Goal: Task Accomplishment & Management: Manage account settings

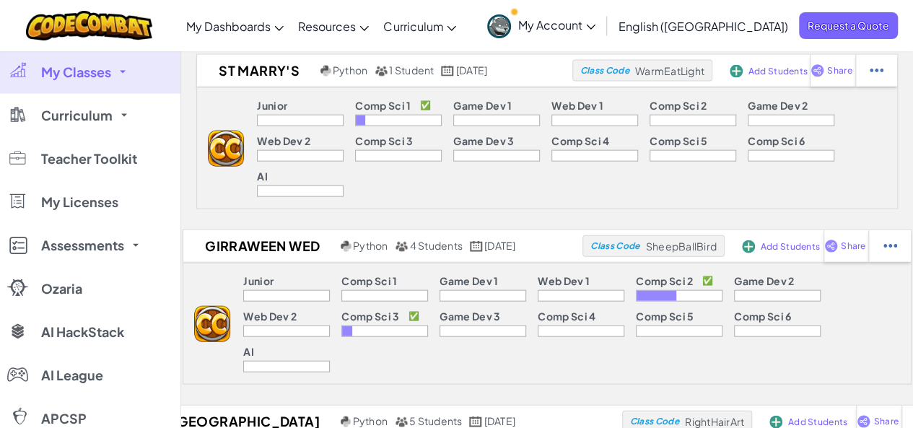
scroll to position [1532, 0]
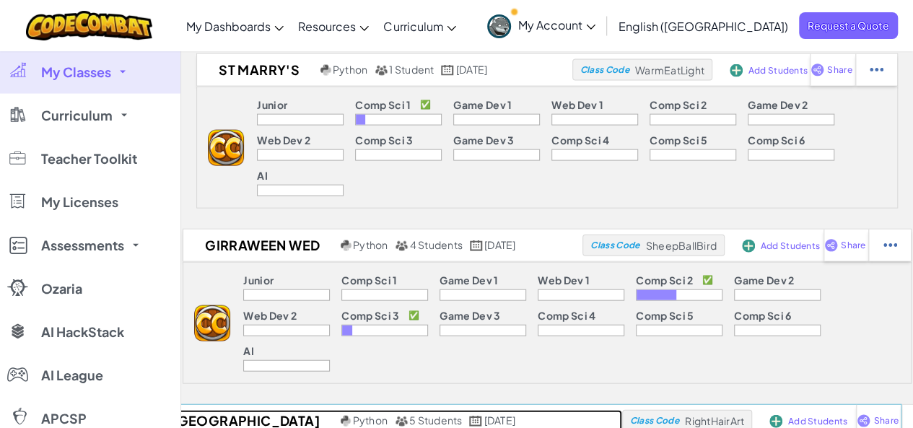
click at [253, 410] on h2 "[GEOGRAPHIC_DATA]" at bounding box center [243, 421] width 187 height 22
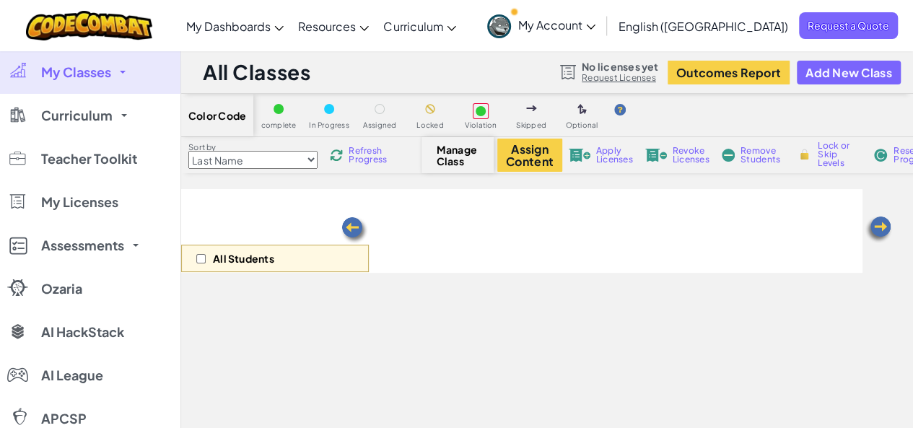
select select "56462f935afde0c6fd30fc8d"
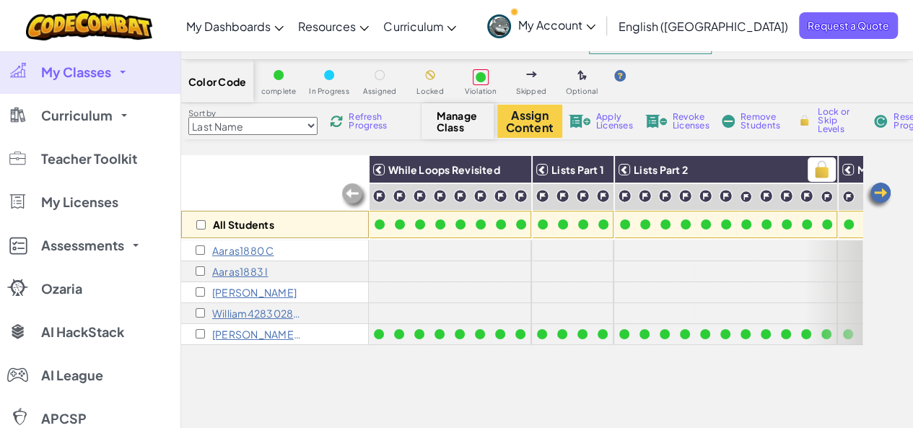
scroll to position [12, 0]
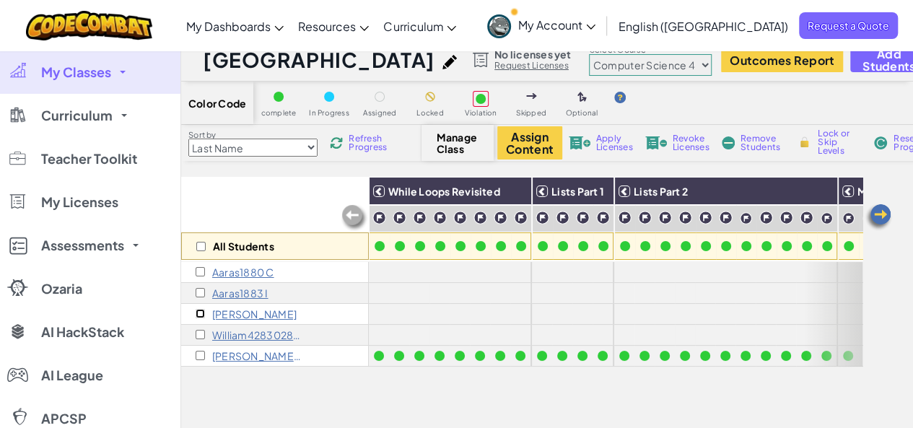
click at [200, 311] on input "checkbox" at bounding box center [200, 313] width 9 height 9
checkbox input "true"
click at [201, 338] on input "checkbox" at bounding box center [200, 334] width 9 height 9
checkbox input "true"
click at [199, 354] on input "checkbox" at bounding box center [200, 355] width 9 height 9
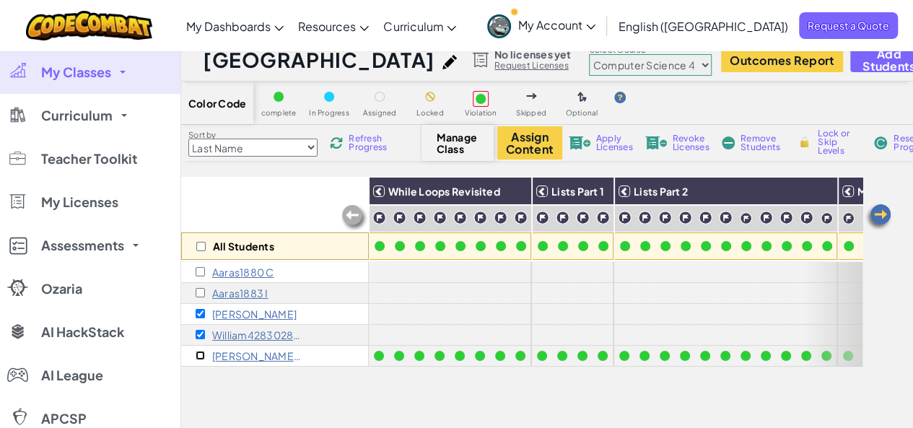
checkbox input "true"
click at [606, 142] on span "Apply Licenses" at bounding box center [614, 142] width 37 height 17
click at [96, 74] on span "My Classes" at bounding box center [76, 72] width 70 height 13
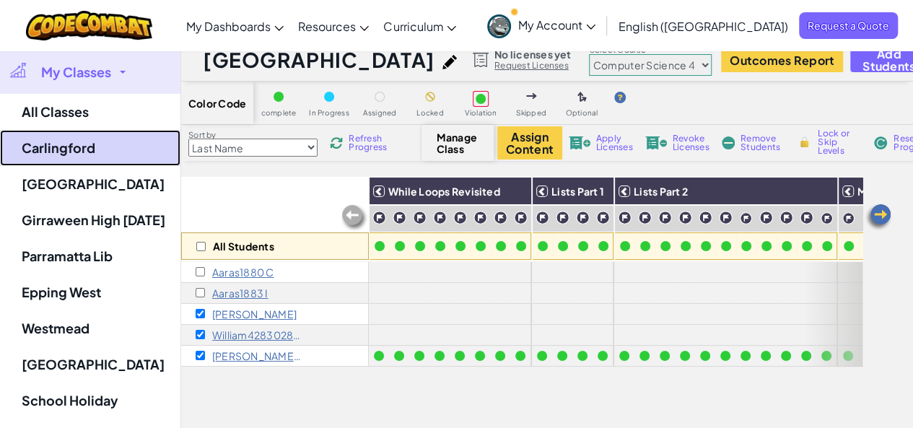
click at [82, 144] on link "Carlingford" at bounding box center [90, 148] width 180 height 36
select select "560f1a9f22961295f9427742"
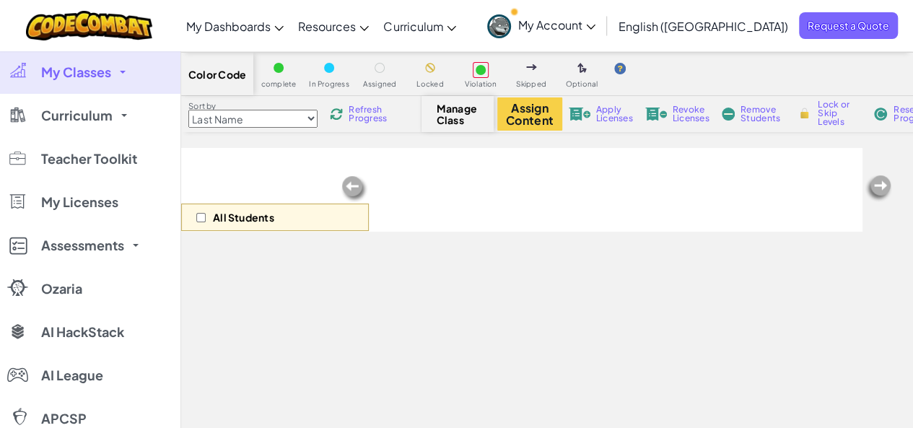
scroll to position [43, 0]
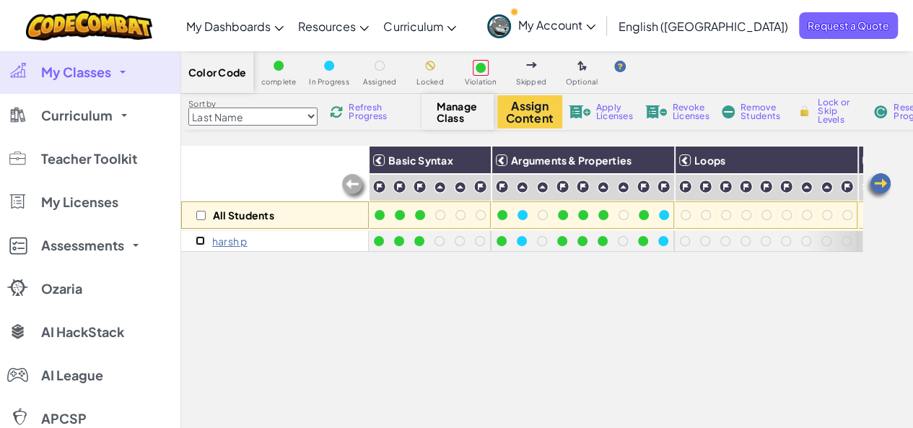
click at [199, 241] on input "checkbox" at bounding box center [200, 240] width 9 height 9
checkbox input "true"
click at [680, 107] on span "Revoke Licenses" at bounding box center [690, 111] width 37 height 17
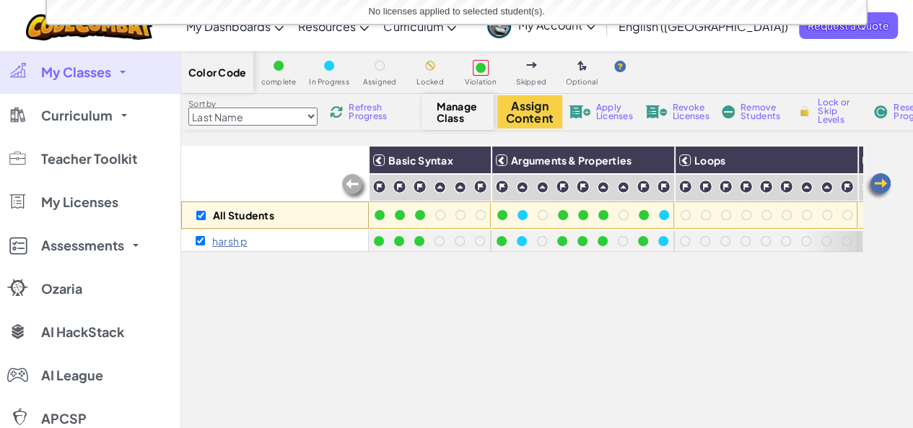
click at [69, 80] on link "My Classes" at bounding box center [90, 72] width 180 height 43
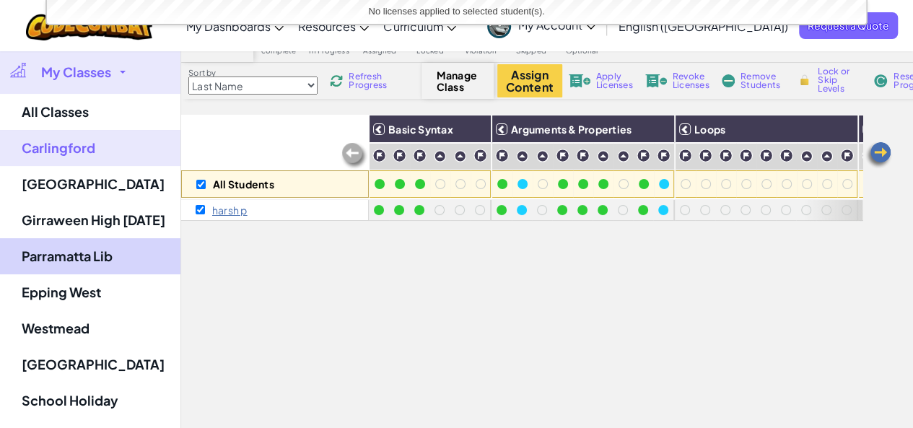
scroll to position [77, 0]
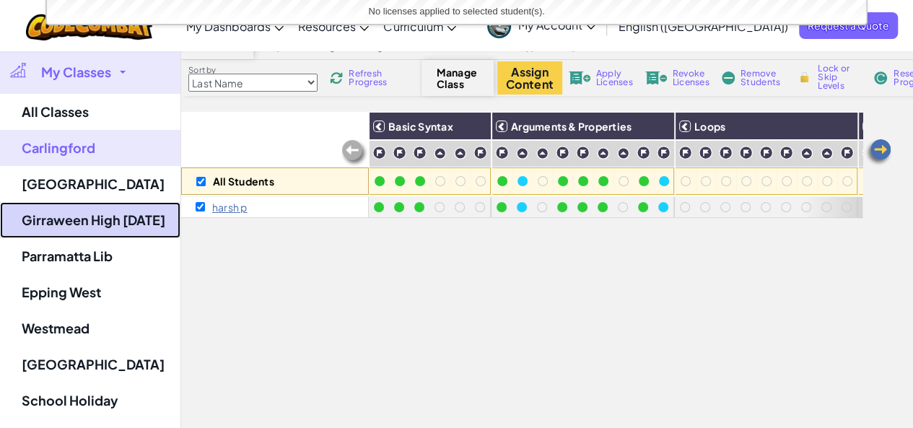
click at [81, 226] on link "Girraween High [DATE]" at bounding box center [90, 220] width 180 height 36
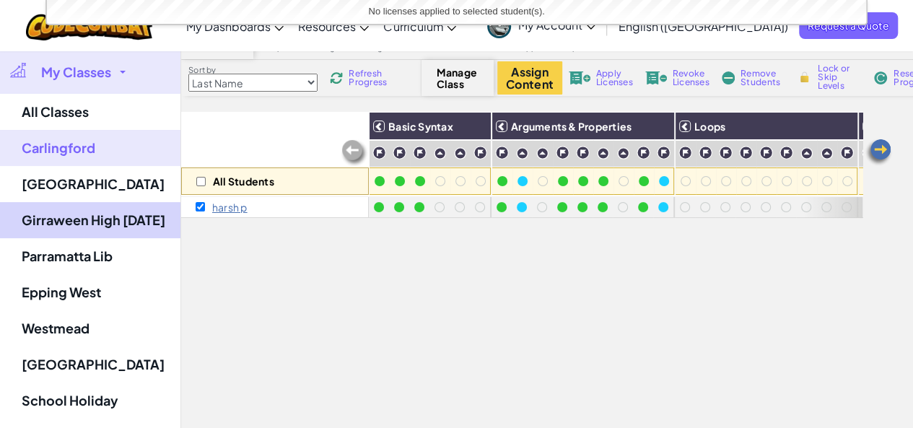
checkbox input "false"
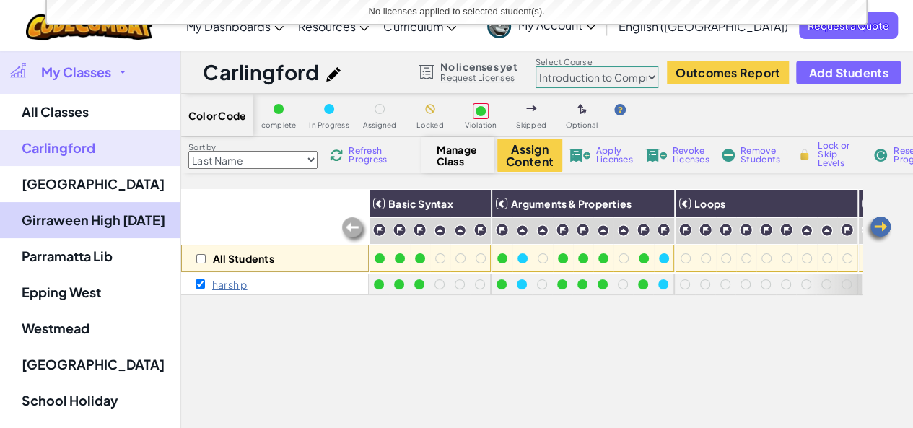
select select "560f1a9f22961295f9427742"
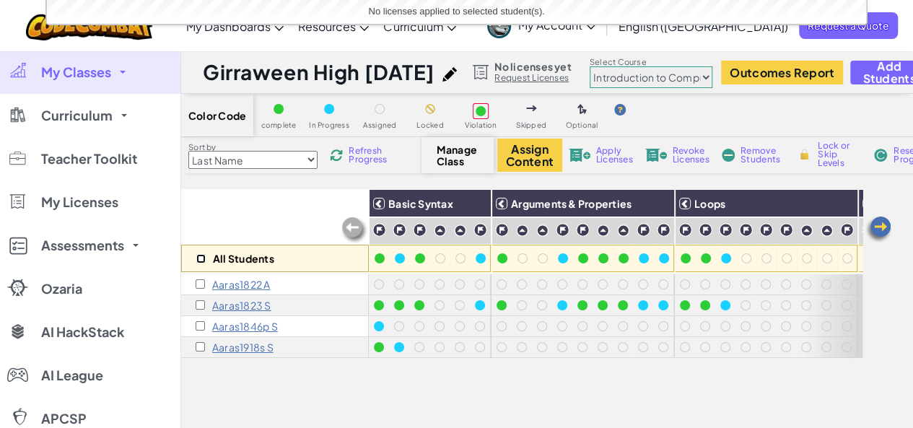
click at [198, 263] on input "checkbox" at bounding box center [200, 258] width 9 height 9
checkbox input "true"
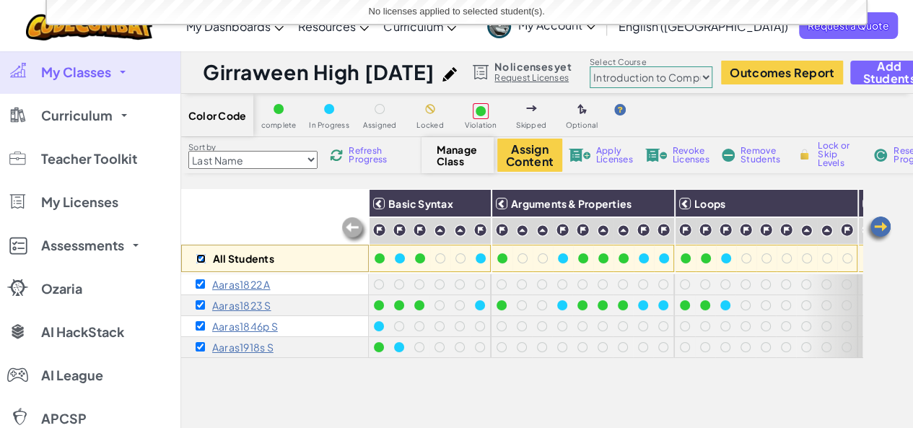
checkbox input "true"
click at [672, 157] on span "Revoke Licenses" at bounding box center [690, 154] width 37 height 17
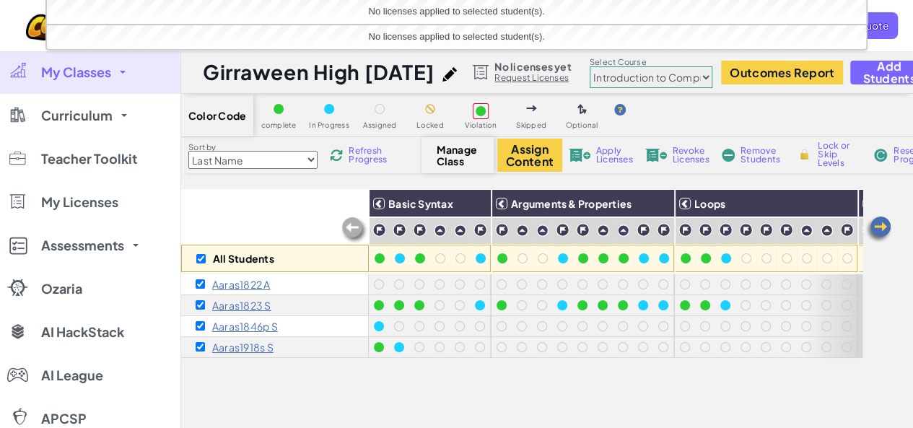
click at [114, 69] on link "My Classes" at bounding box center [90, 72] width 180 height 43
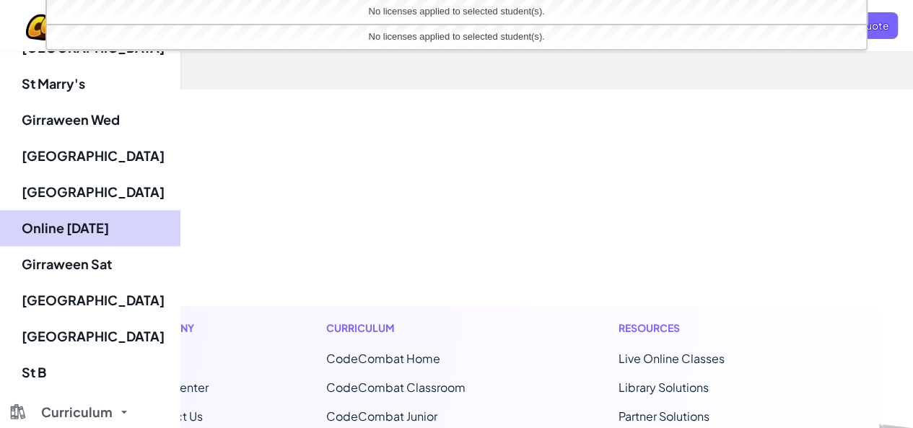
scroll to position [532, 0]
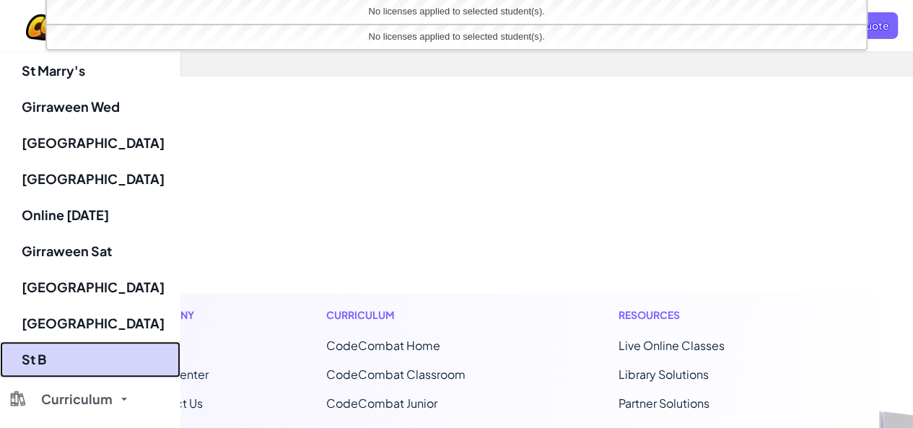
click at [81, 349] on link "St B" at bounding box center [90, 359] width 180 height 36
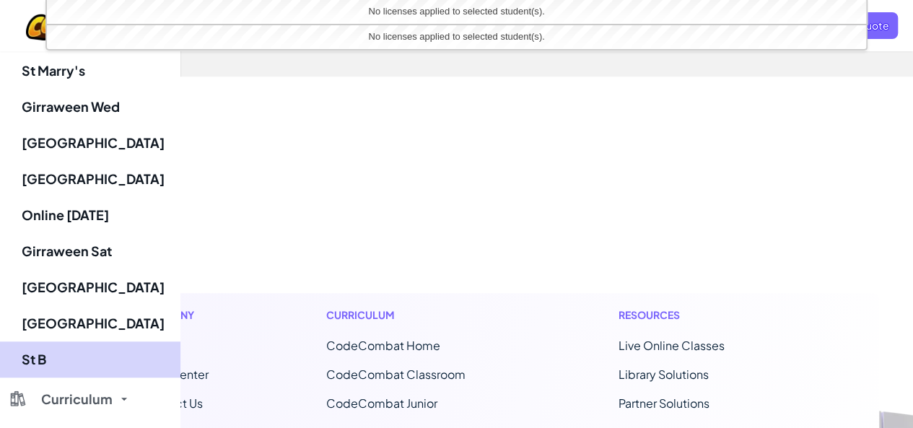
checkbox input "false"
select select "560f1a9f22961295f9427742"
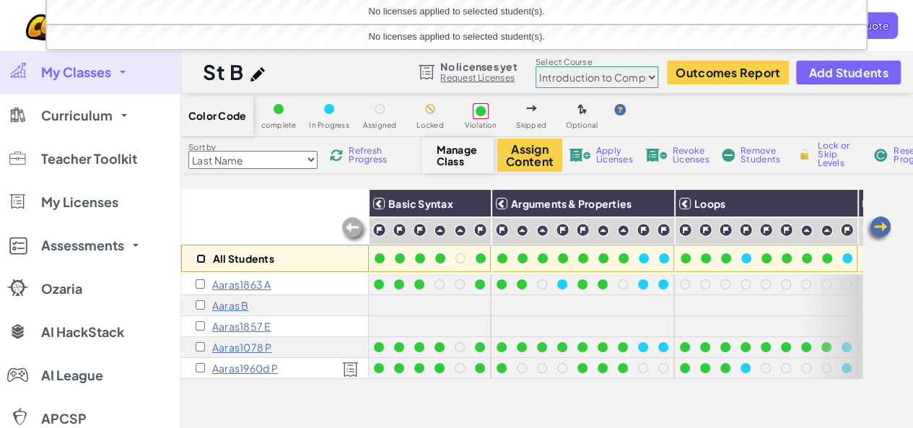
click at [202, 259] on input "checkbox" at bounding box center [200, 258] width 9 height 9
checkbox input "true"
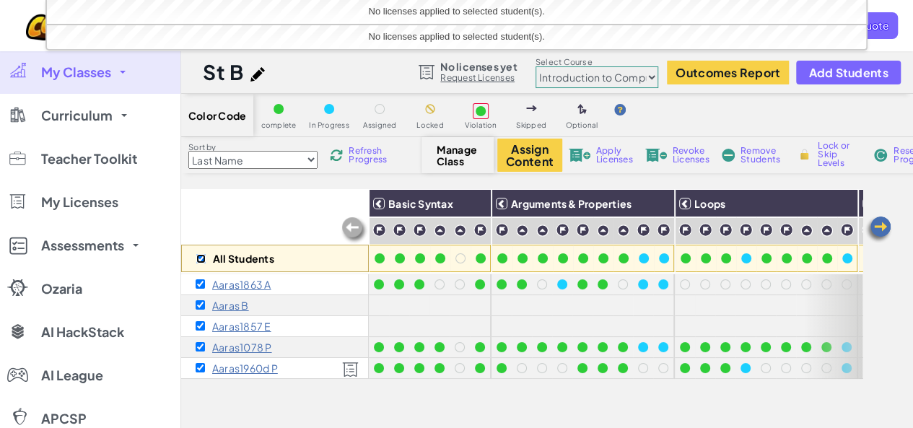
checkbox input "true"
click at [687, 162] on span "Revoke Licenses" at bounding box center [690, 154] width 37 height 17
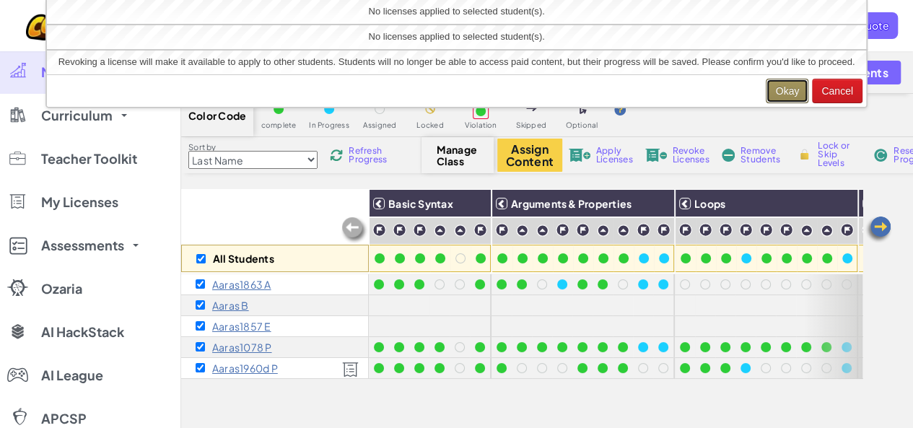
click at [791, 91] on button "Okay" at bounding box center [786, 91] width 43 height 25
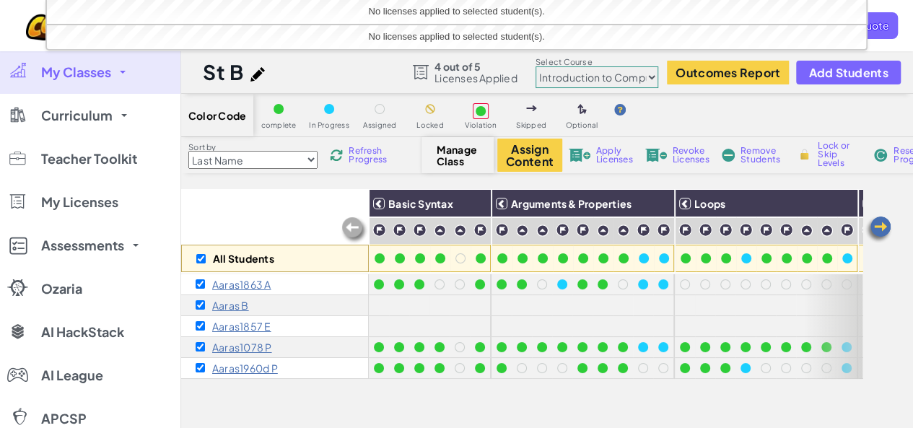
click at [690, 158] on span "Revoke Licenses" at bounding box center [690, 154] width 37 height 17
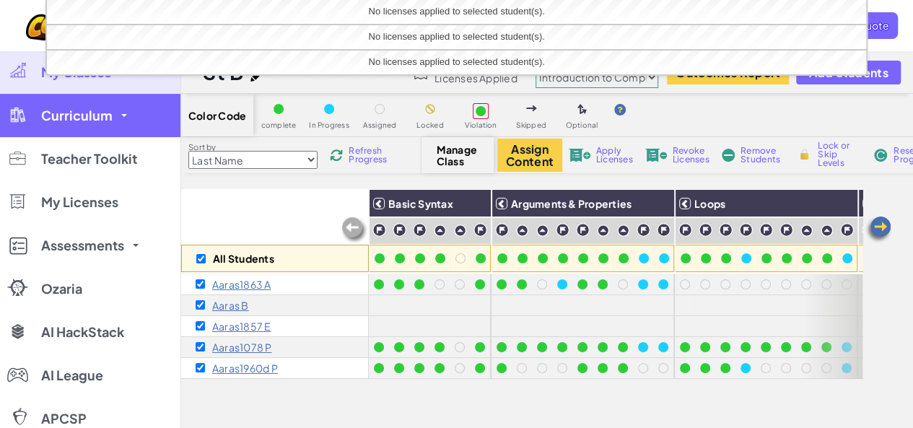
click at [105, 117] on span "Curriculum" at bounding box center [76, 115] width 71 height 13
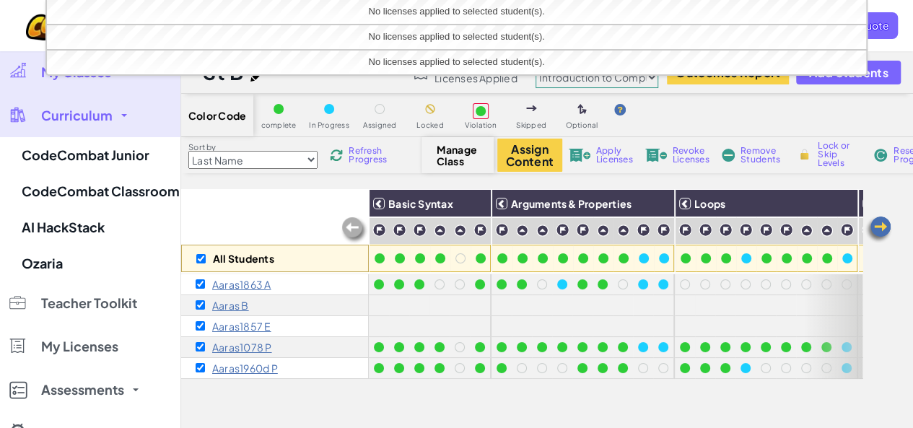
click at [26, 79] on link "My Classes" at bounding box center [90, 72] width 180 height 43
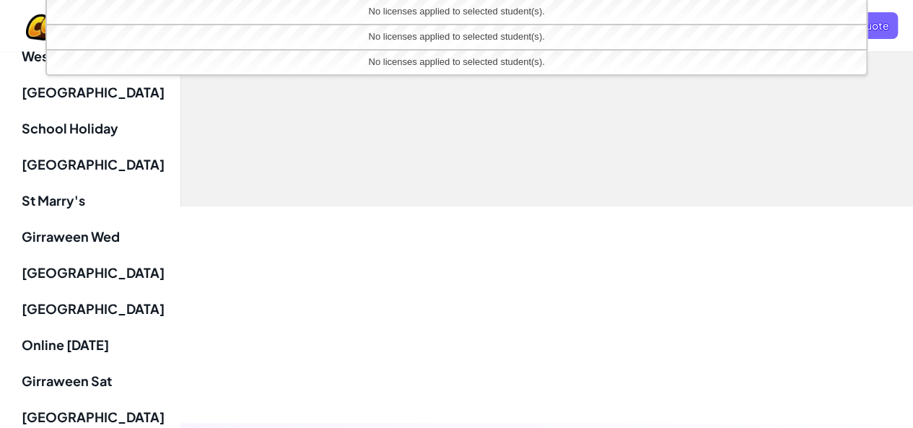
scroll to position [404, 0]
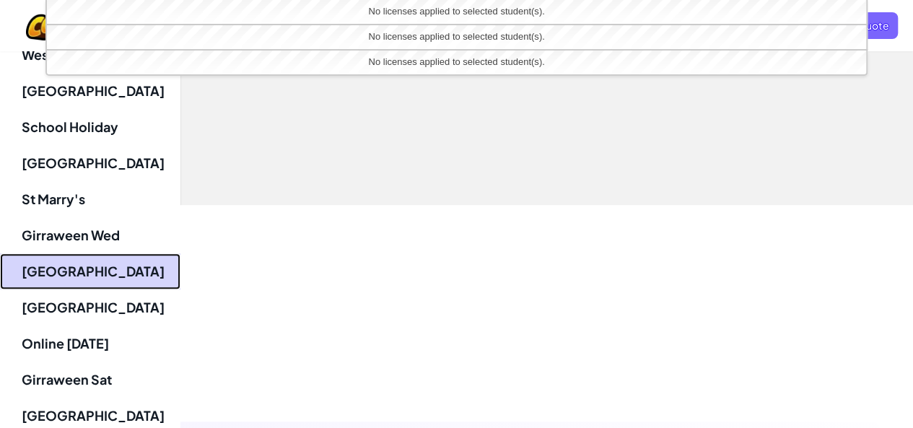
click at [66, 276] on link "[GEOGRAPHIC_DATA]" at bounding box center [90, 271] width 180 height 36
select select "56462f935afde0c6fd30fc8d"
checkbox input "false"
select select "56462f935afde0c6fd30fc8d"
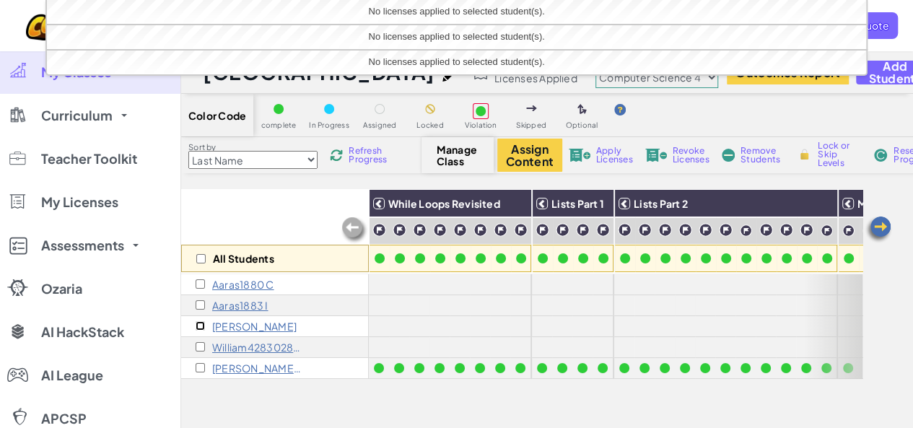
click at [201, 325] on input "checkbox" at bounding box center [200, 325] width 9 height 9
checkbox input "true"
click at [199, 348] on input "checkbox" at bounding box center [200, 346] width 9 height 9
checkbox input "true"
click at [198, 367] on input "checkbox" at bounding box center [200, 367] width 9 height 9
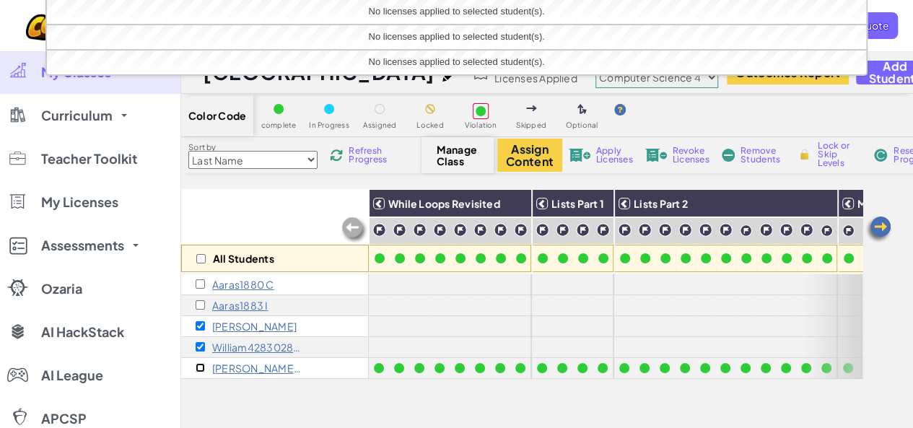
checkbox input "true"
click at [597, 155] on span "Apply Licenses" at bounding box center [614, 154] width 37 height 17
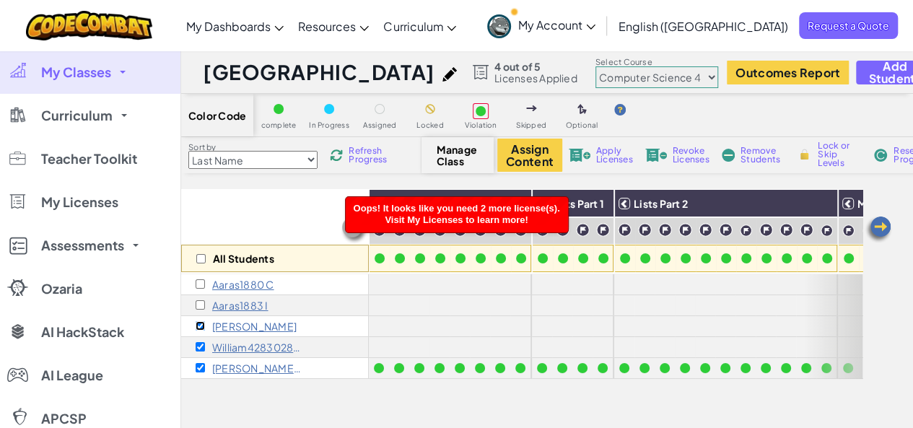
click at [197, 322] on input "checkbox" at bounding box center [200, 325] width 9 height 9
checkbox input "false"
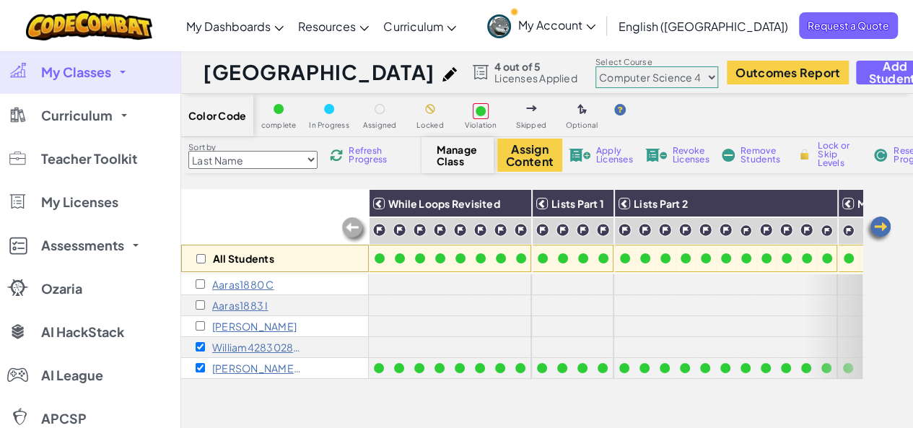
click at [610, 157] on span "Apply Licenses" at bounding box center [614, 154] width 37 height 17
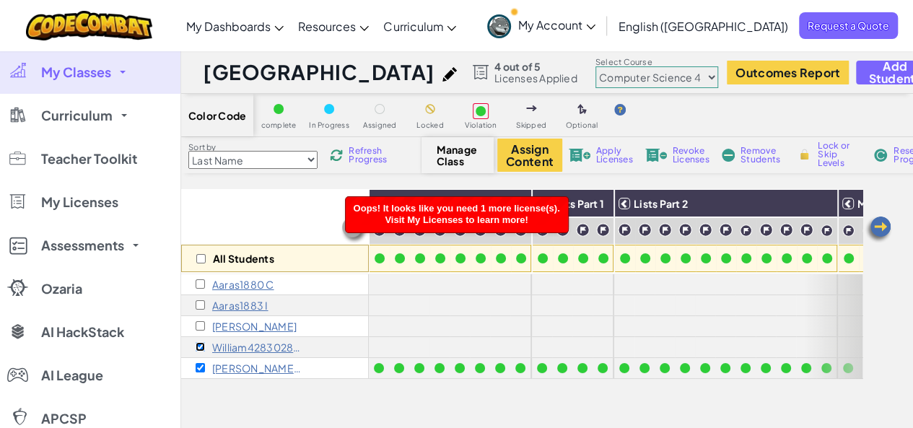
click at [199, 346] on input "checkbox" at bounding box center [200, 346] width 9 height 9
checkbox input "false"
click at [592, 155] on div "Apply Licenses" at bounding box center [600, 155] width 69 height 10
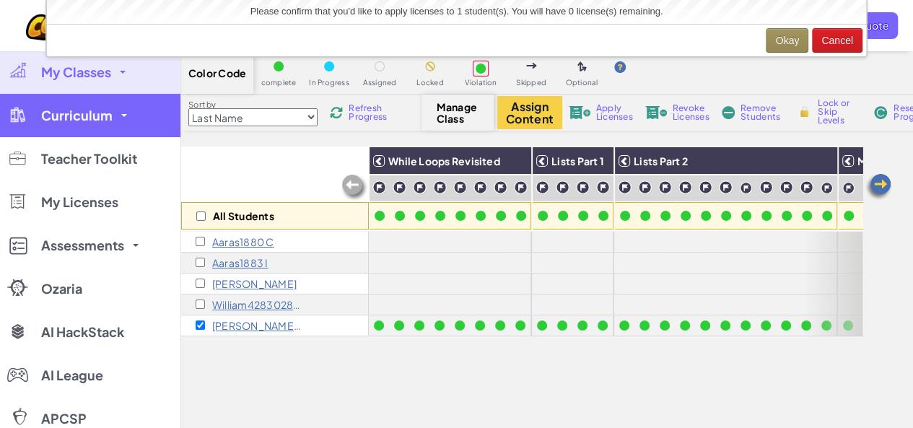
scroll to position [42, 0]
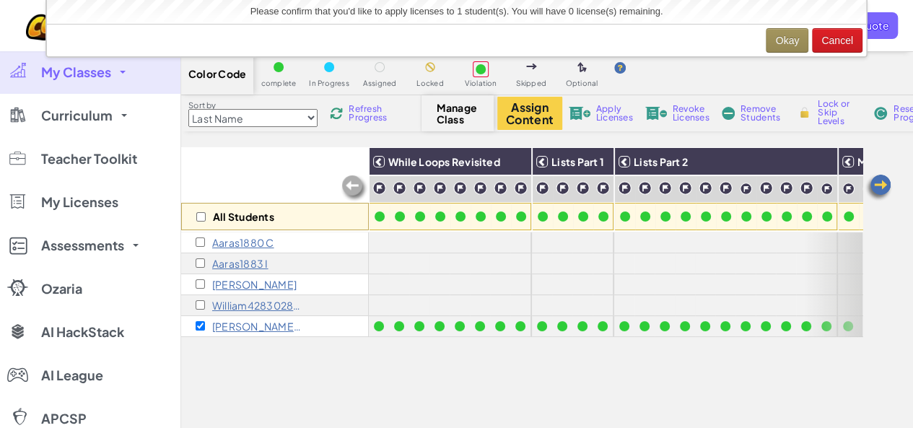
click at [104, 66] on span "My Classes" at bounding box center [76, 72] width 70 height 13
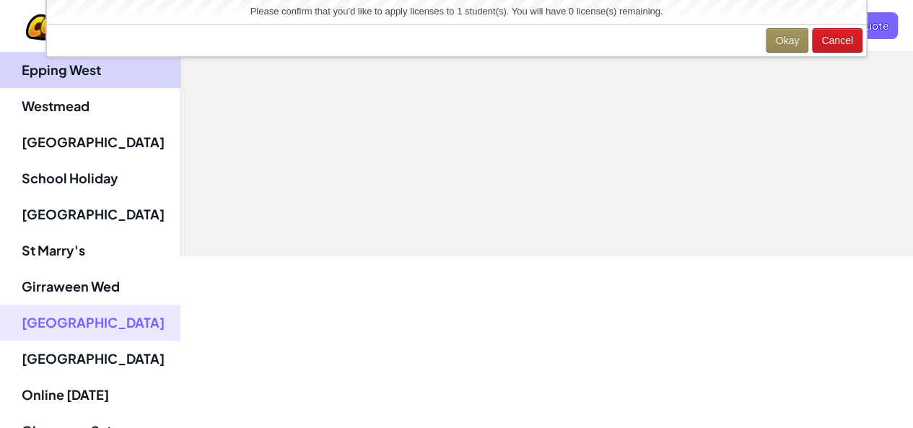
scroll to position [354, 0]
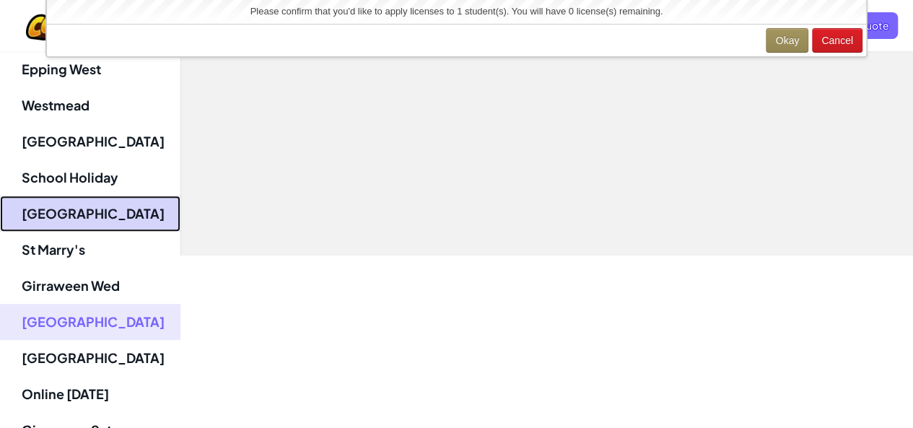
click at [88, 209] on link "[GEOGRAPHIC_DATA]" at bounding box center [90, 214] width 180 height 36
select select "560f1a9f22961295f9427742"
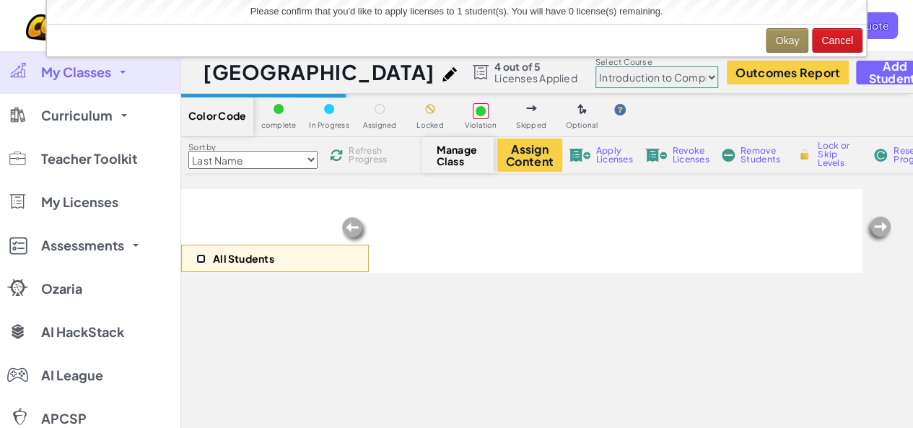
click at [199, 258] on input "checkbox" at bounding box center [200, 258] width 9 height 9
click at [494, 76] on span "Licenses Applied" at bounding box center [535, 78] width 83 height 12
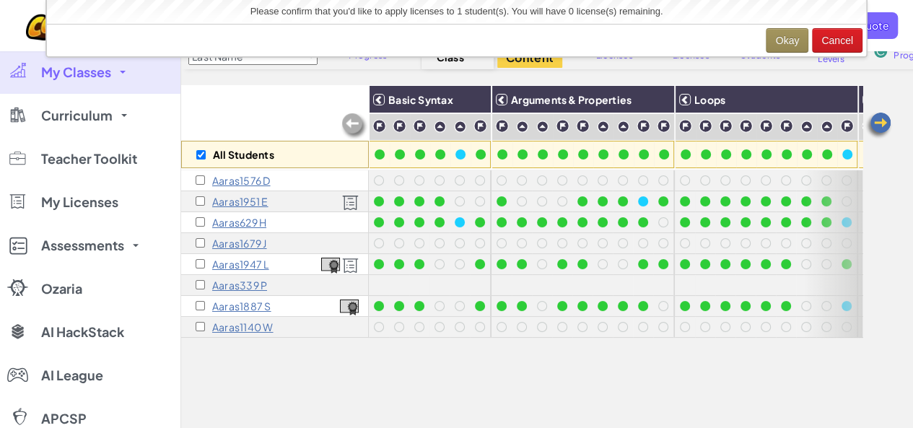
scroll to position [69, 0]
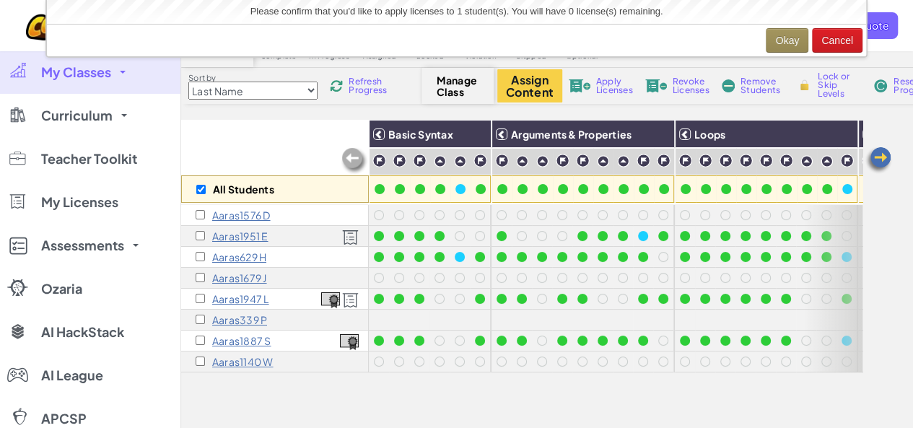
click at [668, 87] on div "Revoke Licenses" at bounding box center [676, 86] width 69 height 10
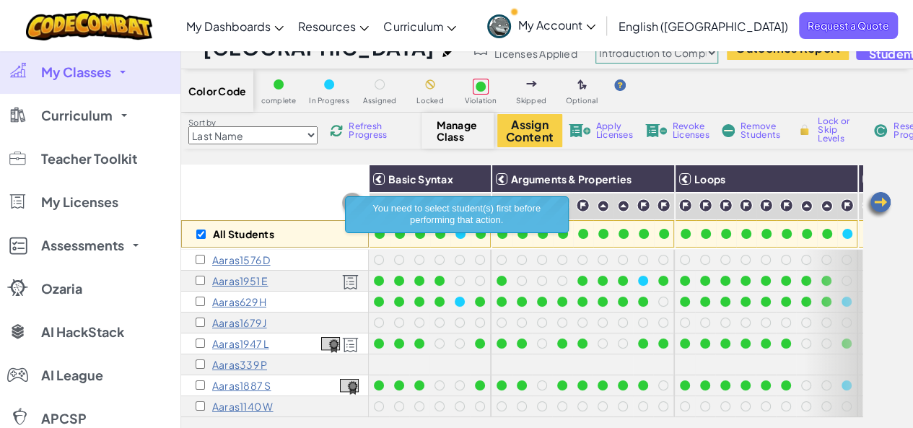
scroll to position [22, 0]
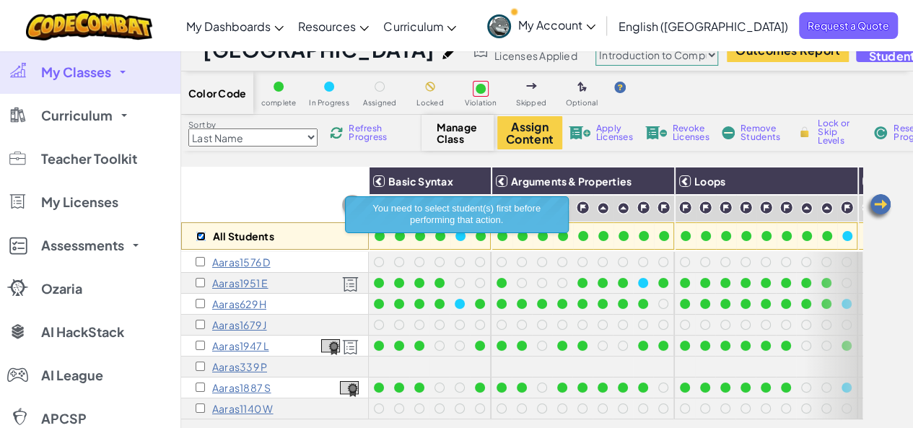
click at [202, 234] on input "checkbox" at bounding box center [200, 236] width 9 height 9
checkbox input "true"
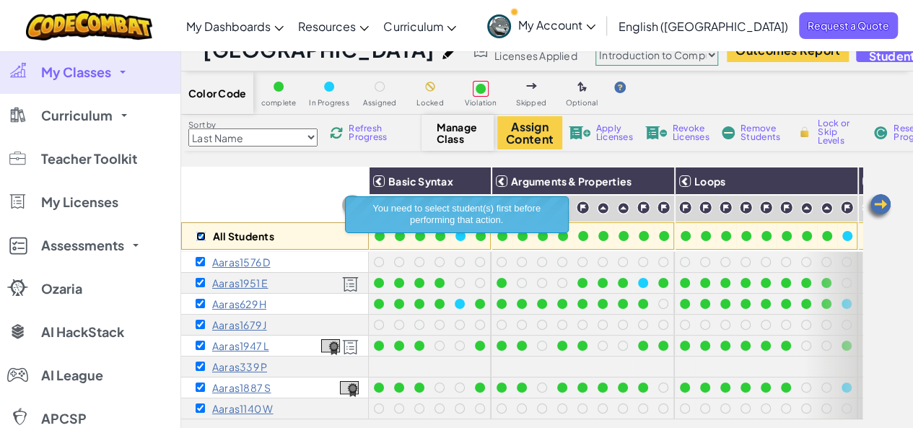
checkbox input "true"
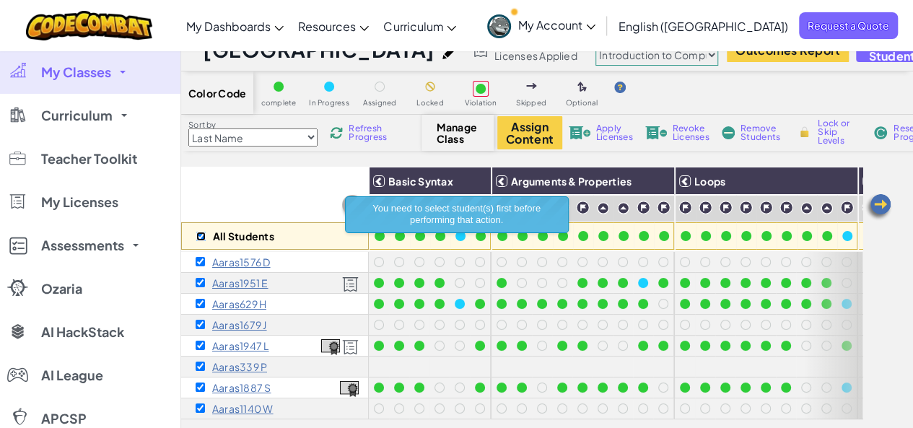
checkbox input "true"
click at [675, 129] on span "Revoke Licenses" at bounding box center [690, 132] width 37 height 17
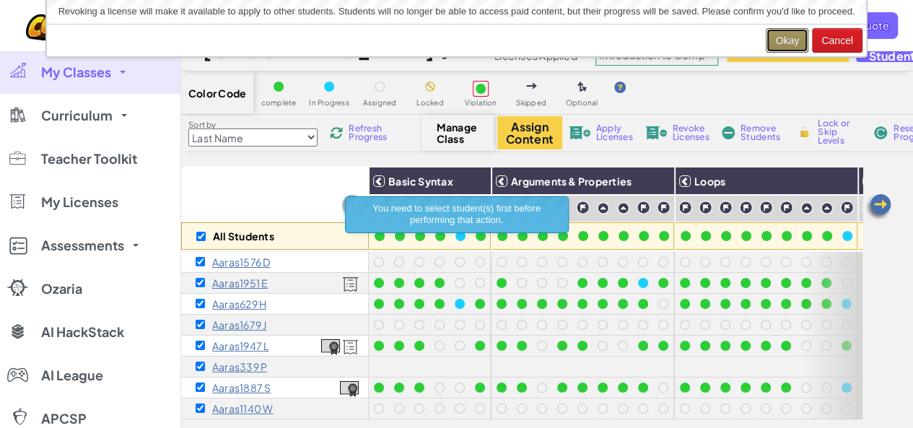
click at [797, 37] on button "Okay" at bounding box center [786, 40] width 43 height 25
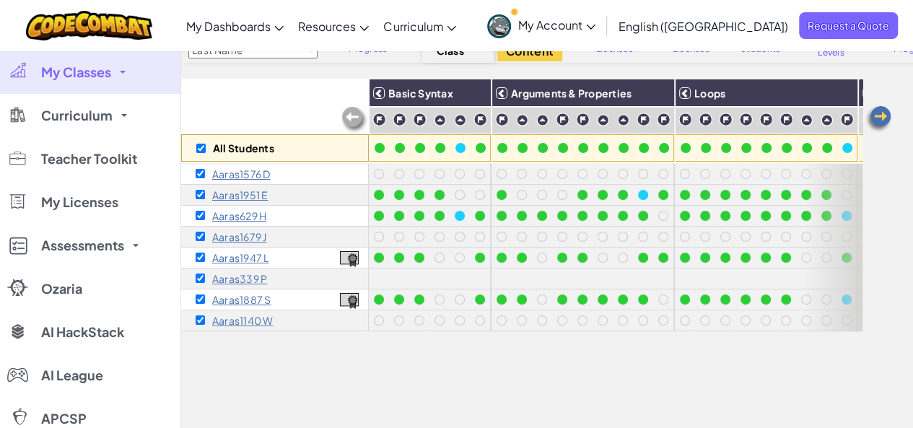
scroll to position [118, 0]
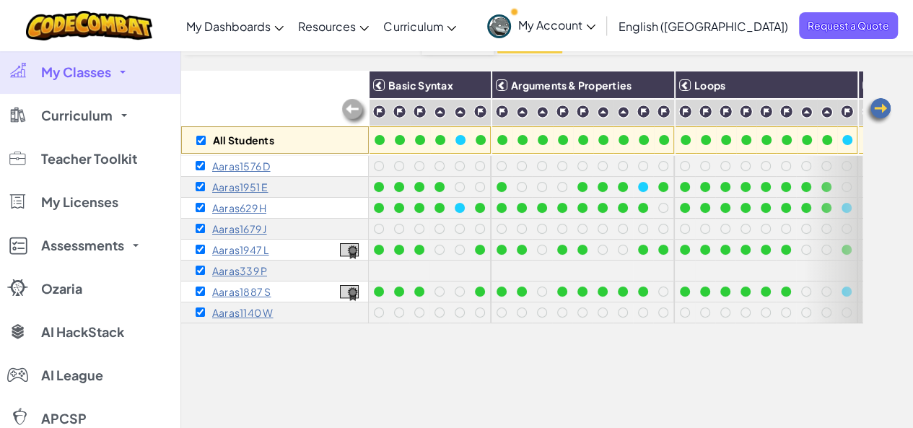
click at [108, 71] on span "My Classes" at bounding box center [76, 72] width 70 height 13
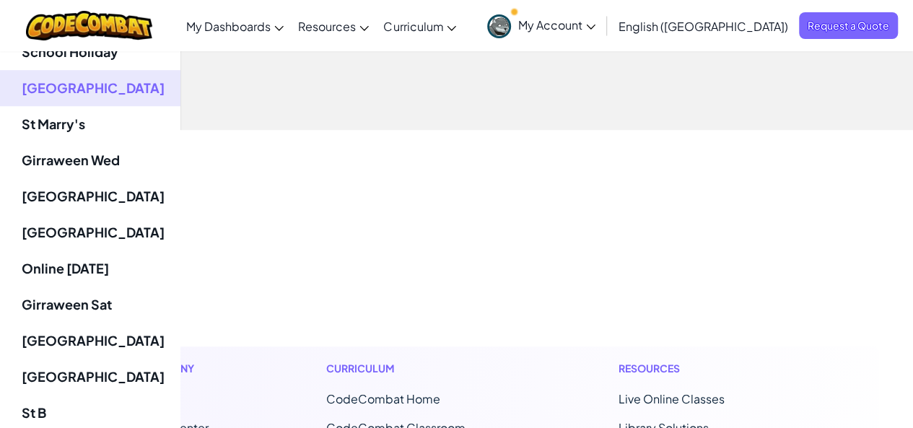
scroll to position [481, 0]
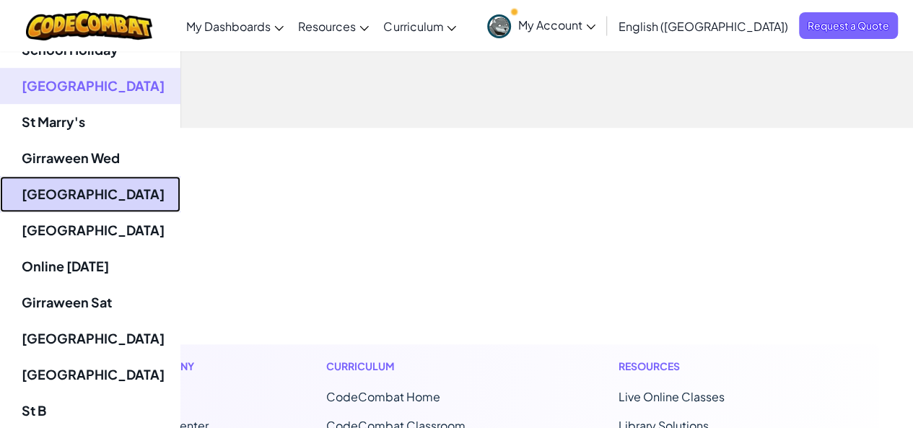
click at [101, 184] on link "[GEOGRAPHIC_DATA]" at bounding box center [90, 194] width 180 height 36
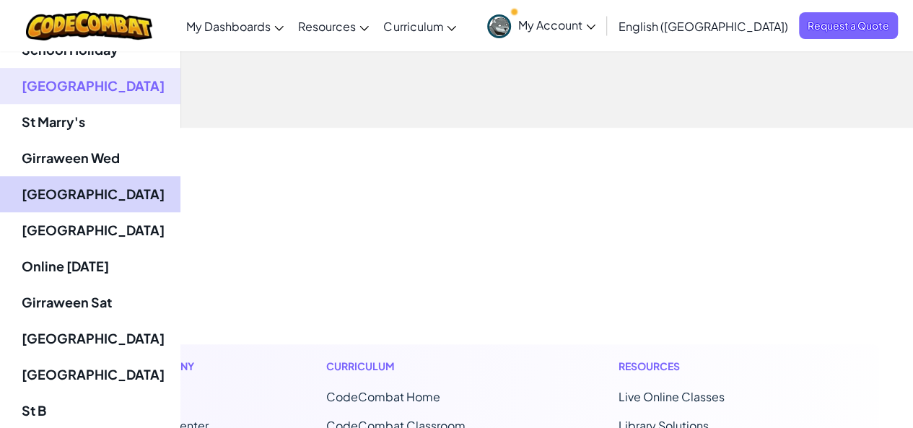
select select "56462f935afde0c6fd30fc8d"
checkbox input "false"
select select "56462f935afde0c6fd30fc8d"
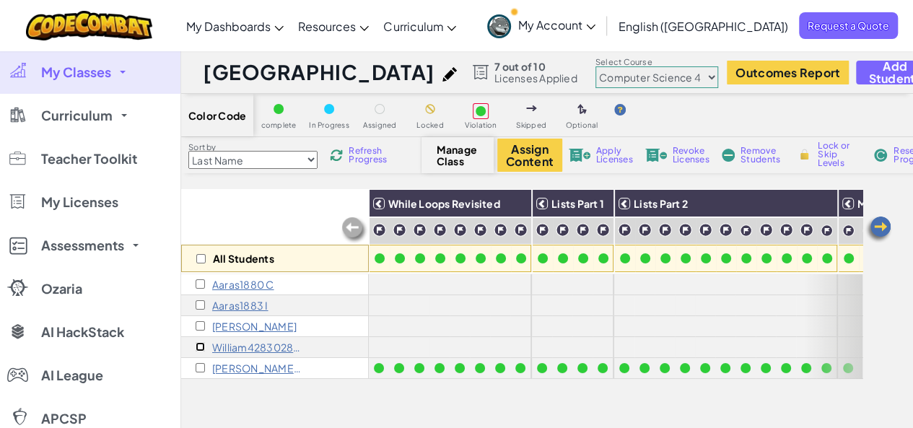
click at [198, 348] on input "checkbox" at bounding box center [200, 346] width 9 height 9
checkbox input "true"
click at [200, 324] on input "checkbox" at bounding box center [200, 325] width 9 height 9
checkbox input "true"
click at [612, 154] on span "Apply Licenses" at bounding box center [614, 154] width 37 height 17
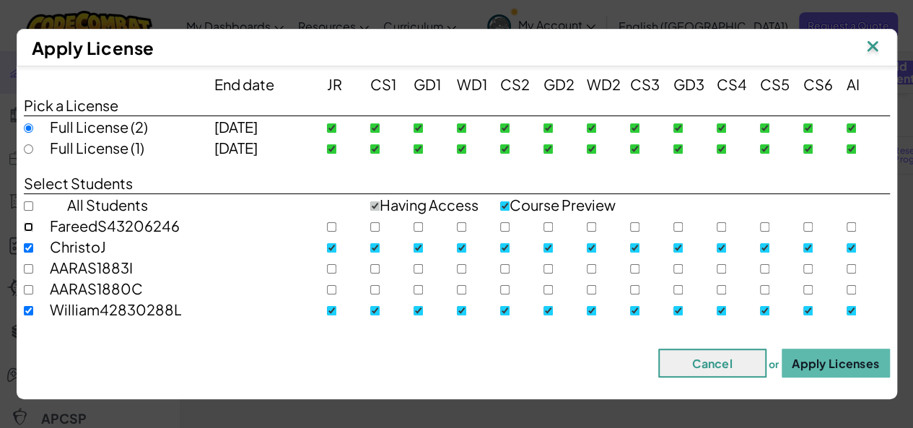
click at [27, 222] on input "checkbox" at bounding box center [28, 226] width 9 height 9
checkbox input "true"
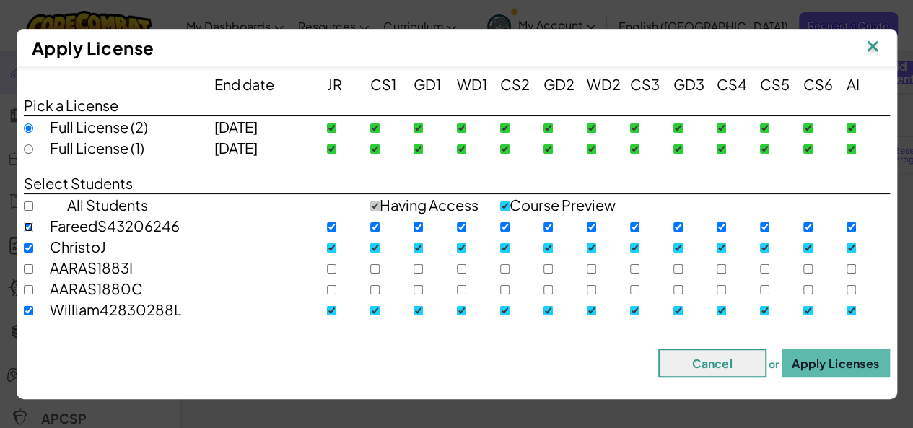
checkbox input "true"
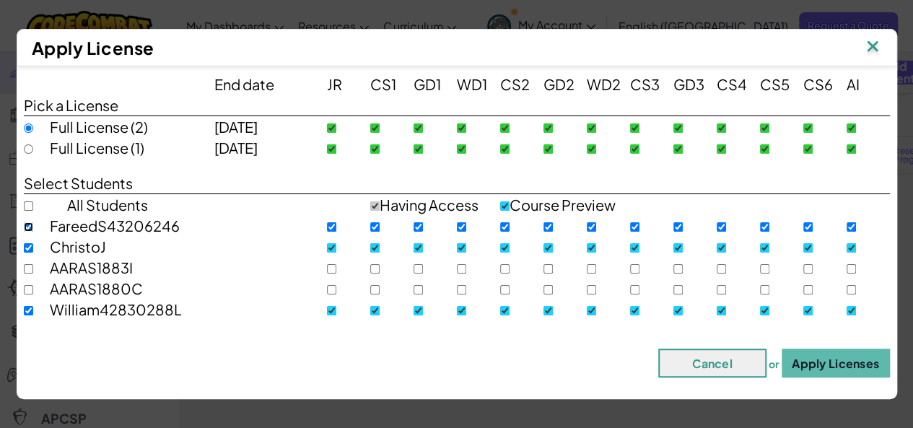
checkbox input "true"
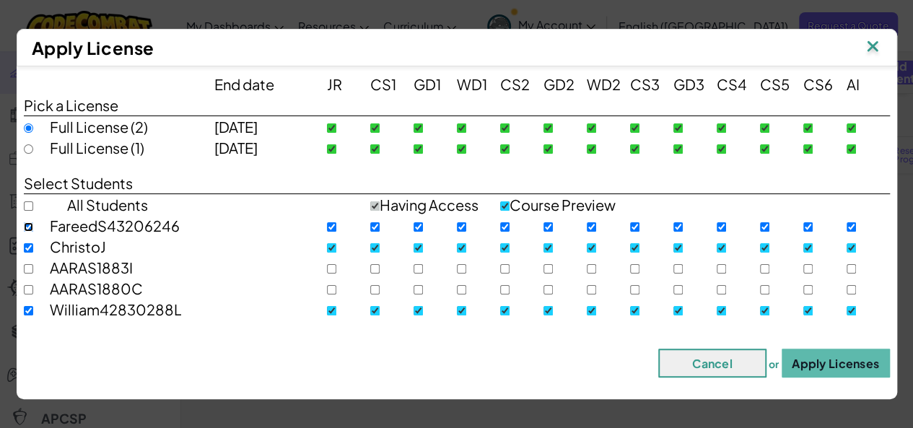
checkbox input "true"
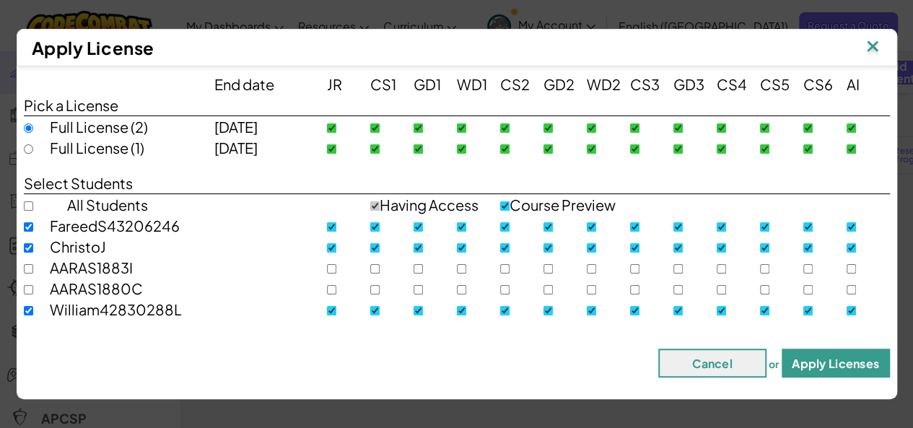
click at [809, 366] on button "Apply Licenses" at bounding box center [835, 362] width 108 height 29
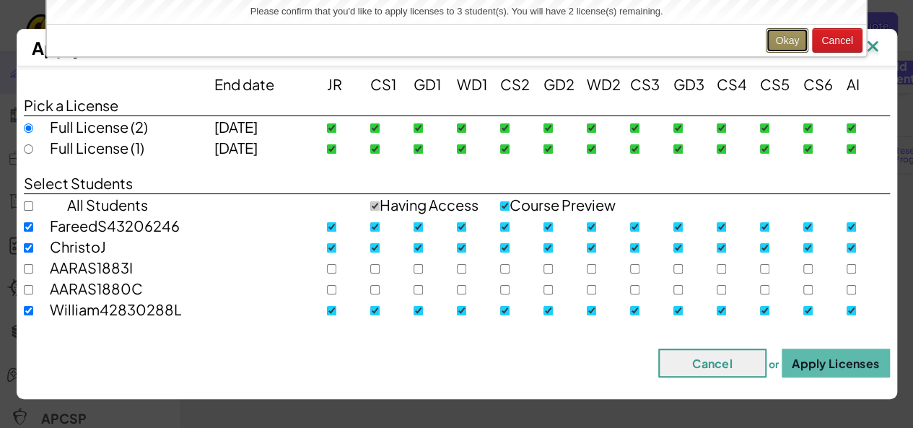
click at [786, 40] on button "Okay" at bounding box center [786, 40] width 43 height 25
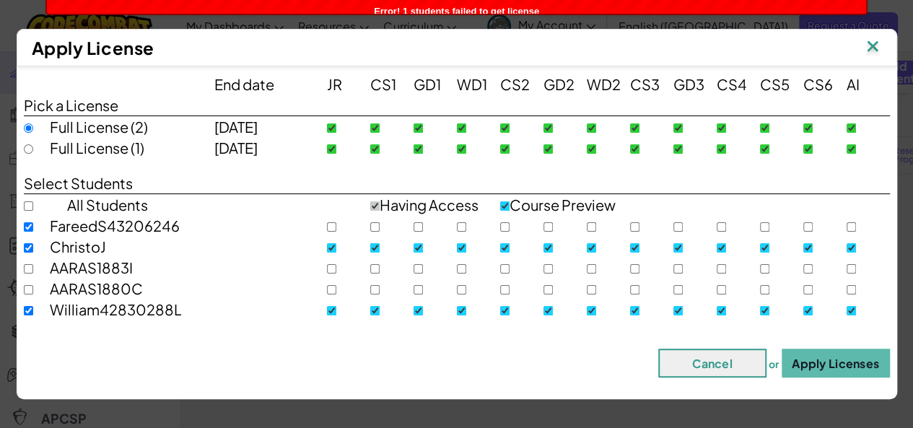
checkbox input "false"
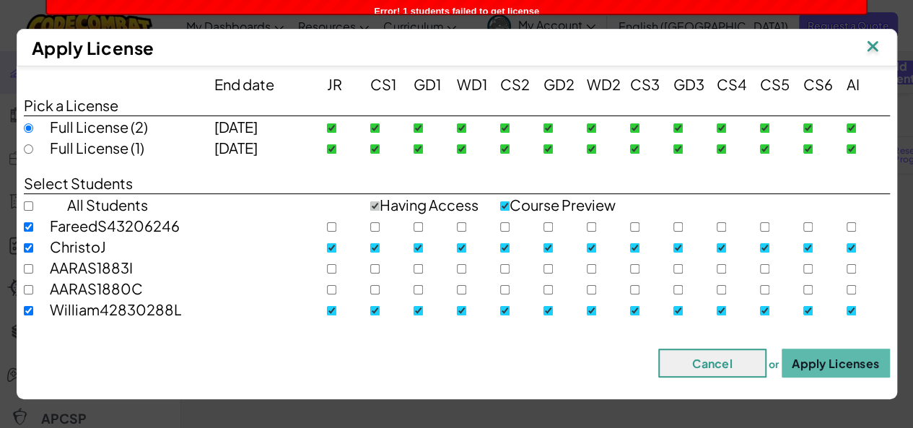
checkbox input "false"
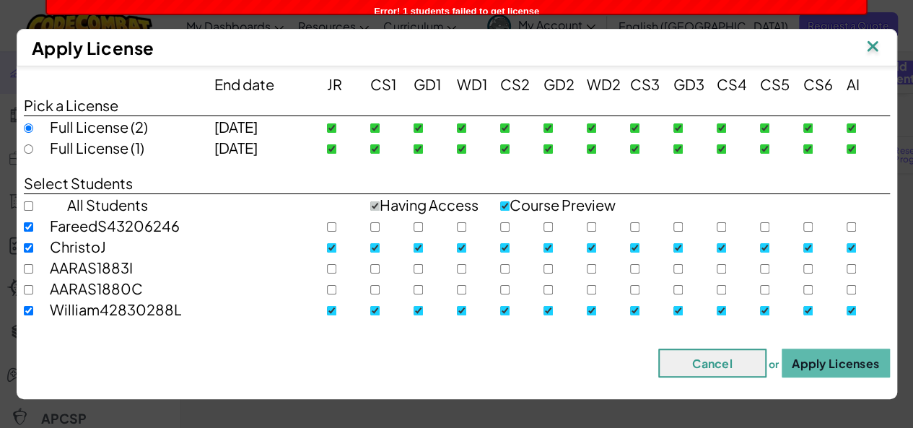
checkbox input "false"
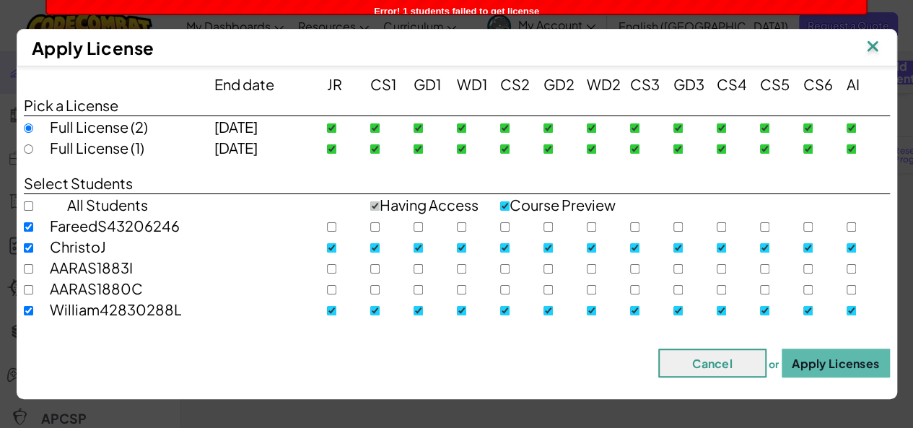
checkbox input "false"
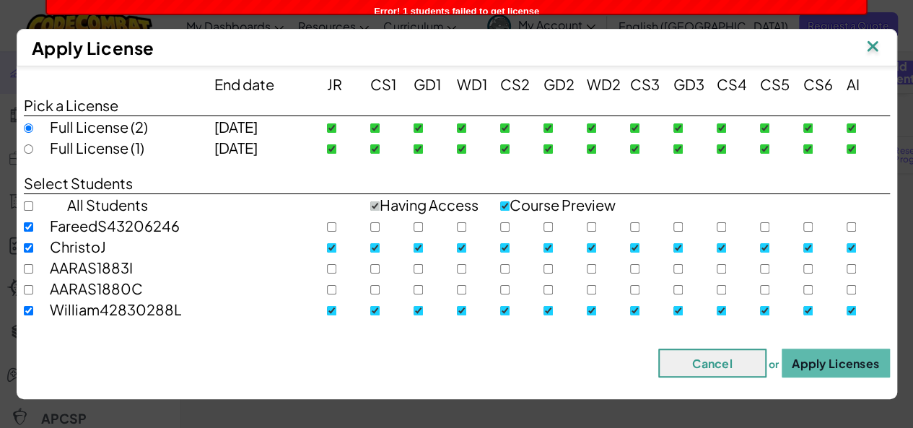
checkbox input "false"
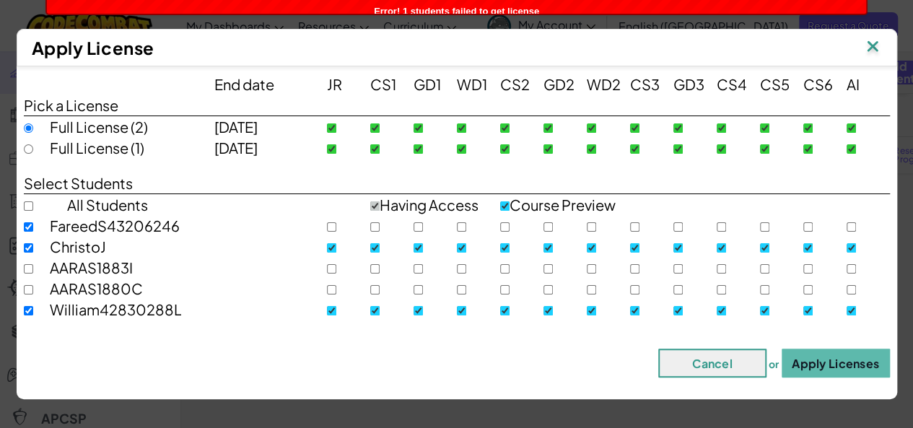
checkbox input "false"
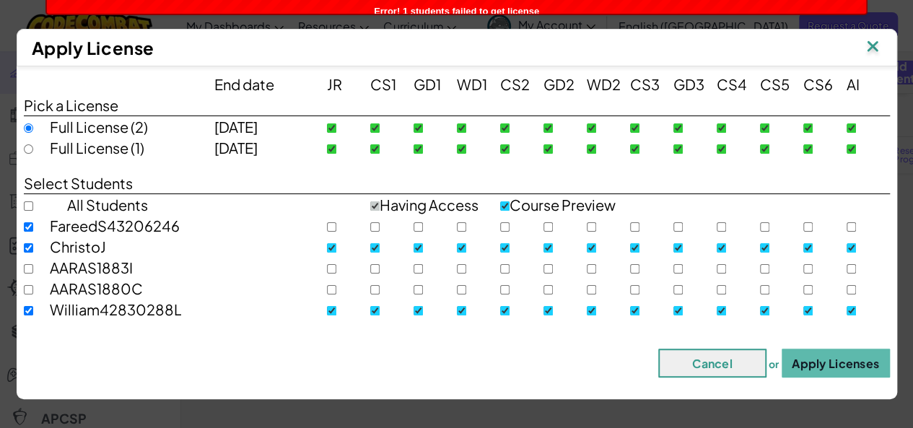
checkbox input "false"
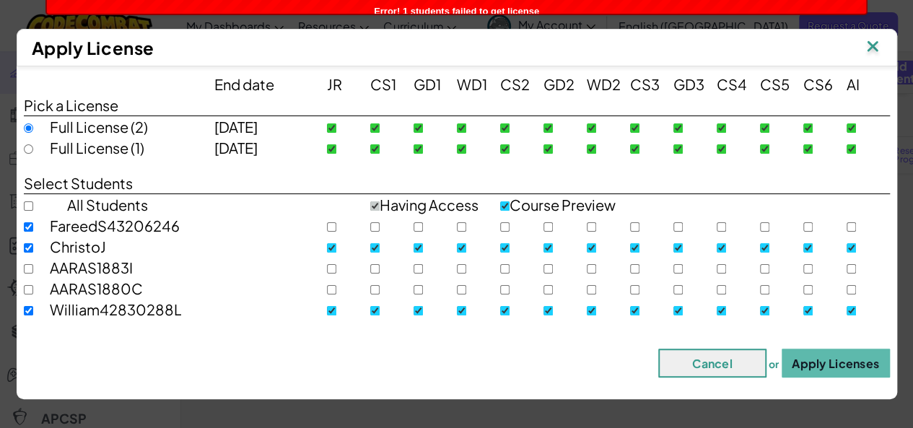
checkbox input "false"
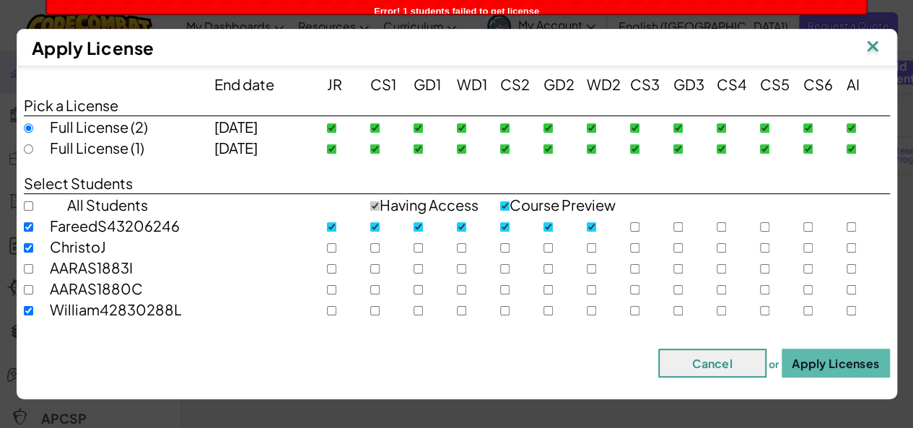
checkbox input "true"
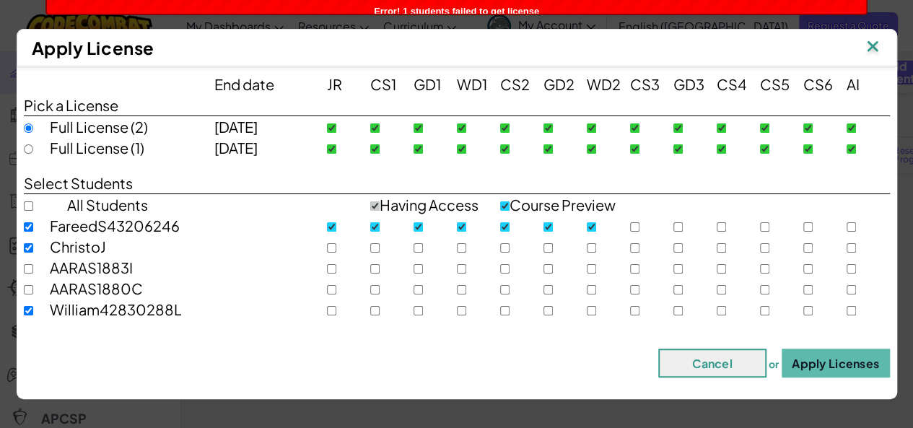
checkbox input "true"
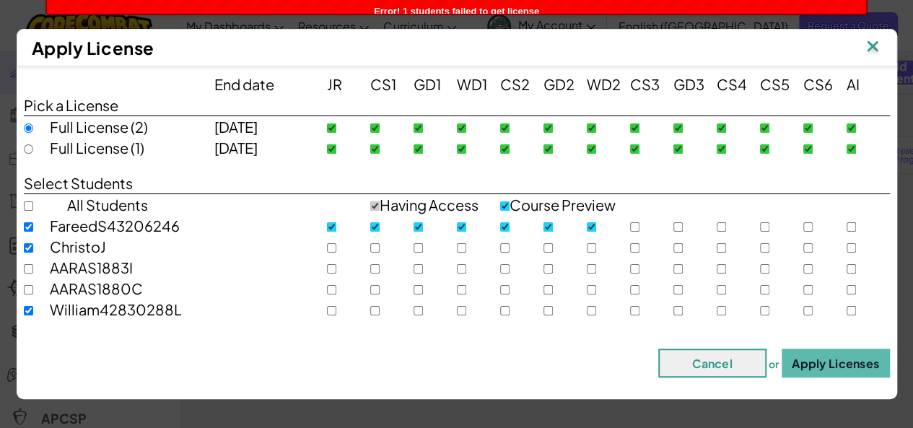
checkbox input "true"
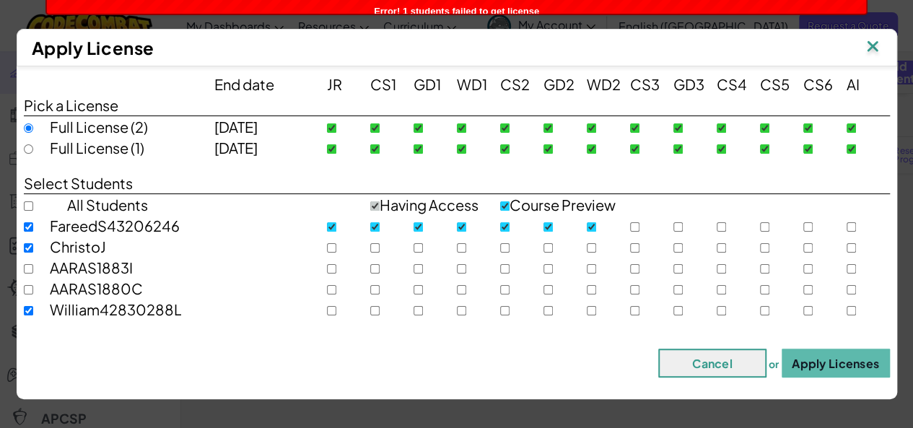
checkbox input "true"
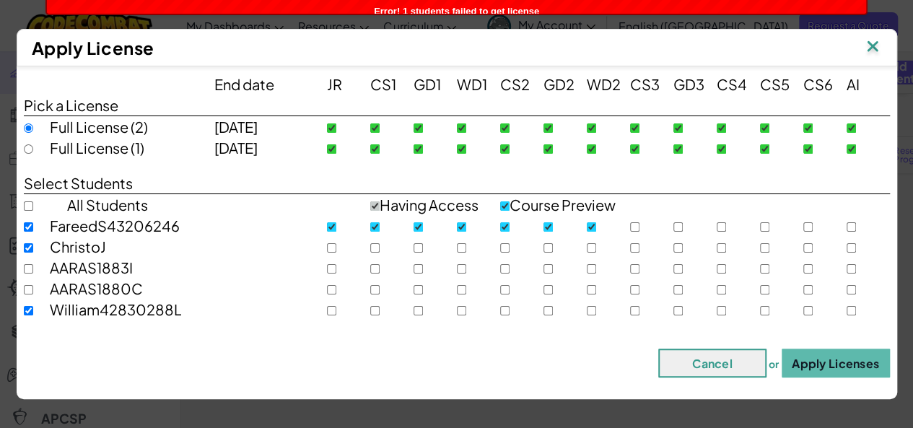
checkbox input "true"
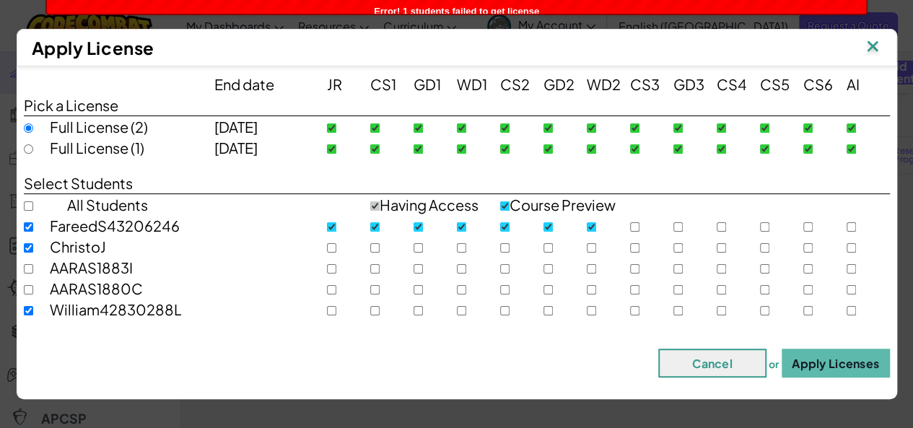
checkbox input "true"
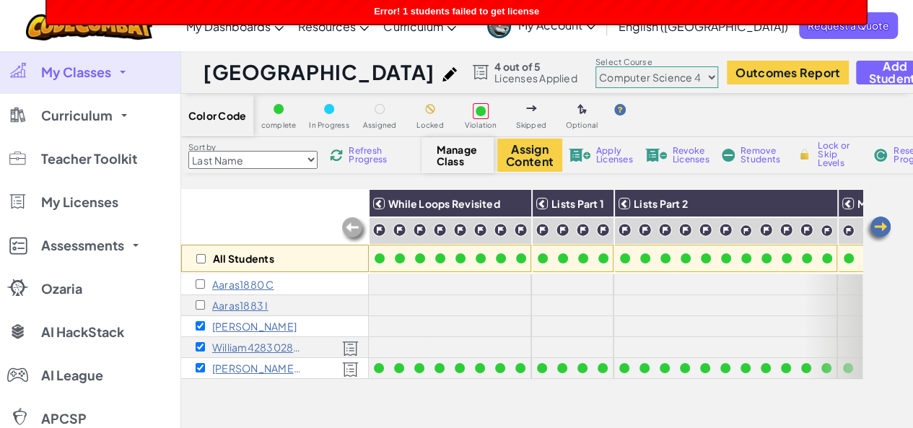
click at [199, 351] on div "William42830288 L" at bounding box center [249, 347] width 107 height 12
click at [199, 346] on input "checkbox" at bounding box center [200, 346] width 9 height 9
checkbox input "false"
click at [198, 364] on input "checkbox" at bounding box center [200, 367] width 9 height 9
checkbox input "false"
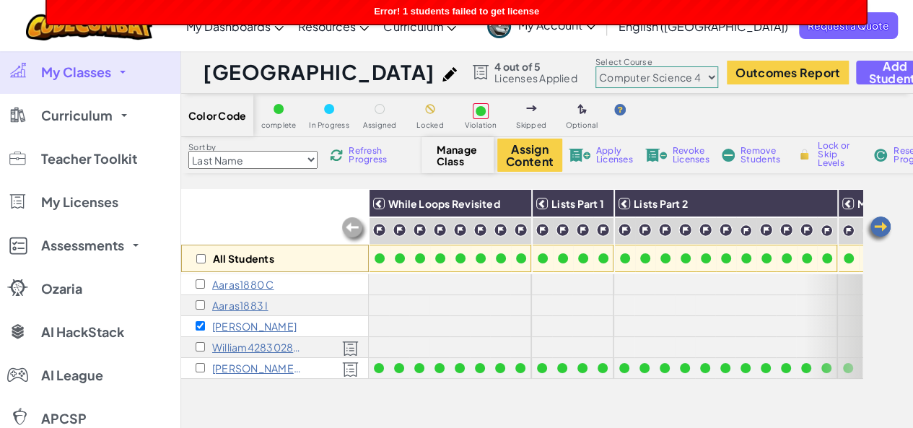
click at [100, 66] on span "My Classes" at bounding box center [76, 72] width 70 height 13
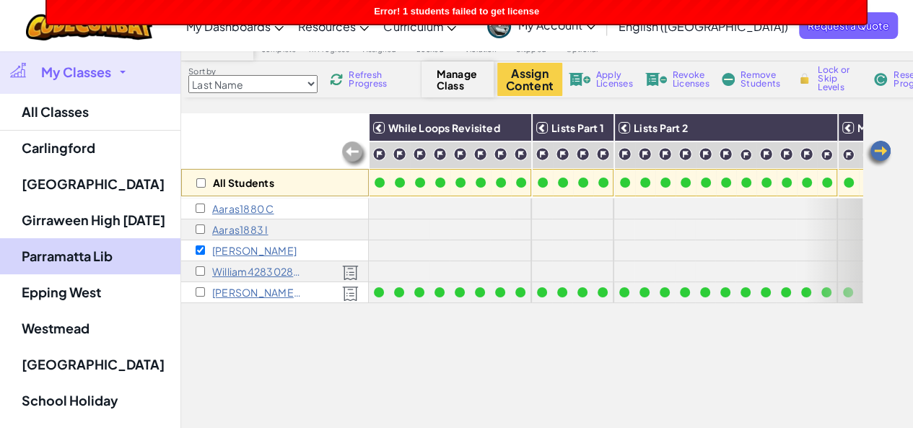
scroll to position [76, 0]
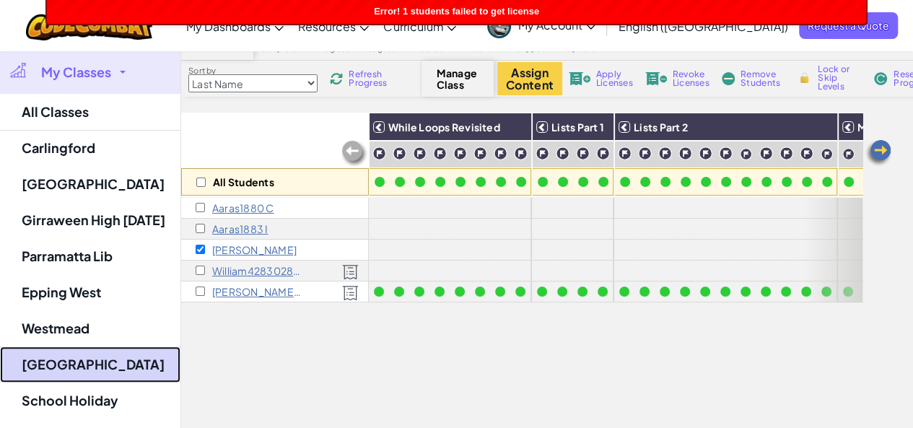
click at [79, 359] on link "[GEOGRAPHIC_DATA]" at bounding box center [90, 364] width 180 height 36
select select "560f1a9f22961295f9427742"
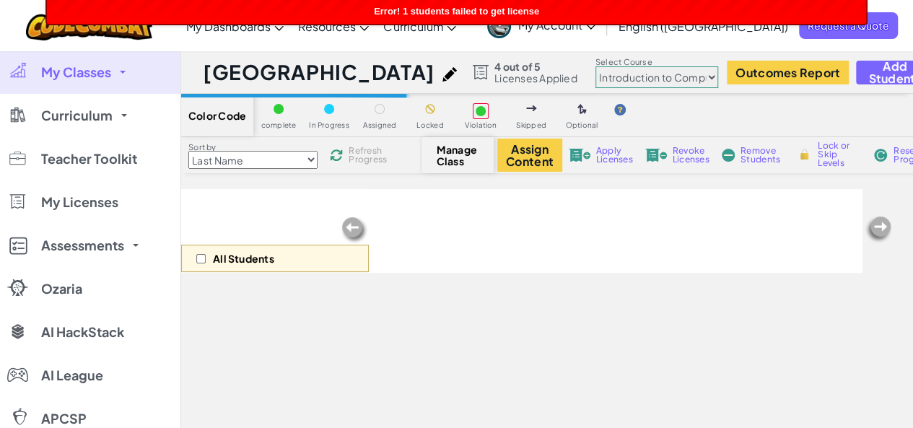
click at [494, 72] on span "Licenses Applied" at bounding box center [535, 78] width 83 height 12
click at [118, 56] on link "My Classes" at bounding box center [90, 72] width 180 height 43
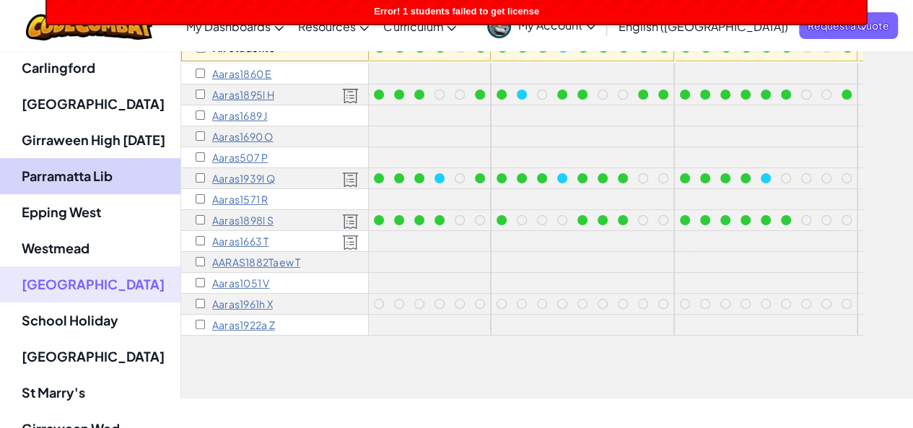
scroll to position [413, 0]
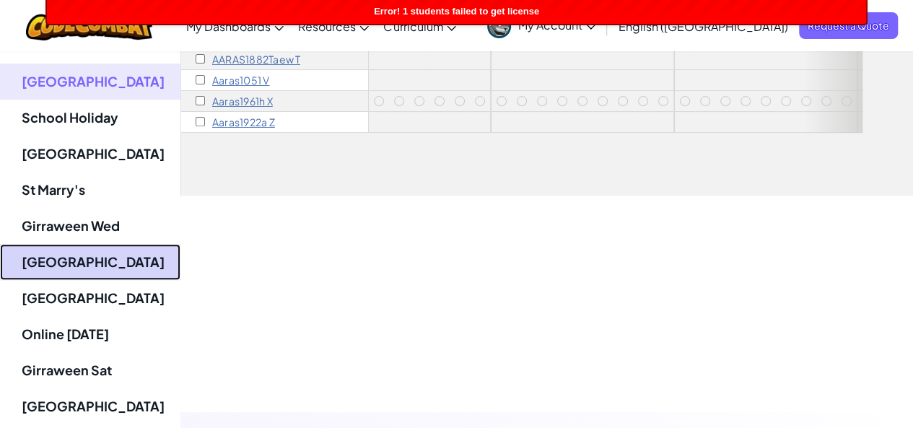
click at [95, 254] on link "[GEOGRAPHIC_DATA]" at bounding box center [90, 262] width 180 height 36
select select "56462f935afde0c6fd30fc8d"
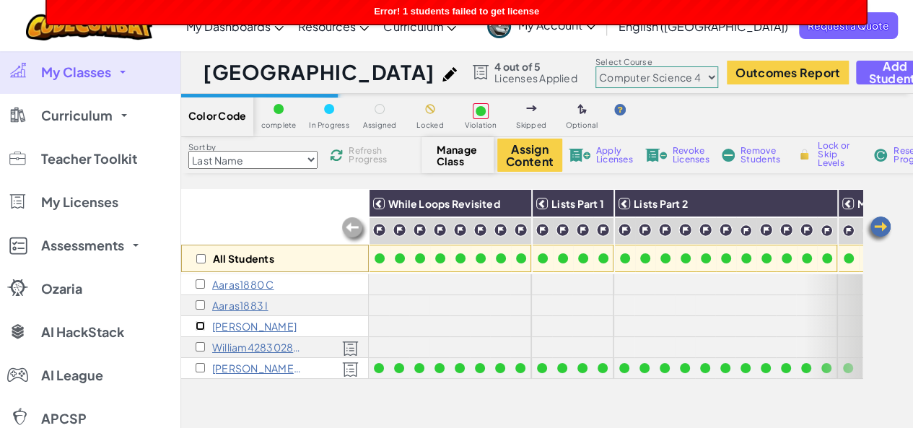
click at [200, 325] on input "checkbox" at bounding box center [200, 325] width 9 height 9
click at [616, 155] on span "Apply Licenses" at bounding box center [614, 154] width 37 height 17
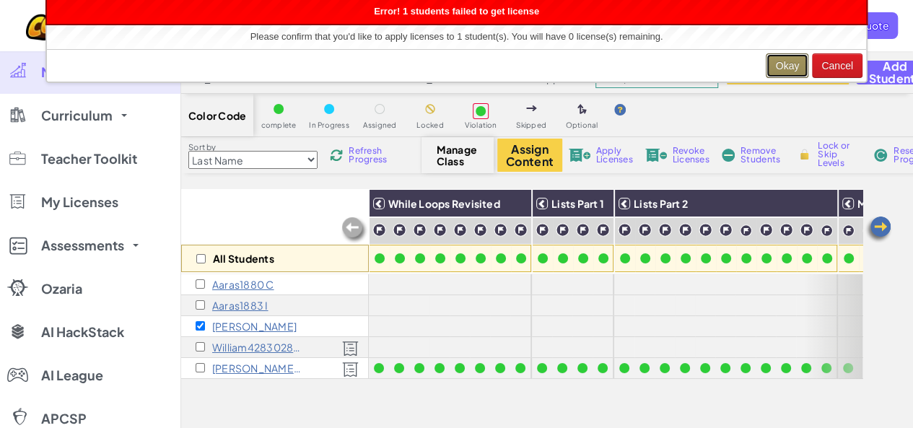
click at [788, 58] on button "Okay" at bounding box center [786, 65] width 43 height 25
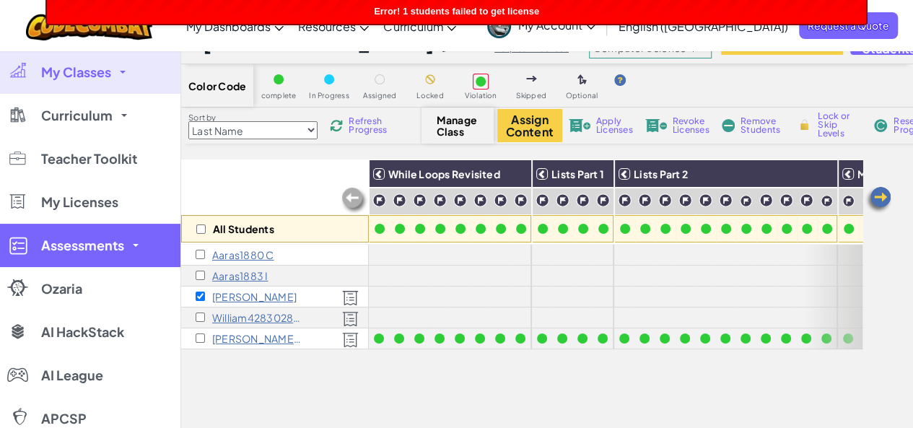
scroll to position [30, 0]
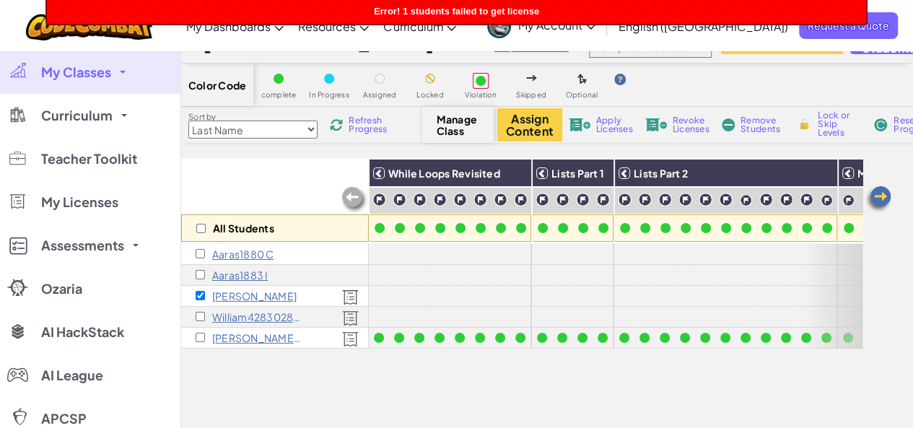
click at [107, 71] on span "My Classes" at bounding box center [76, 72] width 70 height 13
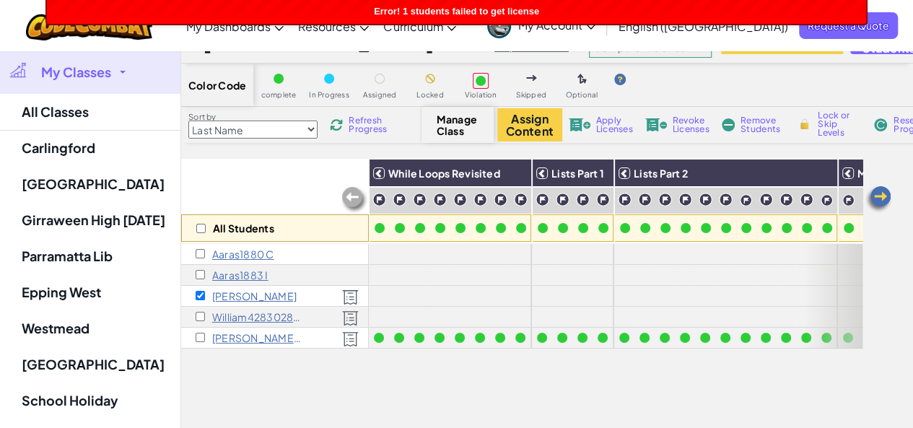
click at [364, 396] on div "All Students While Loops Revisited Lists Part 1 Lists Part 2 Movement Revisited…" at bounding box center [521, 361] width 681 height 404
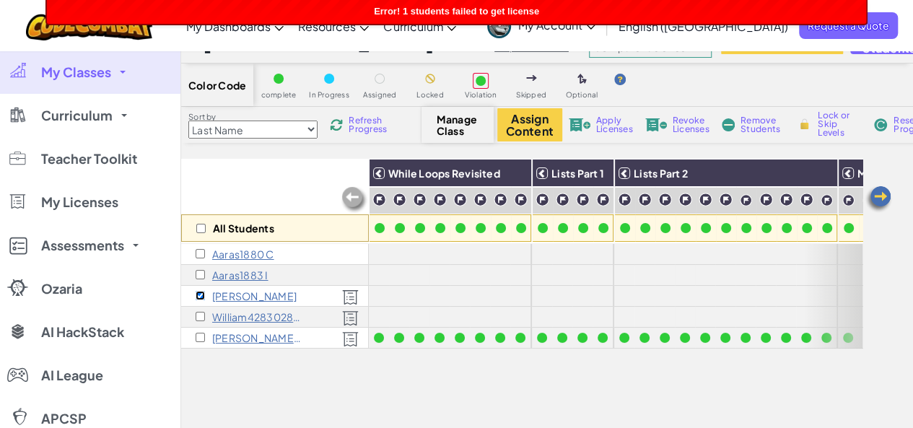
click at [199, 298] on input "checkbox" at bounding box center [200, 295] width 9 height 9
checkbox input "false"
click at [330, 162] on div "All Students" at bounding box center [275, 201] width 188 height 84
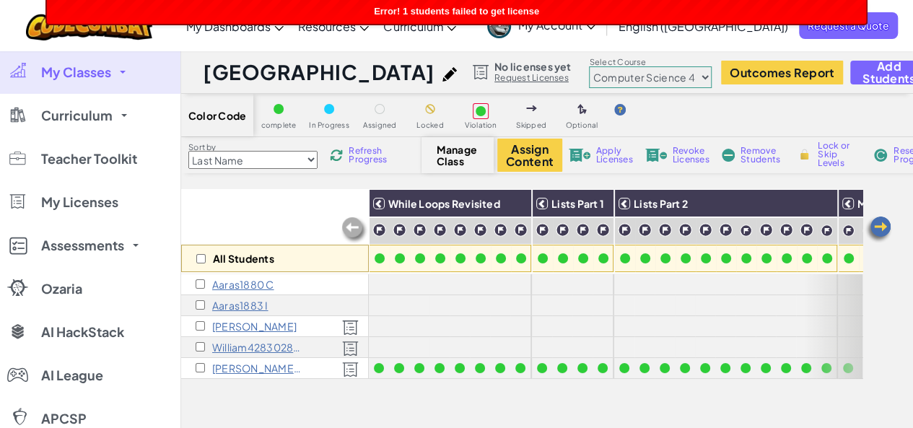
click at [625, 82] on select "Junior Introduction to Computer Science Game Development 1 Web Development 1 Co…" at bounding box center [650, 77] width 123 height 22
click at [580, 411] on div "All Students While Loops Revisited Lists Part 1 Lists Part 2 Movement Revisited…" at bounding box center [521, 391] width 681 height 404
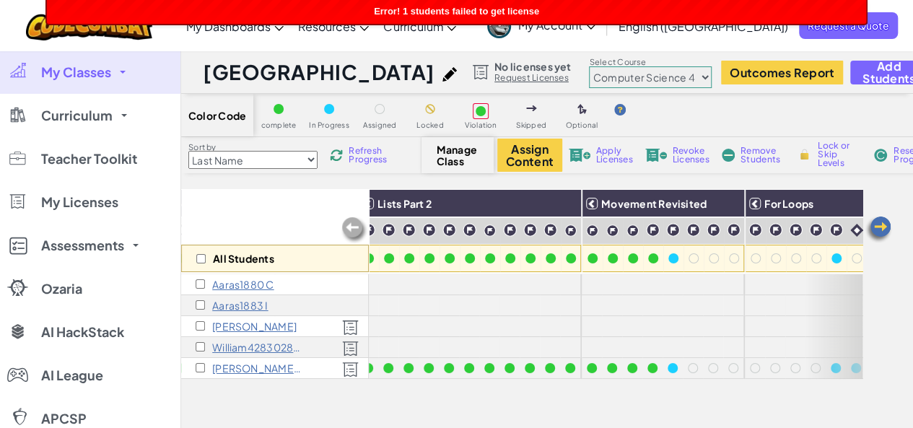
scroll to position [0, 272]
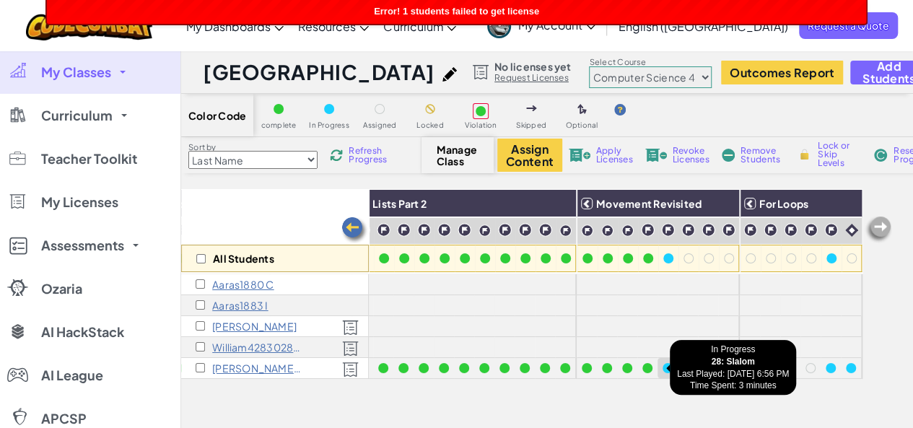
click at [662, 370] on div at bounding box center [667, 368] width 10 height 10
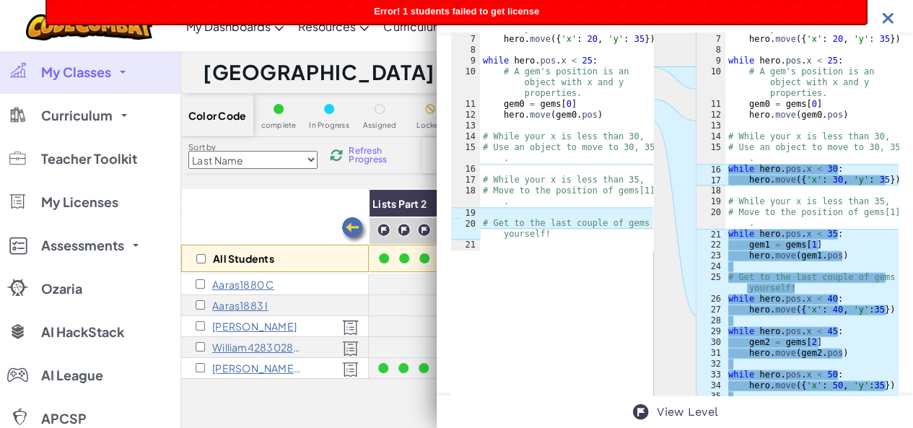
scroll to position [700, 0]
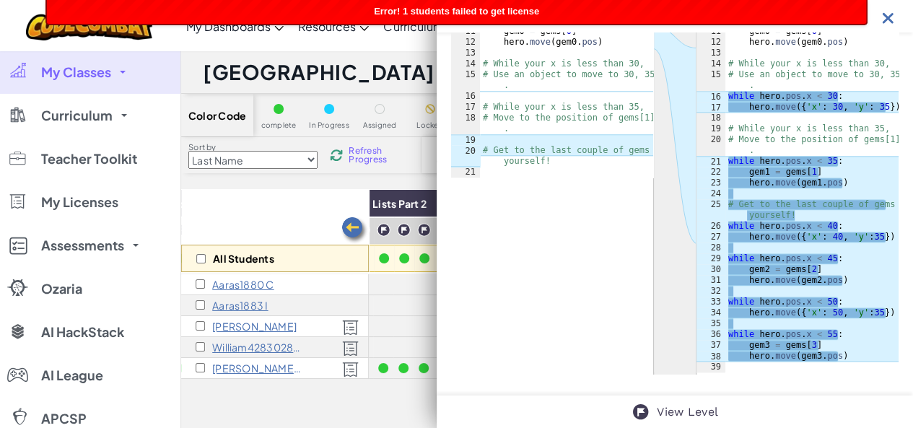
click at [889, 15] on img at bounding box center [888, 18] width 18 height 18
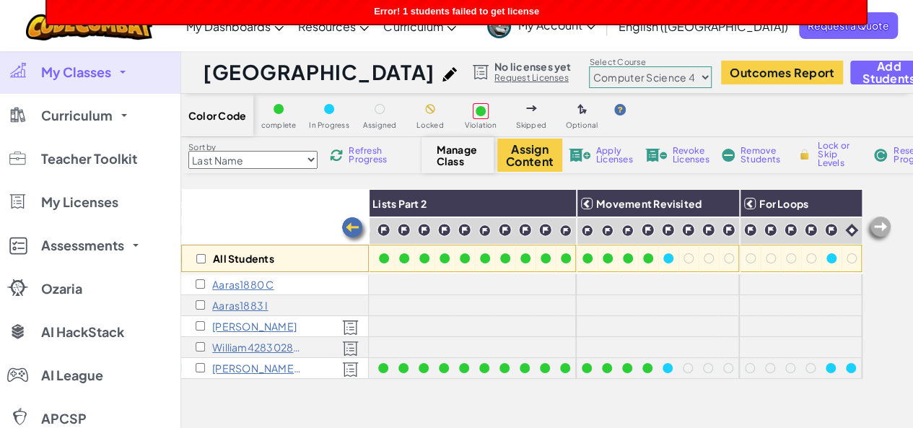
click at [632, 74] on select "Junior Introduction to Computer Science Game Development 1 Web Development 1 Co…" at bounding box center [650, 77] width 123 height 22
click at [589, 66] on select "Junior Introduction to Computer Science Game Development 1 Web Development 1 Co…" at bounding box center [650, 77] width 123 height 22
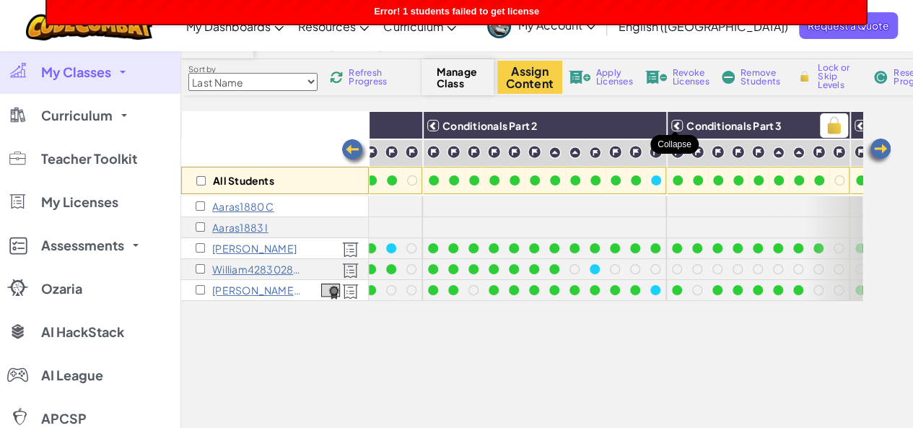
scroll to position [0, 0]
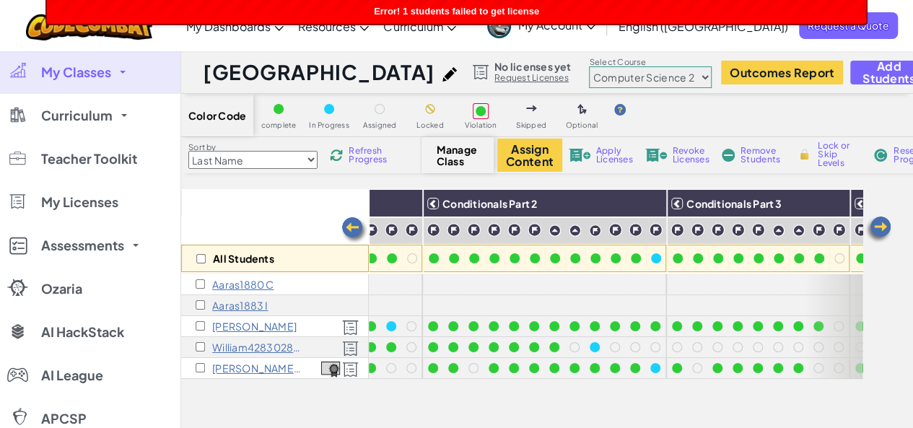
click at [625, 75] on select "Junior Introduction to Computer Science Game Development 1 Web Development 1 Co…" at bounding box center [650, 77] width 123 height 22
click at [589, 66] on select "Junior Introduction to Computer Science Game Development 1 Web Development 1 Co…" at bounding box center [650, 77] width 123 height 22
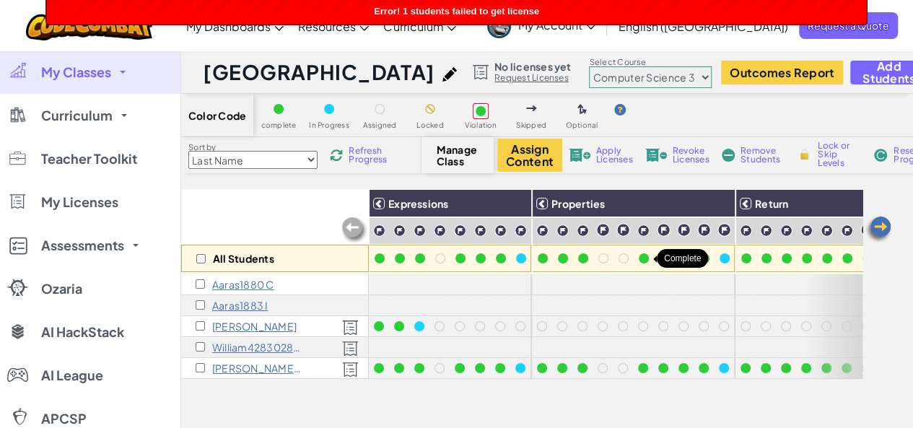
select select "560f1a9f22961295f9427742"
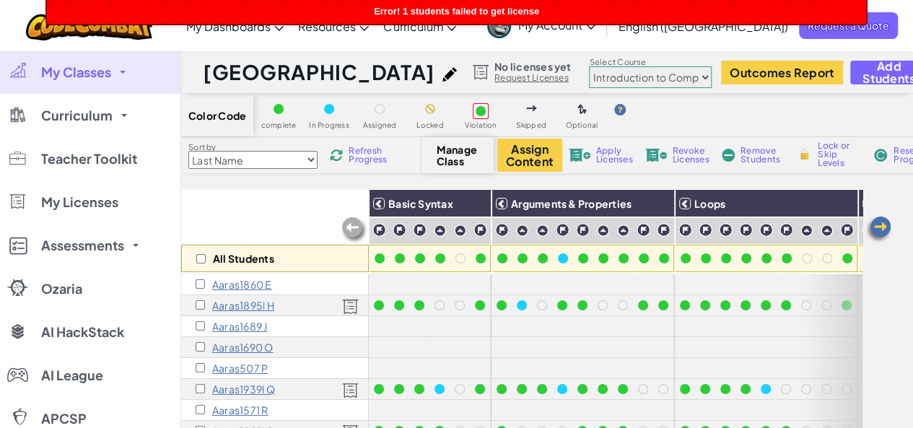
click at [625, 76] on select "Junior Introduction to Computer Science Game Development 1 Web Development 1 Co…" at bounding box center [650, 77] width 123 height 22
select select "56462f935afde0c6fd30fc8c"
click at [589, 66] on select "Junior Introduction to Computer Science Game Development 1 Web Development 1 Co…" at bounding box center [650, 77] width 123 height 22
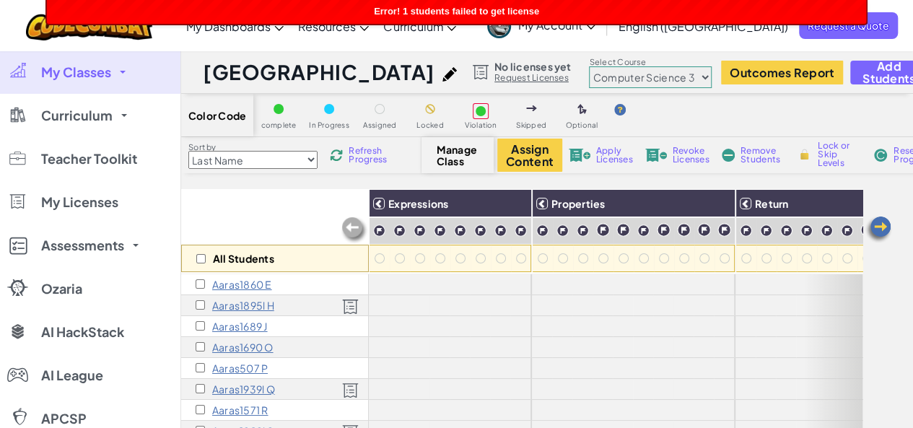
click at [705, 108] on div "Color Code complete In Progress Assigned Locked Violation Skipped Optional" at bounding box center [614, 115] width 866 height 43
click at [124, 69] on link "My Classes" at bounding box center [90, 72] width 180 height 43
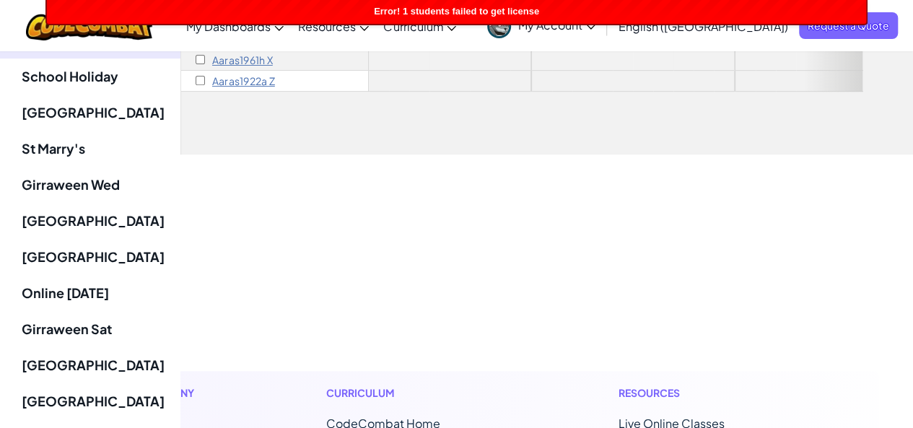
scroll to position [457, 0]
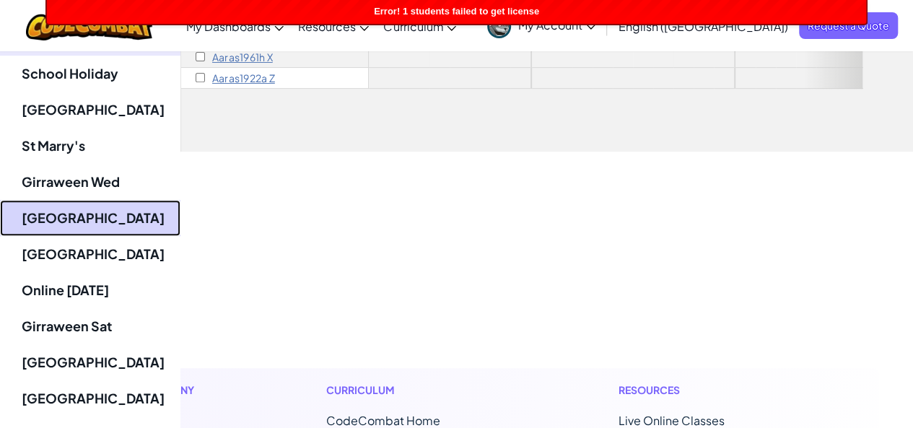
click at [45, 216] on link "[GEOGRAPHIC_DATA]" at bounding box center [90, 218] width 180 height 36
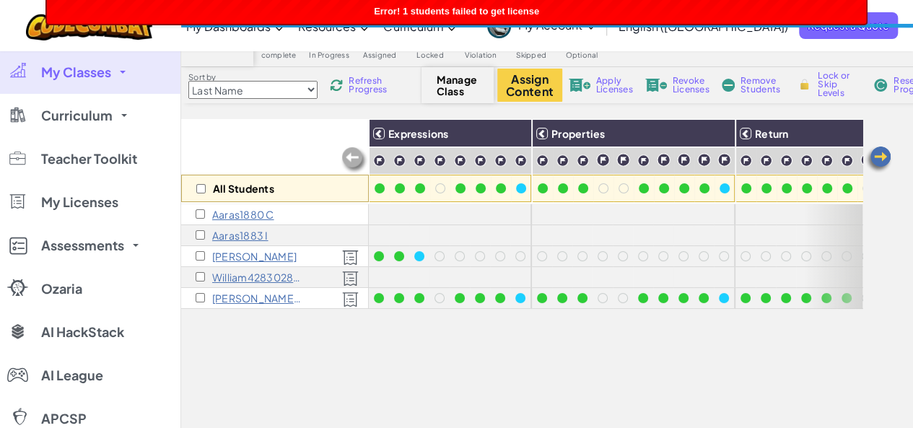
scroll to position [76, 0]
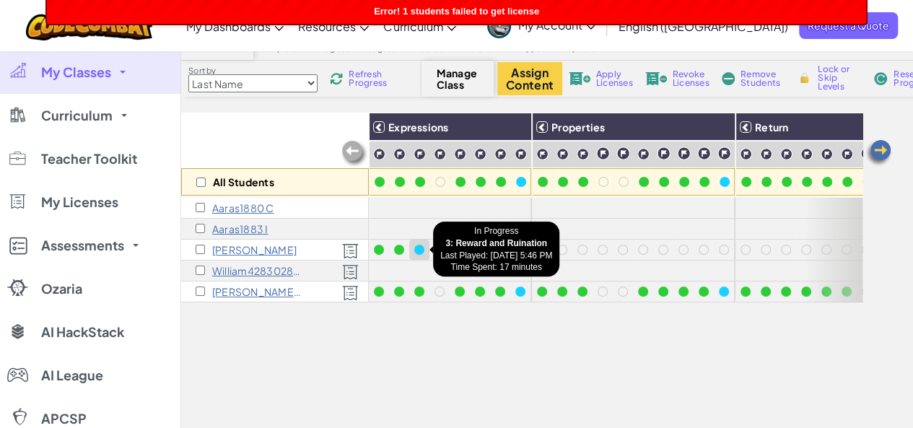
click at [419, 250] on div at bounding box center [419, 250] width 10 height 10
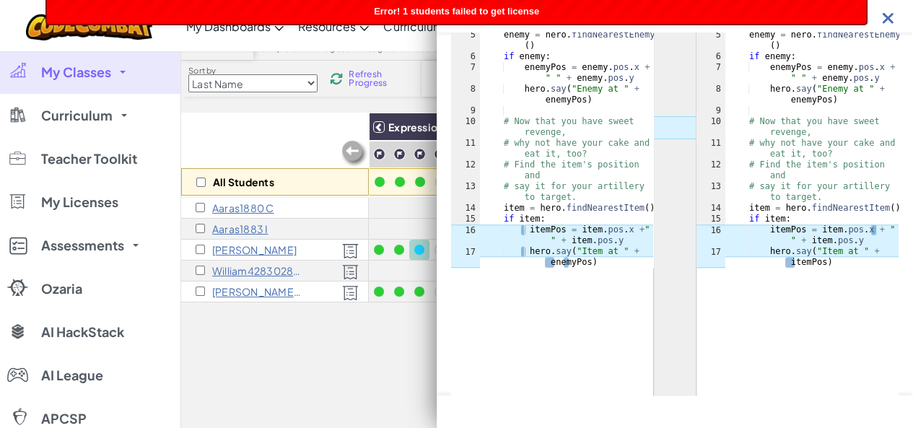
scroll to position [496, 0]
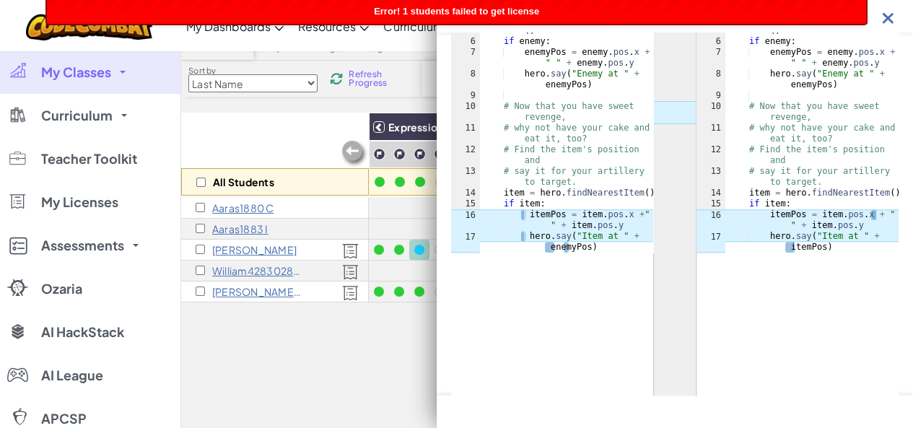
click at [887, 20] on img at bounding box center [888, 18] width 18 height 18
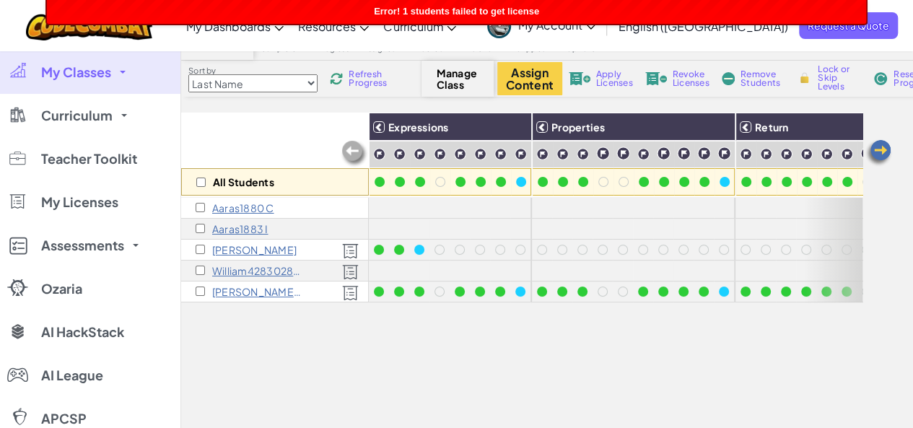
scroll to position [0, 0]
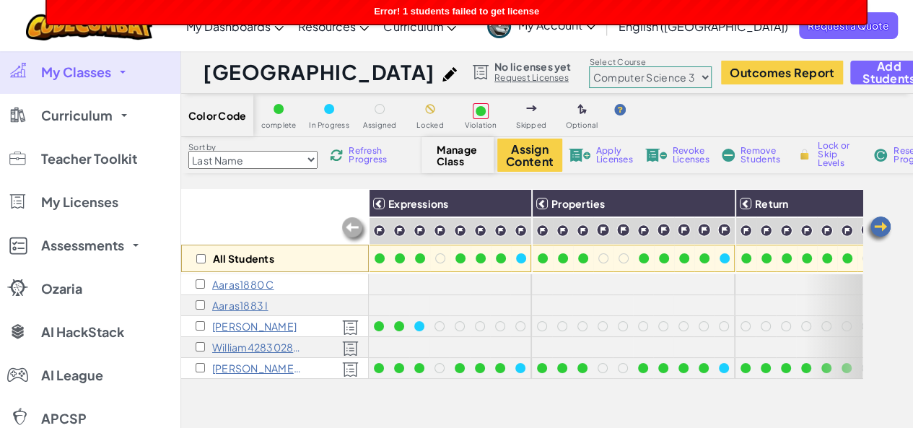
click at [623, 79] on select "Junior Introduction to Computer Science Game Development 1 Web Development 1 Co…" at bounding box center [650, 77] width 123 height 22
click at [589, 66] on select "Junior Introduction to Computer Science Game Development 1 Web Development 1 Co…" at bounding box center [650, 77] width 123 height 22
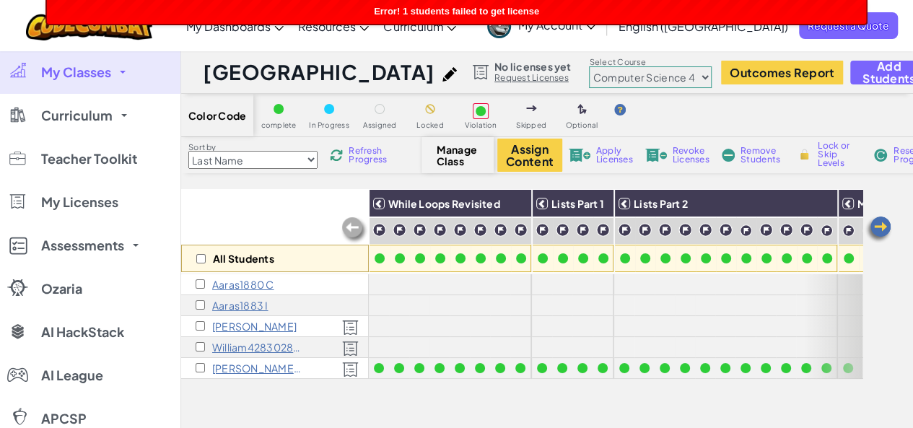
scroll to position [0, 272]
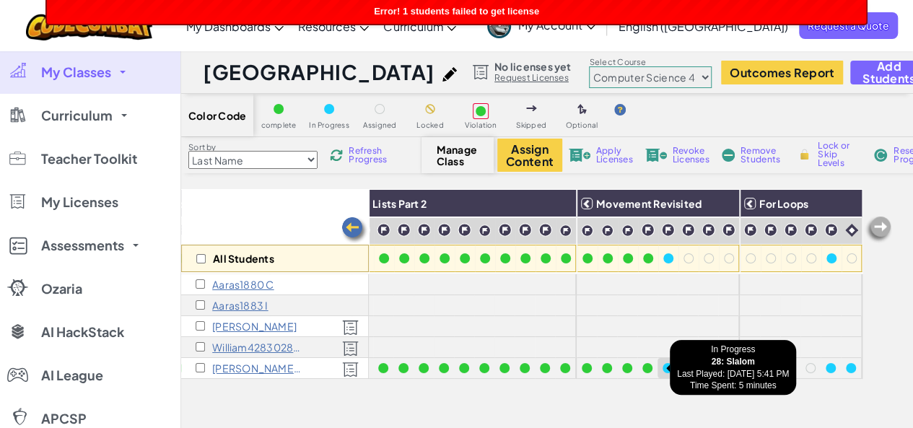
click at [662, 368] on div at bounding box center [667, 368] width 10 height 10
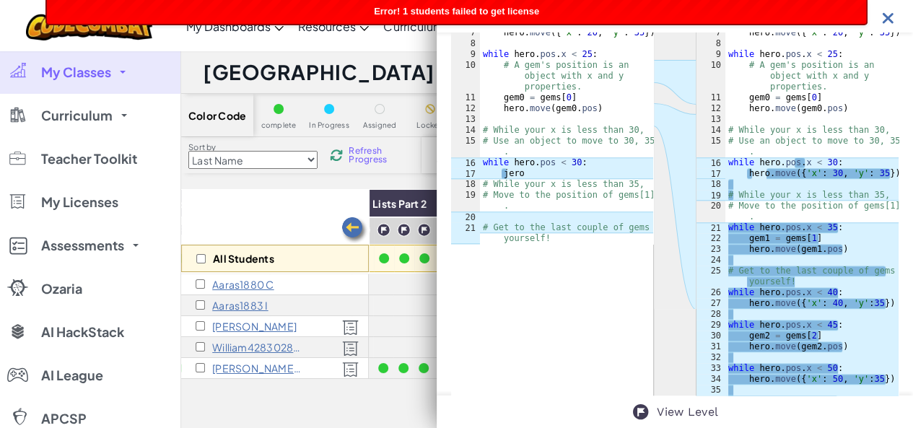
scroll to position [633, 0]
click at [885, 17] on img at bounding box center [888, 18] width 18 height 18
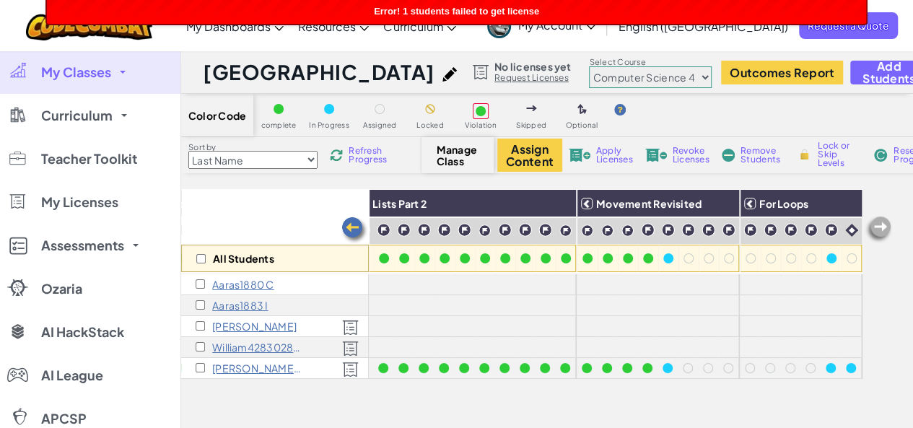
click at [628, 76] on select "Junior Introduction to Computer Science Game Development 1 Web Development 1 Co…" at bounding box center [650, 77] width 123 height 22
select select "56462f935afde0c6fd30fc8c"
click at [589, 66] on select "Junior Introduction to Computer Science Game Development 1 Web Development 1 Co…" at bounding box center [650, 77] width 123 height 22
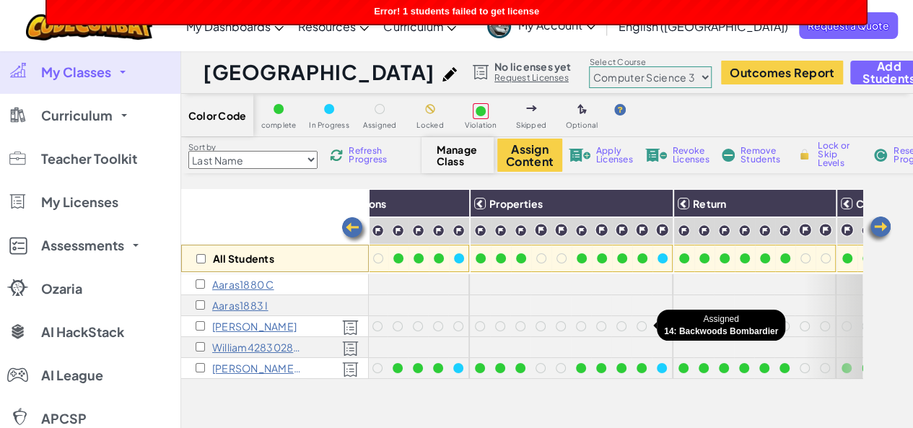
scroll to position [0, 0]
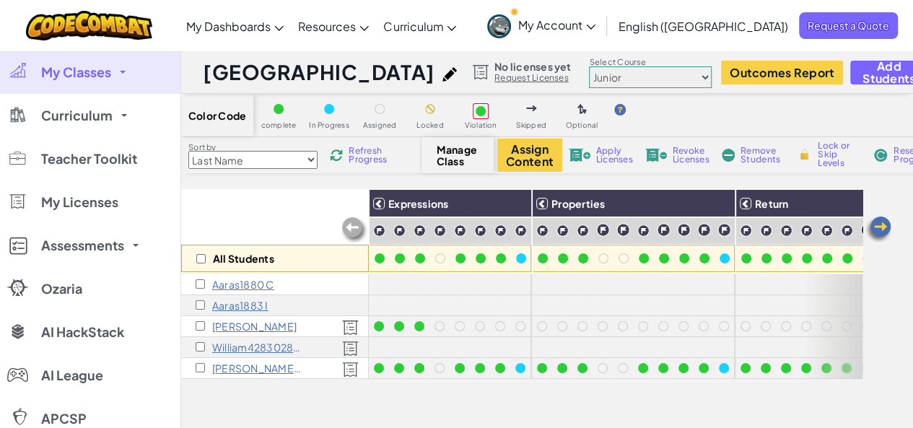
click at [651, 73] on select "Junior Introduction to Computer Science Game Development 1 Web Development 1 Co…" at bounding box center [650, 77] width 123 height 22
click at [589, 66] on select "Junior Introduction to Computer Science Game Development 1 Web Development 1 Co…" at bounding box center [650, 77] width 123 height 22
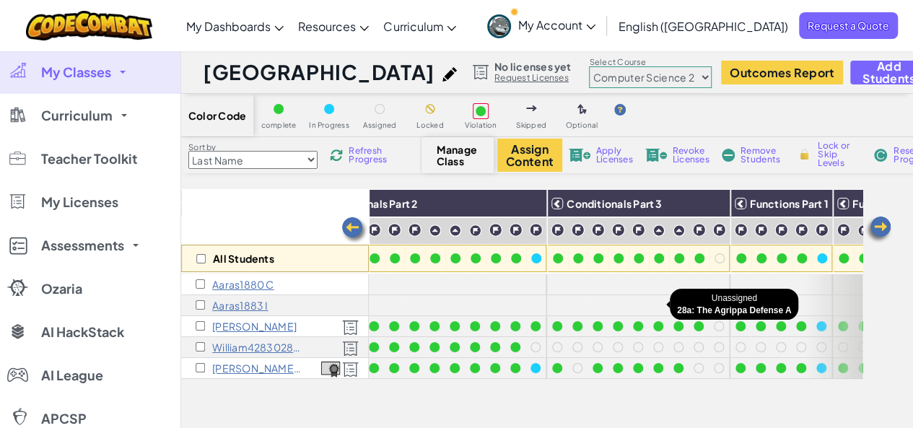
scroll to position [0, 393]
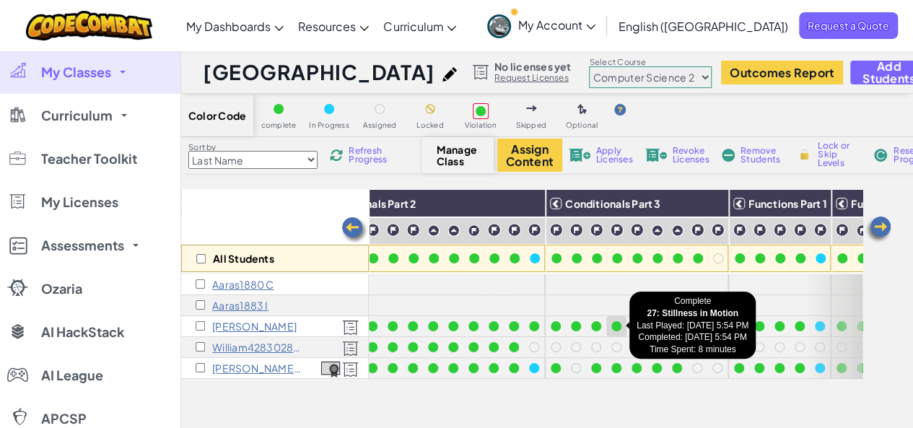
click at [618, 324] on div at bounding box center [616, 326] width 10 height 10
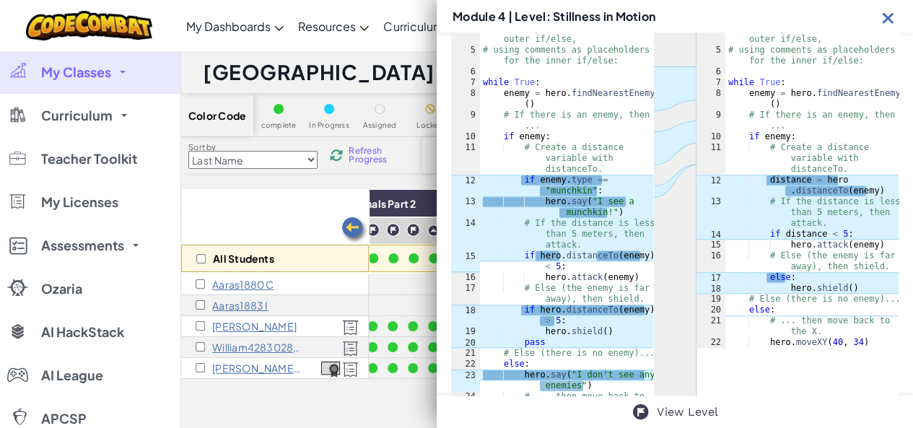
scroll to position [599, 0]
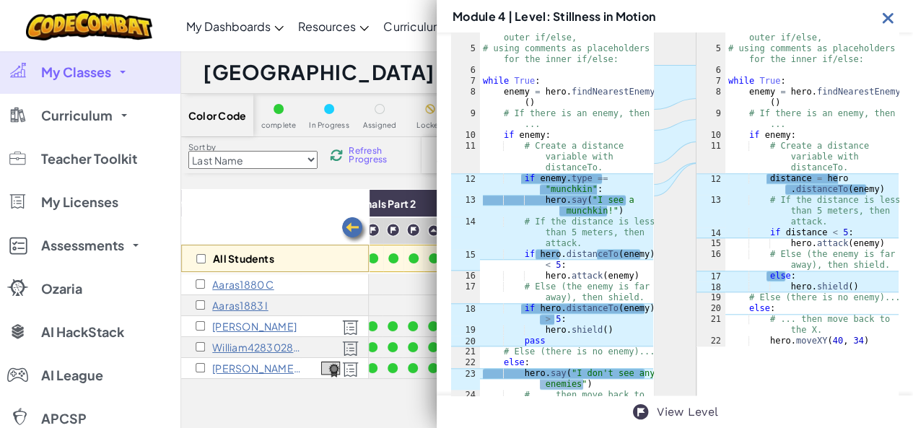
click at [894, 18] on img at bounding box center [888, 18] width 18 height 18
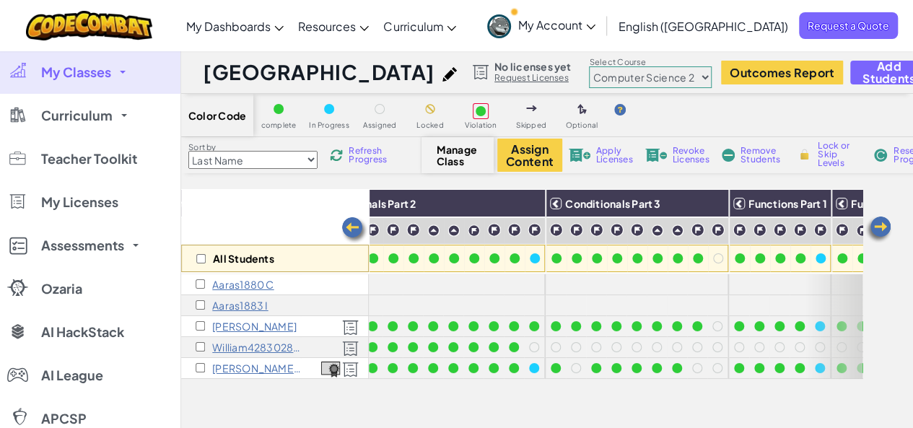
click at [621, 79] on select "Junior Introduction to Computer Science Game Development 1 Web Development 1 Co…" at bounding box center [650, 77] width 123 height 22
select select "56462f935afde0c6fd30fc8c"
click at [589, 66] on select "Junior Introduction to Computer Science Game Development 1 Web Development 1 Co…" at bounding box center [650, 77] width 123 height 22
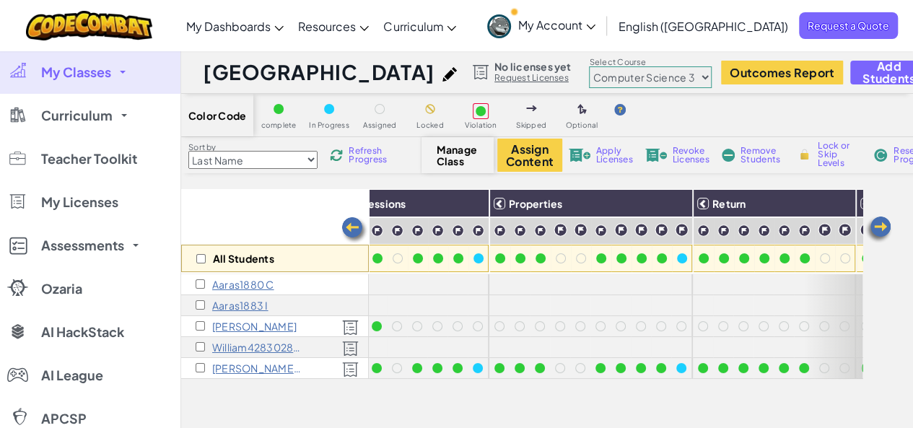
scroll to position [0, 0]
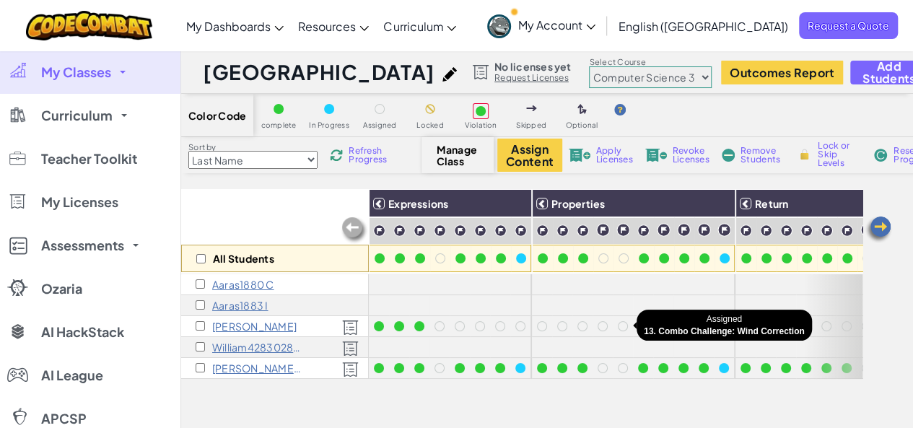
select select "56462f935afde0c6fd30fc8c"
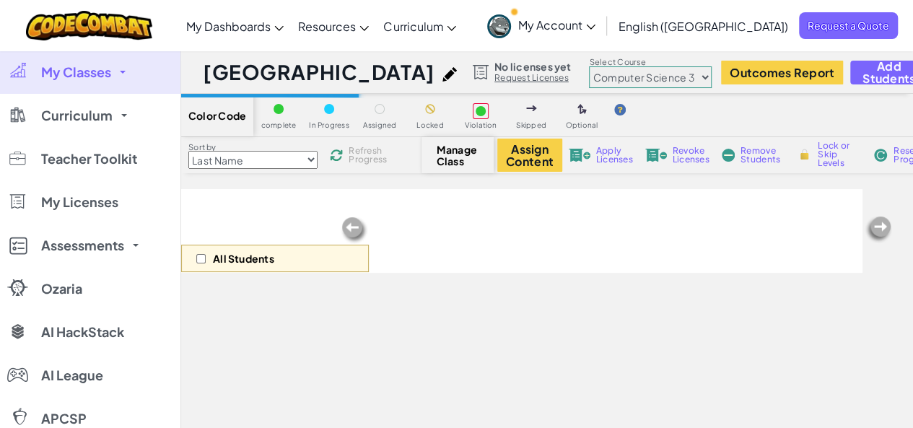
click at [124, 75] on link "My Classes" at bounding box center [90, 72] width 180 height 43
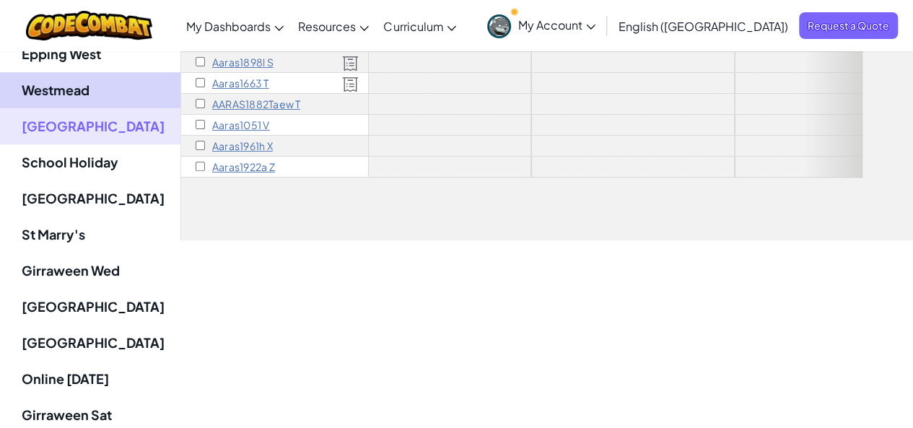
scroll to position [369, 0]
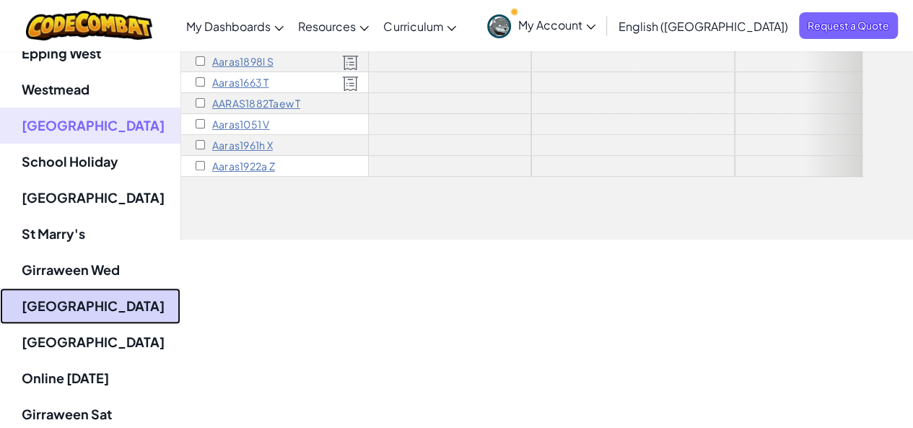
click at [71, 303] on link "[GEOGRAPHIC_DATA]" at bounding box center [90, 306] width 180 height 36
select select "56462f935afde0c6fd30fc8c"
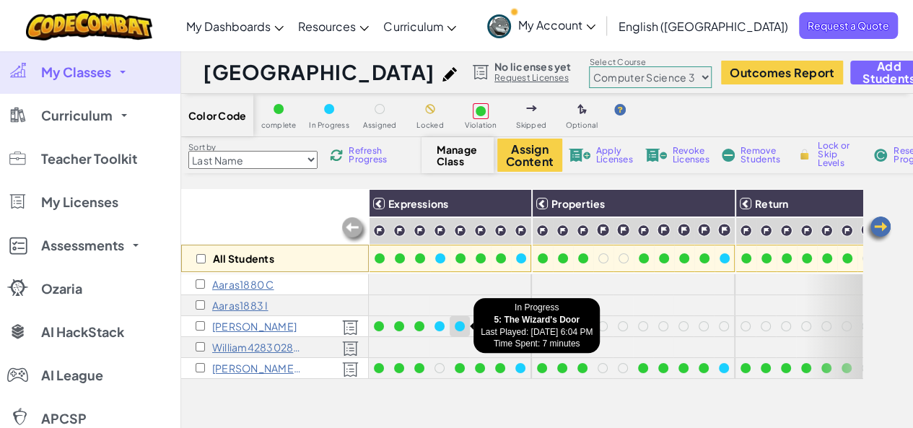
click at [463, 328] on div at bounding box center [460, 326] width 10 height 10
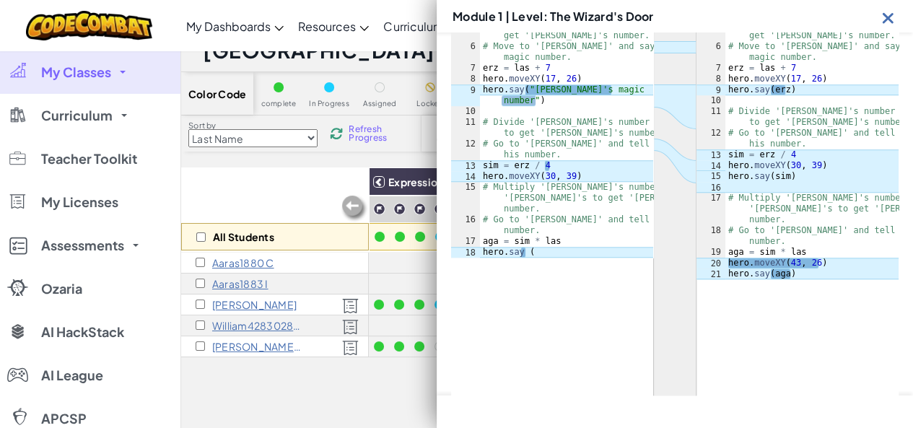
scroll to position [509, 0]
click at [610, 293] on div at bounding box center [674, 198] width 447 height 489
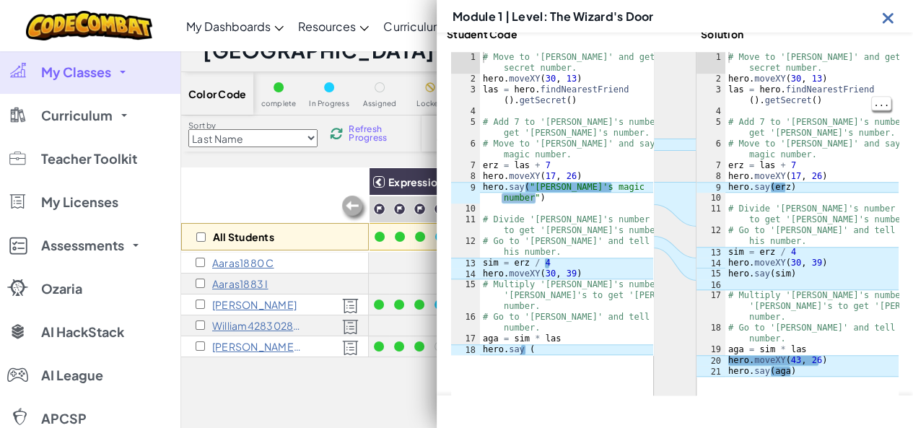
scroll to position [403, 0]
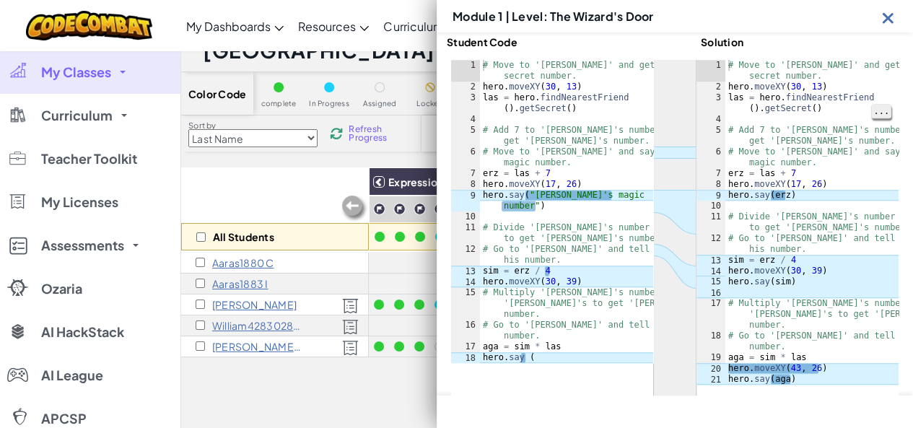
click at [872, 110] on span "..." at bounding box center [881, 111] width 19 height 13
click at [837, 141] on div "# Move to 'Laszlo' and get his secret number. hero . moveXY ( 30 , 13 ) las = h…" at bounding box center [811, 238] width 173 height 357
click at [754, 255] on div "# Move to 'Laszlo' and get his secret number. hero . moveXY ( 30 , 13 ) las = h…" at bounding box center [811, 238] width 173 height 357
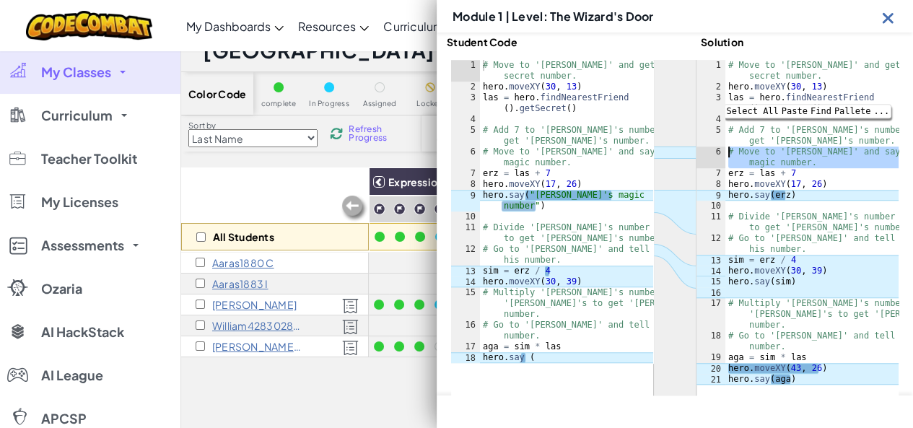
click at [717, 156] on div "6" at bounding box center [710, 157] width 29 height 22
type textarea "# Move to 'Erzsebet' and say her magic number. erz = las + 7"
click at [717, 156] on div "6" at bounding box center [710, 157] width 29 height 22
click at [883, 17] on img at bounding box center [888, 18] width 18 height 18
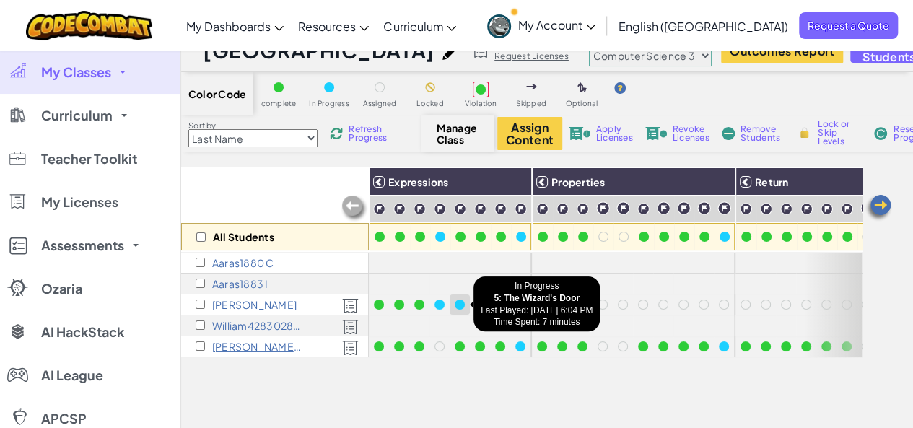
click at [460, 301] on div at bounding box center [460, 304] width 10 height 10
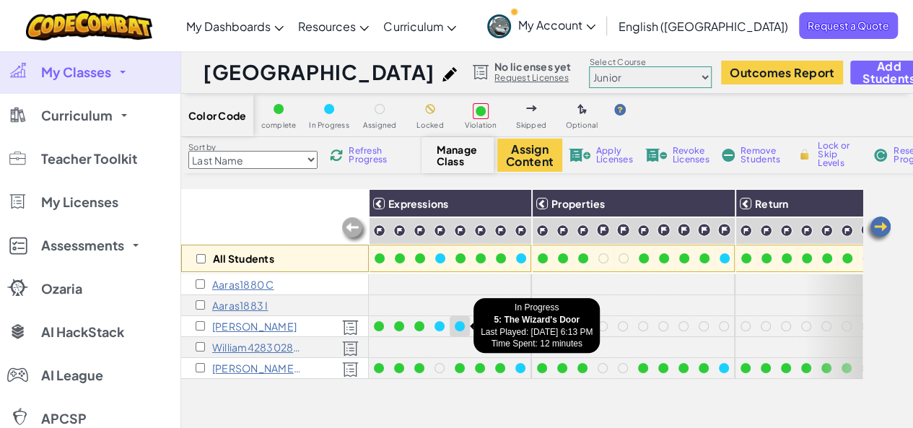
click at [461, 320] on div at bounding box center [460, 326] width 16 height 16
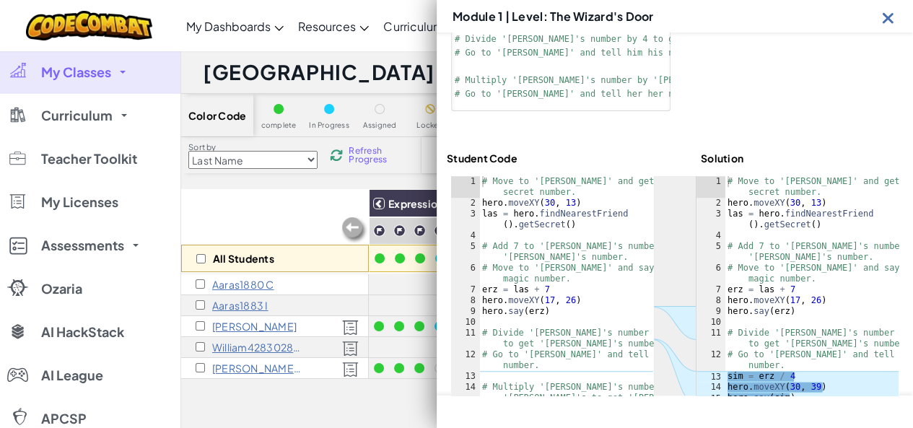
scroll to position [426, 0]
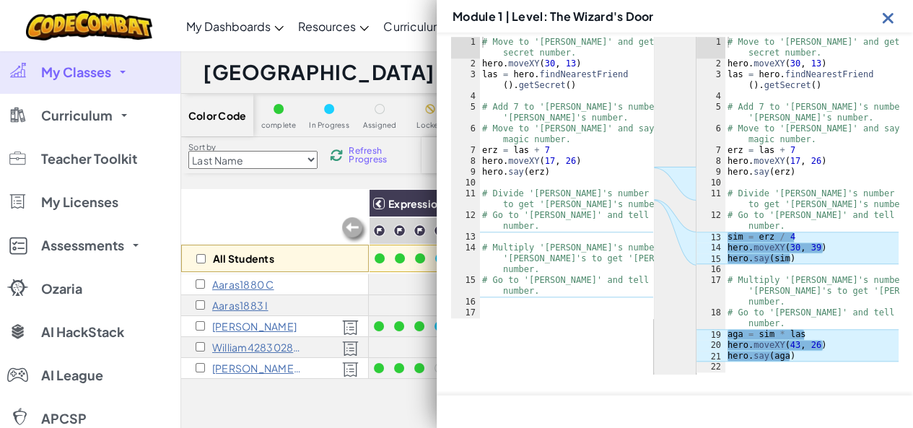
type textarea "# Go to 'Agata' and tell her her number."
click at [624, 286] on div "# Move to 'Laszlo' and get his secret number. hero . moveXY ( 30 , 13 ) las = h…" at bounding box center [566, 194] width 174 height 314
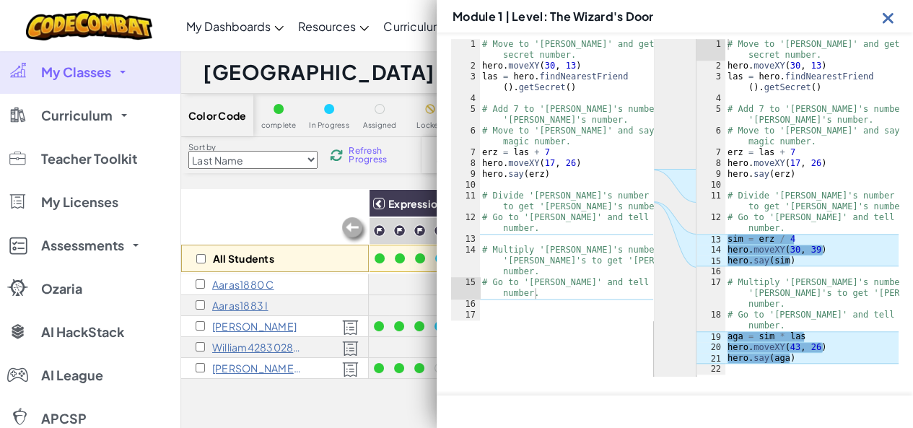
scroll to position [424, 0]
click at [885, 17] on img at bounding box center [888, 18] width 18 height 18
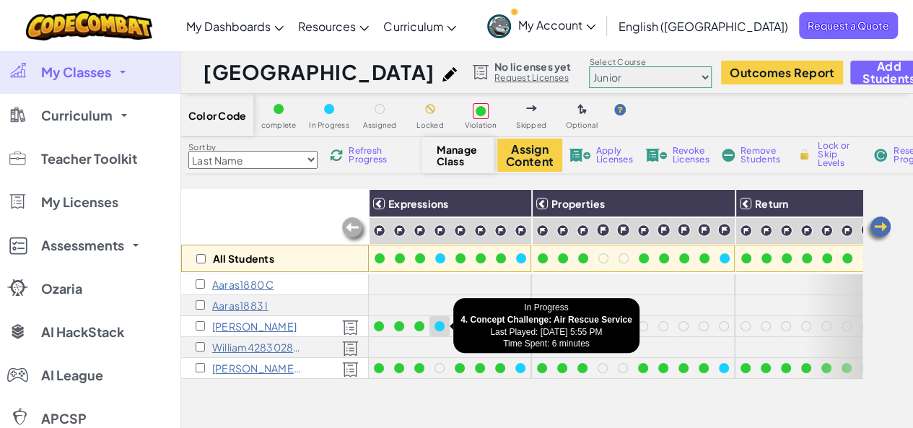
click at [443, 326] on div at bounding box center [439, 326] width 10 height 10
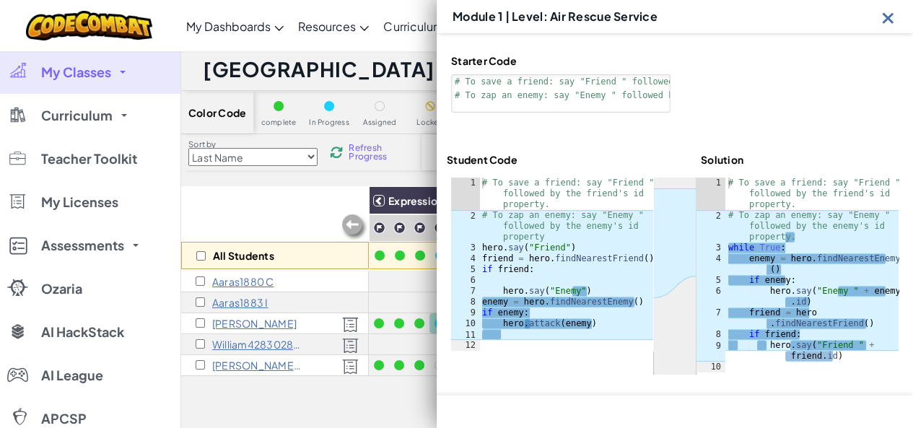
scroll to position [1, 0]
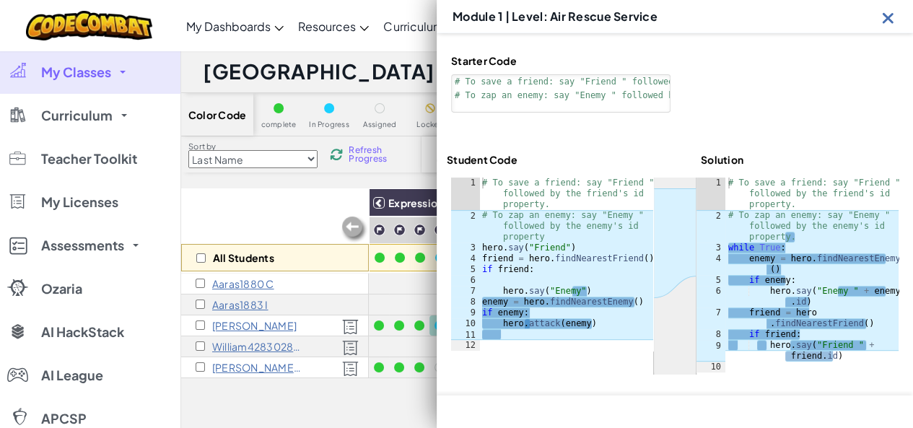
click at [879, 17] on img at bounding box center [888, 18] width 18 height 18
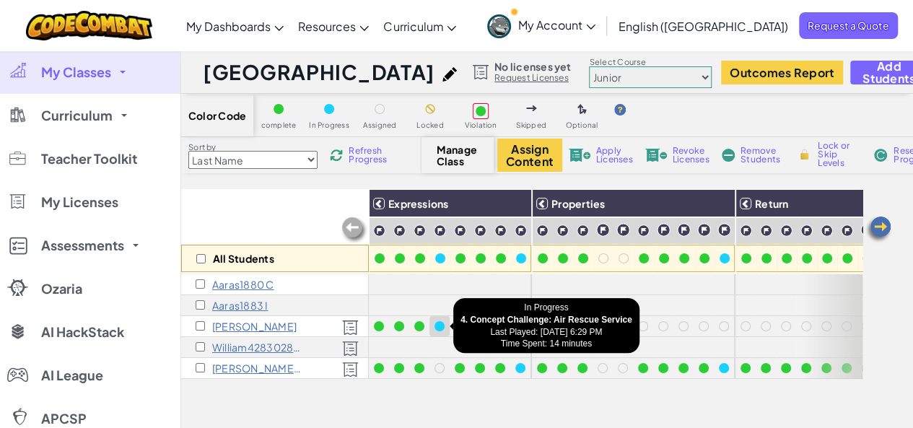
click at [444, 327] on div at bounding box center [439, 326] width 10 height 10
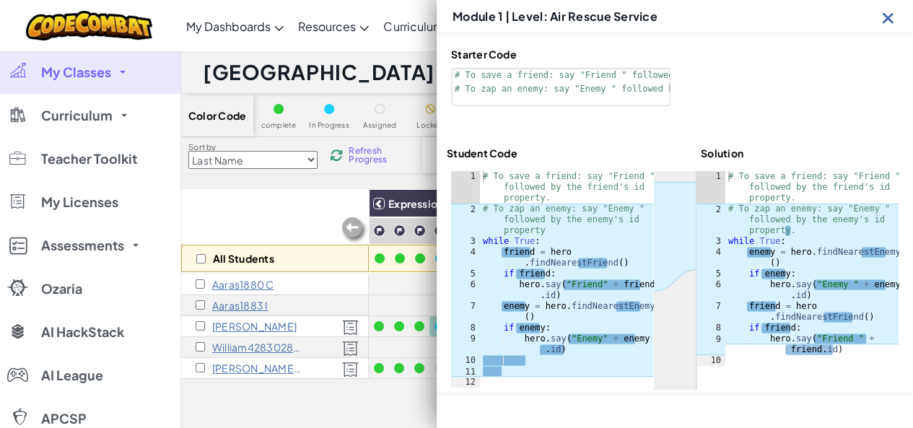
scroll to position [128, 0]
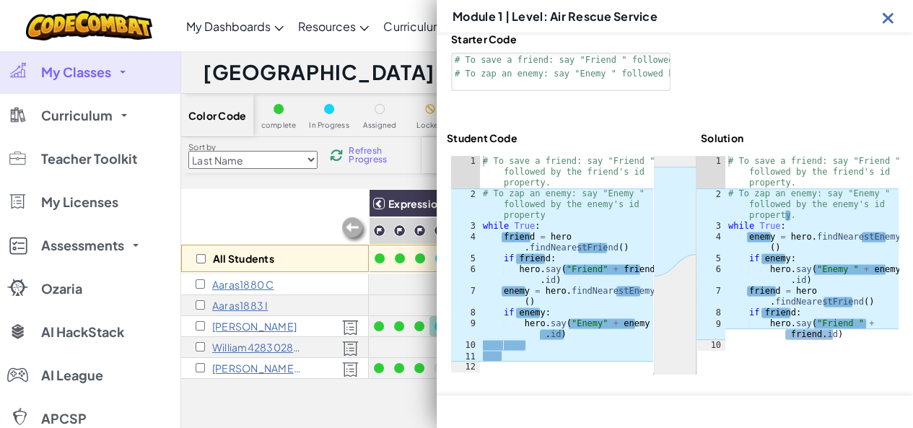
click at [892, 11] on img at bounding box center [888, 18] width 18 height 18
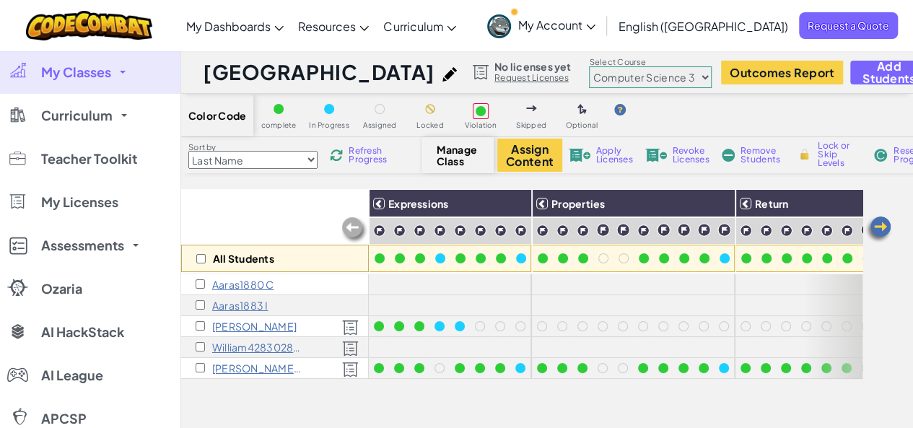
scroll to position [27, 0]
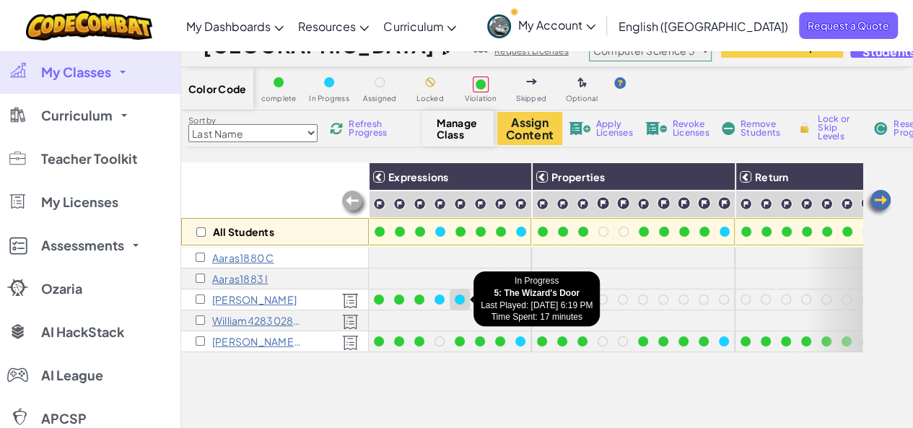
click at [462, 299] on div at bounding box center [460, 299] width 10 height 10
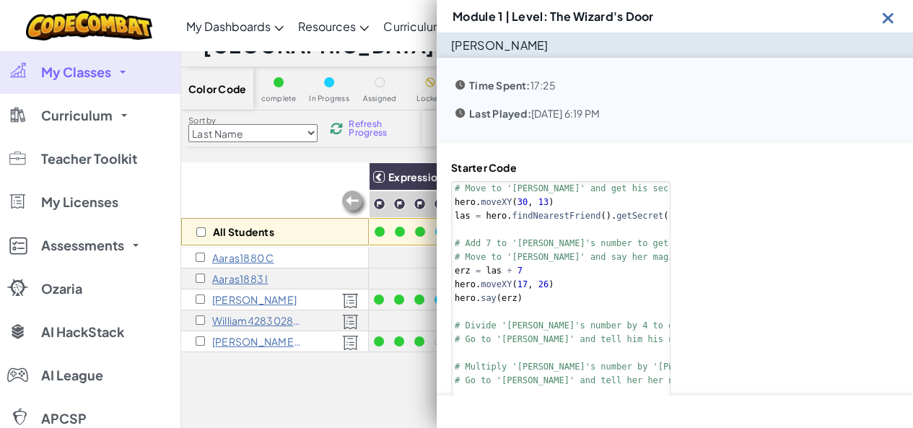
click at [375, 405] on div "All Students Expressions Properties Return Comparisons Movement Properties Revi…" at bounding box center [521, 364] width 681 height 404
click at [892, 15] on img at bounding box center [888, 18] width 18 height 18
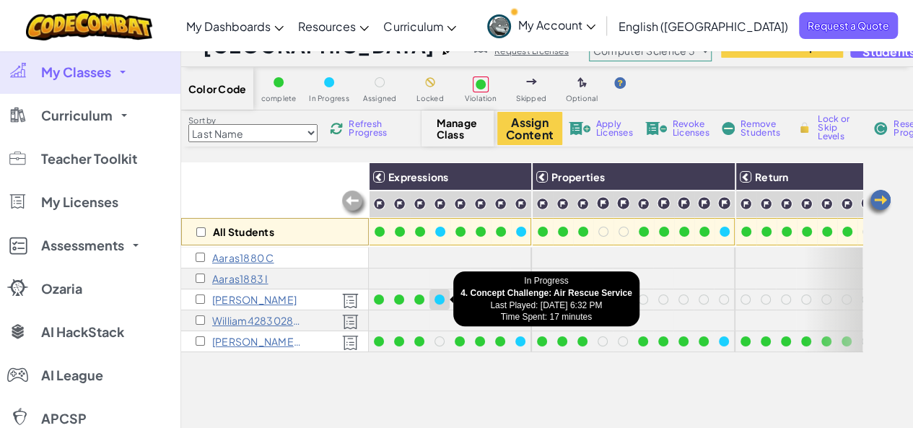
click at [445, 301] on div at bounding box center [439, 299] width 16 height 16
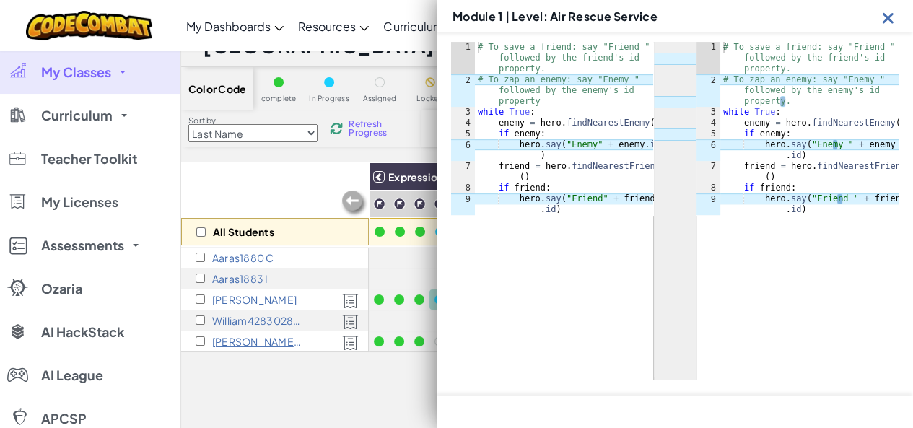
scroll to position [247, 0]
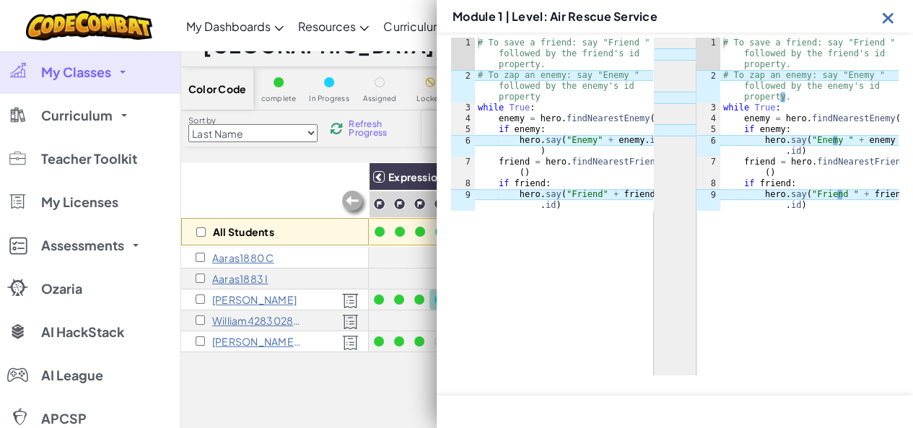
click at [892, 11] on img at bounding box center [888, 18] width 18 height 18
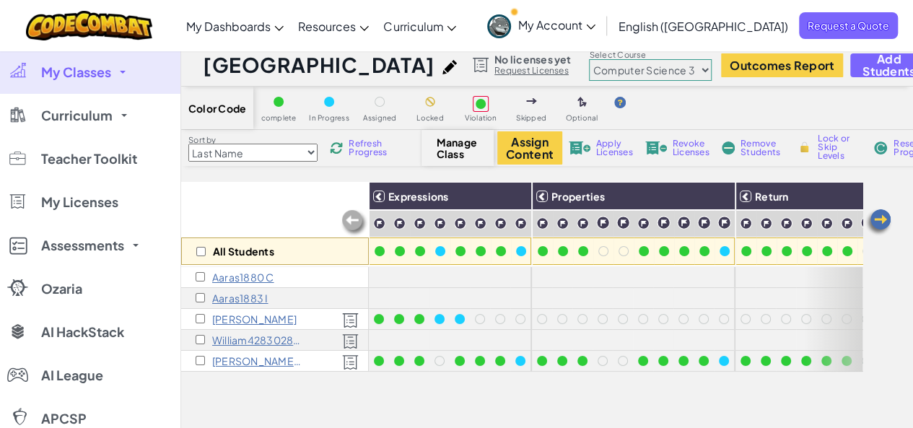
scroll to position [0, 0]
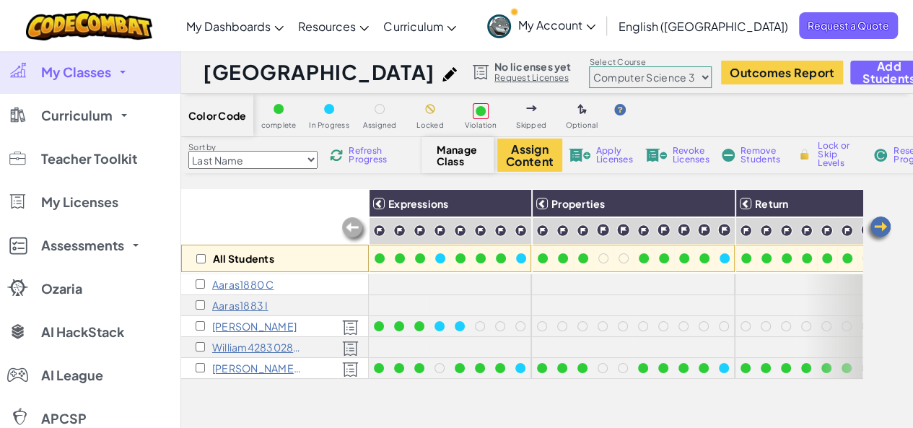
click at [633, 74] on select "Junior Introduction to Computer Science Game Development 1 Web Development 1 Co…" at bounding box center [650, 77] width 123 height 22
select select "56462f935afde0c6fd30fc8d"
click at [589, 66] on select "Junior Introduction to Computer Science Game Development 1 Web Development 1 Co…" at bounding box center [650, 77] width 123 height 22
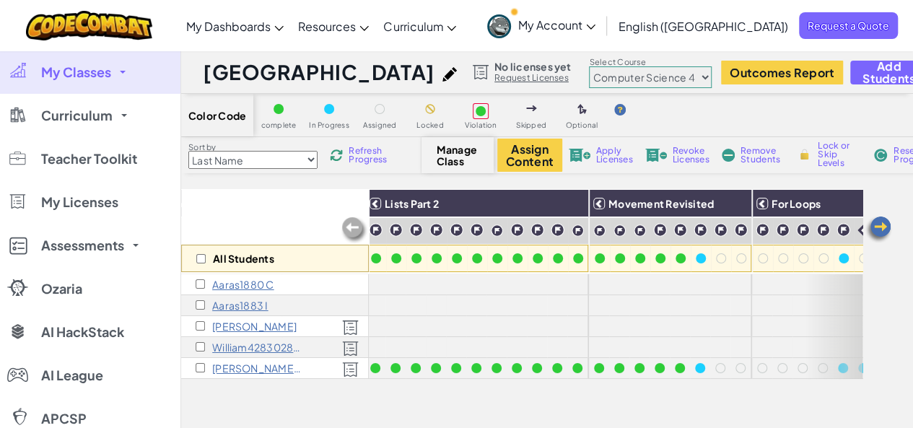
scroll to position [0, 272]
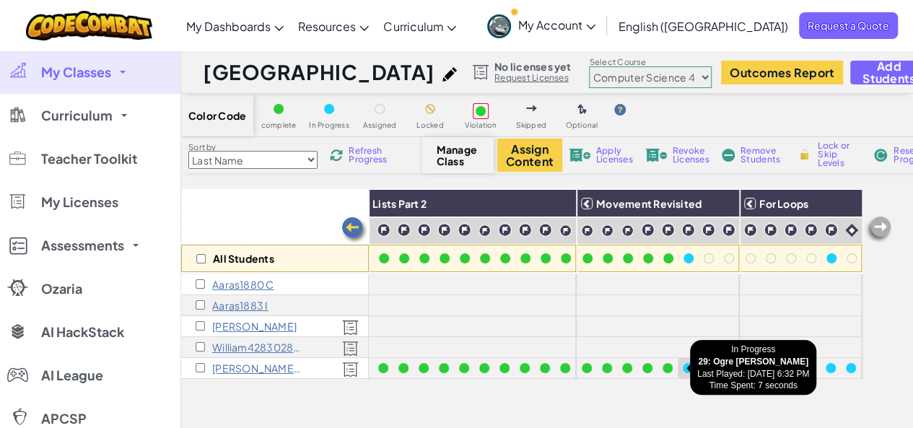
click at [680, 363] on div at bounding box center [688, 368] width 16 height 16
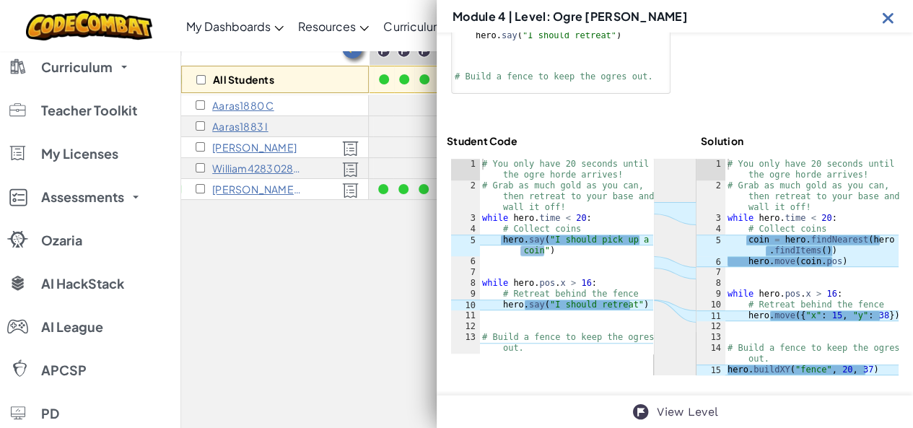
scroll to position [180, 0]
click at [605, 315] on div "# You only have 20 seconds until the ogre horde arrives! # Grab as much gold as…" at bounding box center [566, 278] width 174 height 238
type textarea "hero.move({"x": 15, "y": 38})"
drag, startPoint x: 881, startPoint y: 318, endPoint x: 739, endPoint y: 315, distance: 142.2
click at [739, 315] on div "# You only have 20 seconds until the ogre horde arrives! # Grab as much gold as…" at bounding box center [811, 283] width 174 height 249
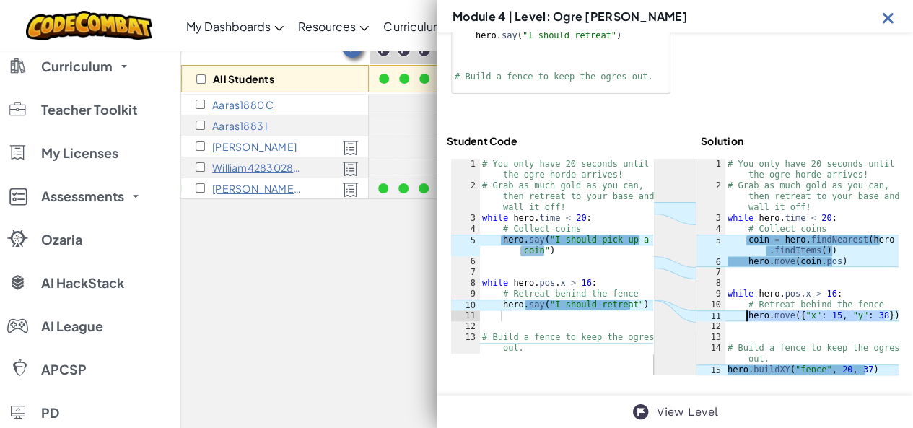
drag, startPoint x: 741, startPoint y: 315, endPoint x: 863, endPoint y: 307, distance: 122.2
click at [863, 307] on div "# You only have 20 seconds until the ogre horde arrives! # Grab as much gold as…" at bounding box center [811, 267] width 174 height 216
drag, startPoint x: 879, startPoint y: 316, endPoint x: 762, endPoint y: 316, distance: 116.9
click at [762, 316] on div "# You only have 20 seconds until the ogre horde arrives! # Grab as much gold as…" at bounding box center [811, 267] width 174 height 216
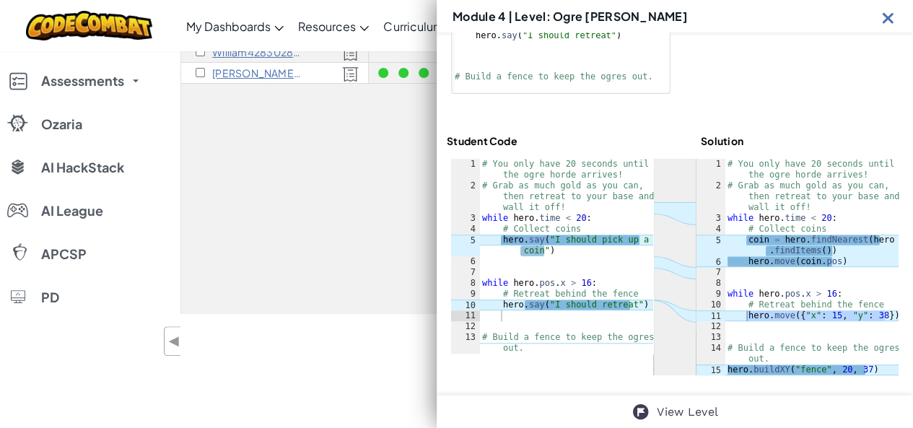
scroll to position [296, 0]
click at [882, 19] on img at bounding box center [888, 18] width 18 height 18
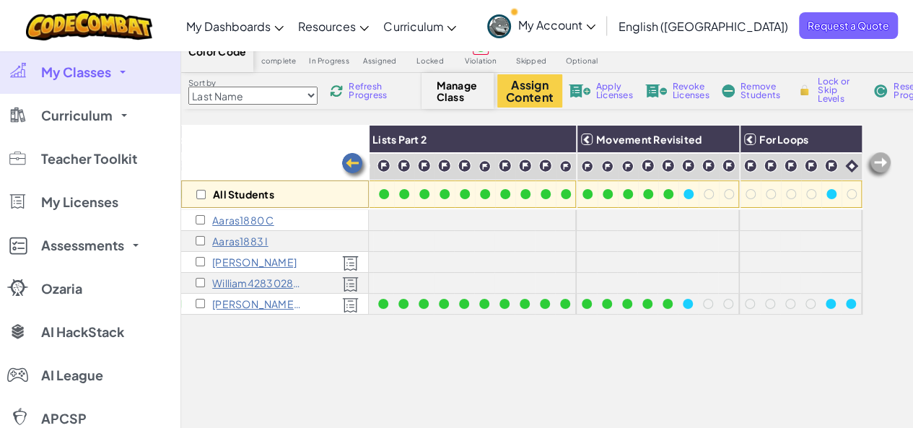
scroll to position [0, 0]
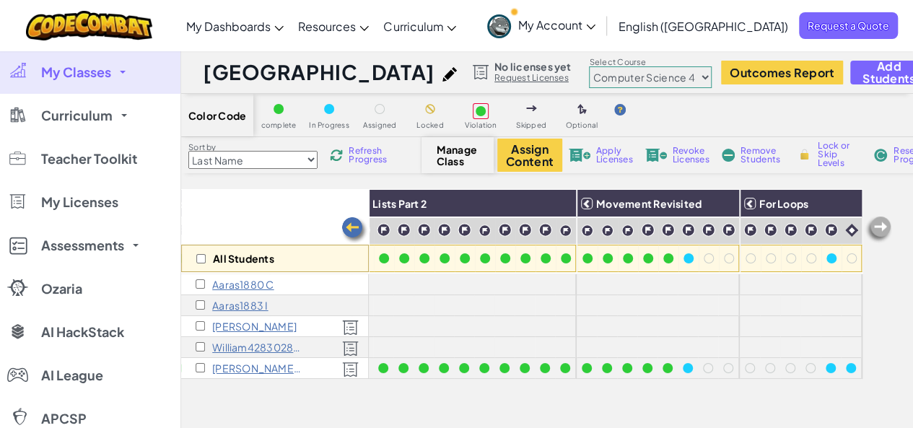
click at [615, 77] on select "Junior Introduction to Computer Science Game Development 1 Web Development 1 Co…" at bounding box center [650, 77] width 123 height 22
select select "5632661322961295f9428638"
click at [589, 66] on select "Junior Introduction to Computer Science Game Development 1 Web Development 1 Co…" at bounding box center [650, 77] width 123 height 22
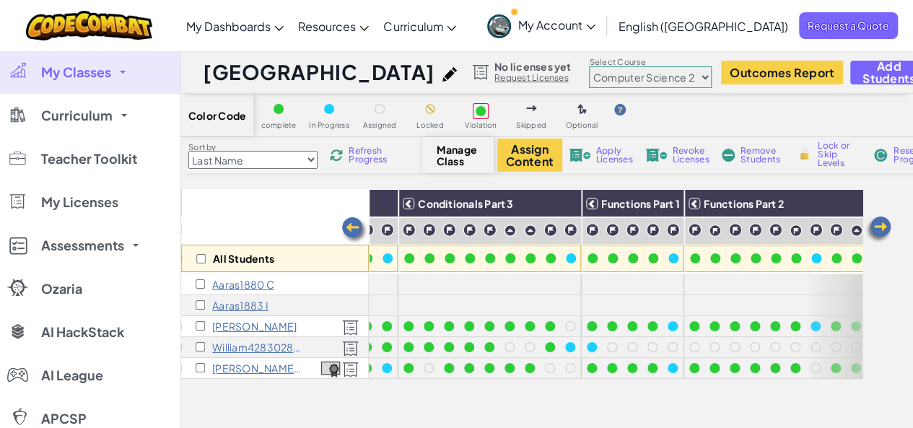
scroll to position [0, 542]
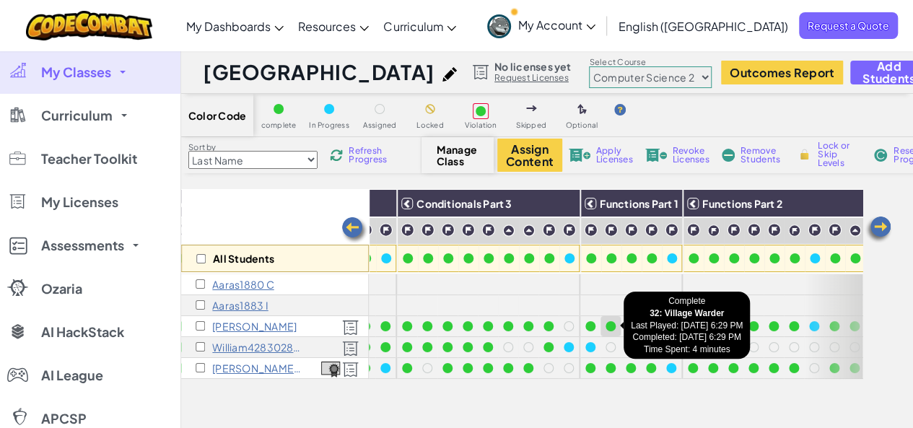
click at [613, 322] on div at bounding box center [610, 326] width 10 height 10
type textarea "# This function attacks the nearest enemy."
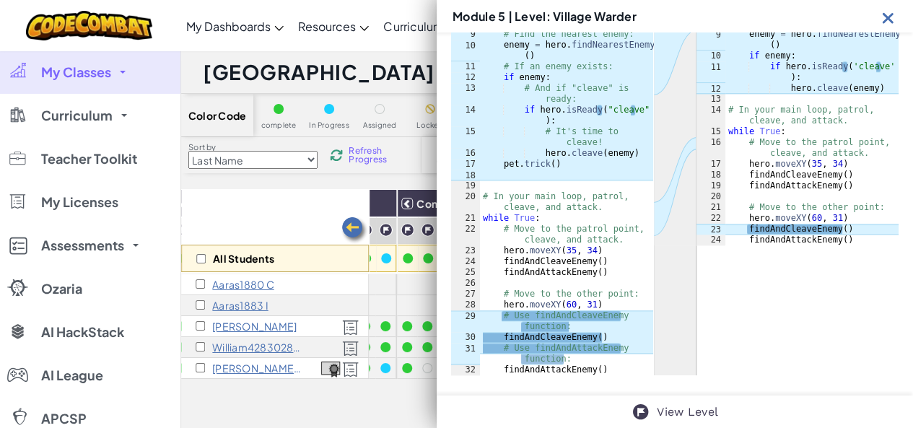
scroll to position [649, 0]
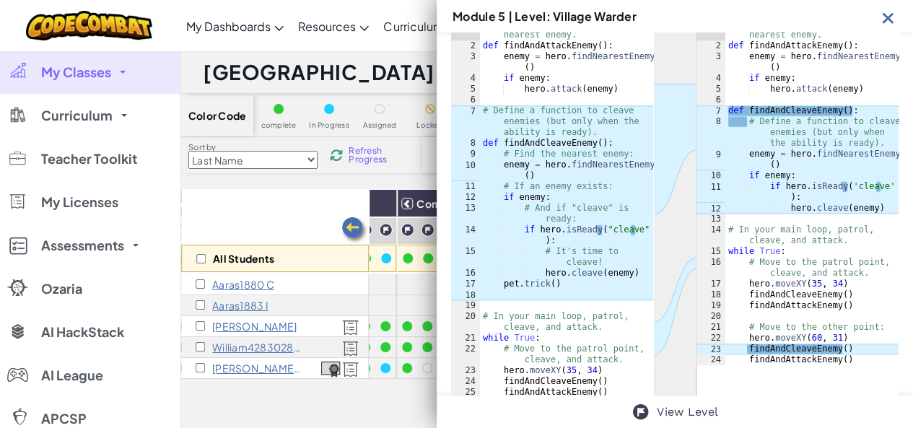
click at [883, 20] on img at bounding box center [888, 18] width 18 height 18
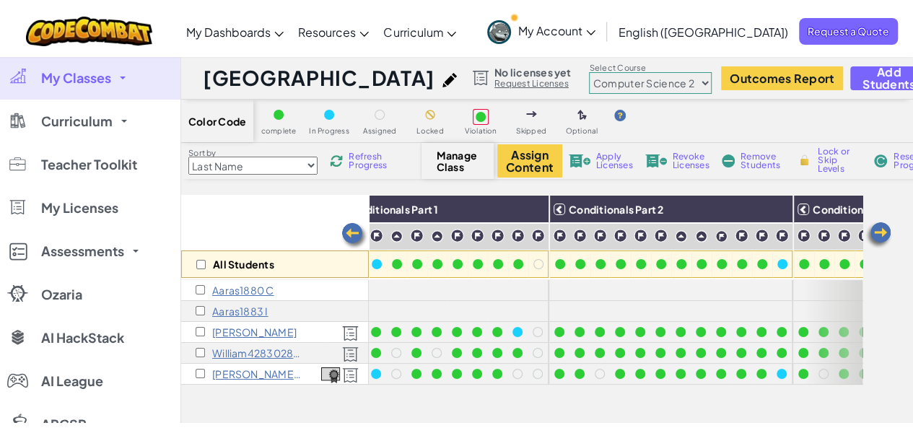
scroll to position [0, 0]
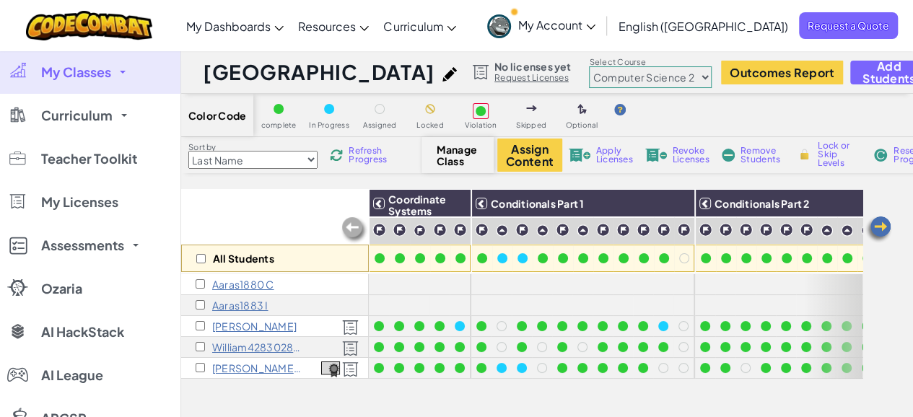
click at [410, 384] on div "All Students Coordinate Systems Conditionals Part 1 Conditionals Part 2 Conditi…" at bounding box center [521, 391] width 681 height 404
click at [201, 324] on input "checkbox" at bounding box center [200, 325] width 9 height 9
checkbox input "true"
click at [641, 75] on select "Junior Introduction to Computer Science Game Development 1 Web Development 1 Co…" at bounding box center [650, 77] width 123 height 22
select select "56462f935afde0c6fd30fc8d"
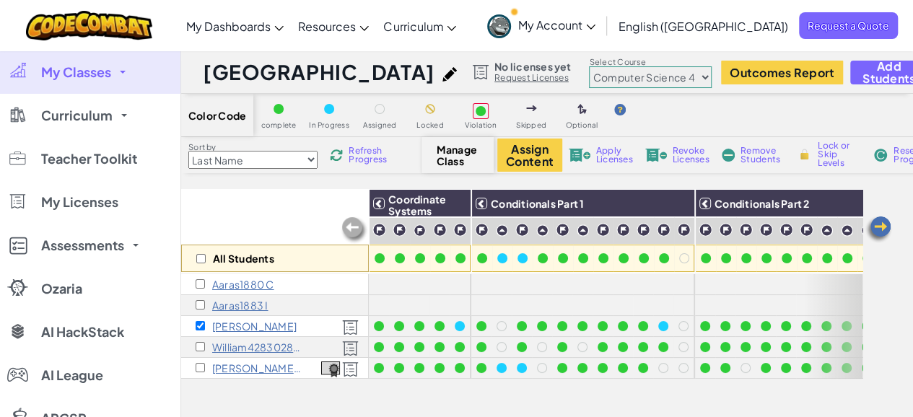
click at [589, 66] on select "Junior Introduction to Computer Science Game Development 1 Web Development 1 Co…" at bounding box center [650, 77] width 123 height 22
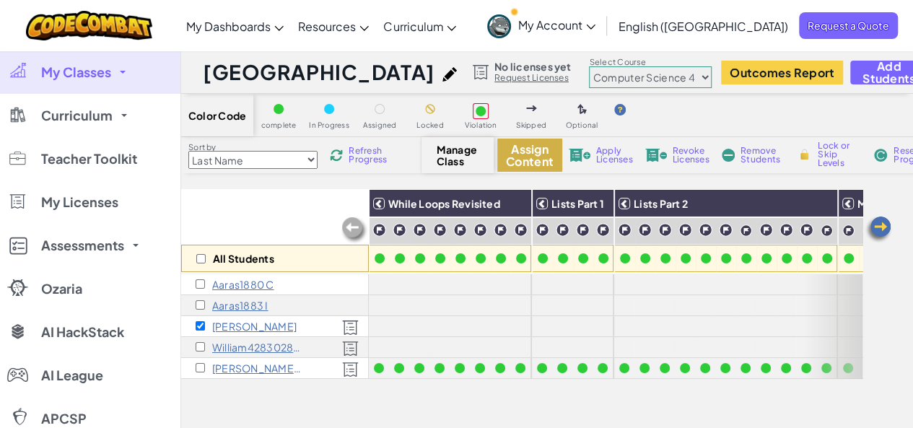
click at [517, 156] on button "Assign Content" at bounding box center [529, 155] width 65 height 33
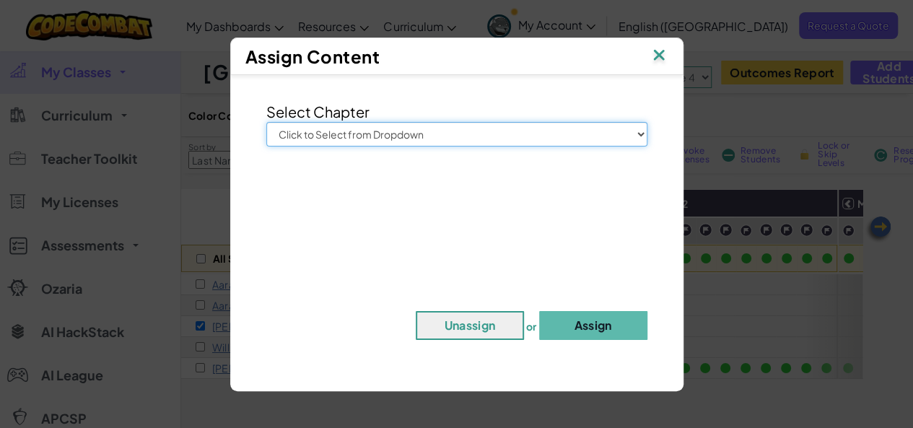
click at [501, 126] on select "Click to Select from Dropdown Junior Introduction to Computer Science Game Deve…" at bounding box center [456, 134] width 381 height 25
select select "Computer Science 4"
click at [266, 122] on select "Click to Select from Dropdown Junior Introduction to Computer Science Game Deve…" at bounding box center [456, 134] width 381 height 25
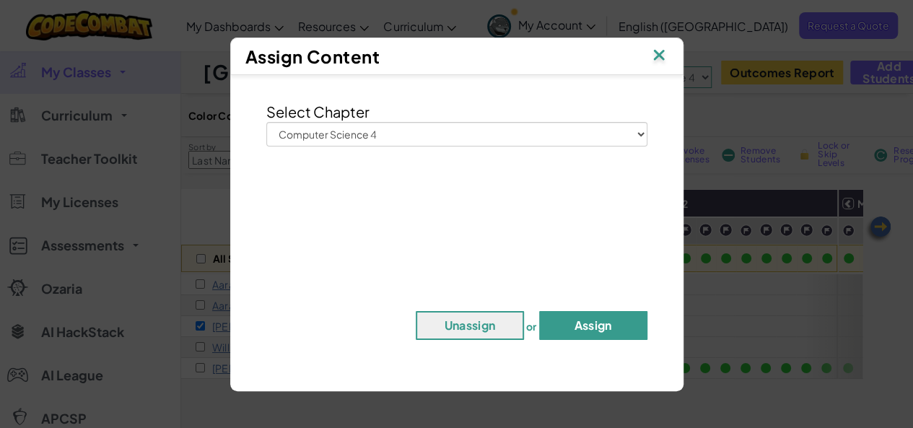
click at [574, 331] on button "Assign" at bounding box center [593, 325] width 108 height 29
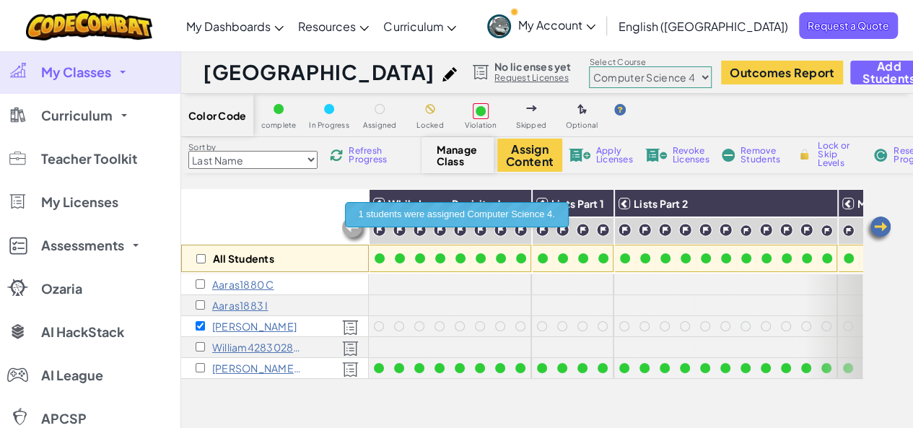
click at [623, 74] on select "Junior Introduction to Computer Science Game Development 1 Web Development 1 Co…" at bounding box center [650, 77] width 123 height 22
click at [589, 66] on select "Junior Introduction to Computer Science Game Development 1 Web Development 1 Co…" at bounding box center [650, 77] width 123 height 22
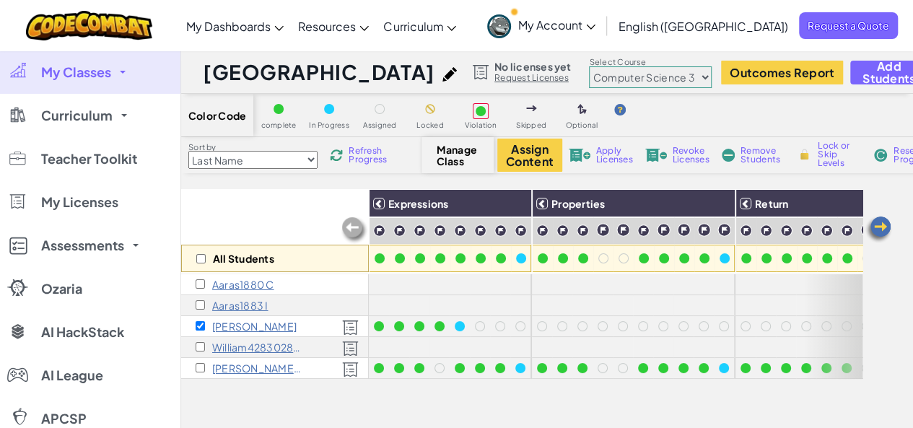
click at [615, 71] on select "Junior Introduction to Computer Science Game Development 1 Web Development 1 Co…" at bounding box center [650, 77] width 123 height 22
select select "56462f935afde0c6fd30fc8d"
click at [589, 66] on select "Junior Introduction to Computer Science Game Development 1 Web Development 1 Co…" at bounding box center [650, 77] width 123 height 22
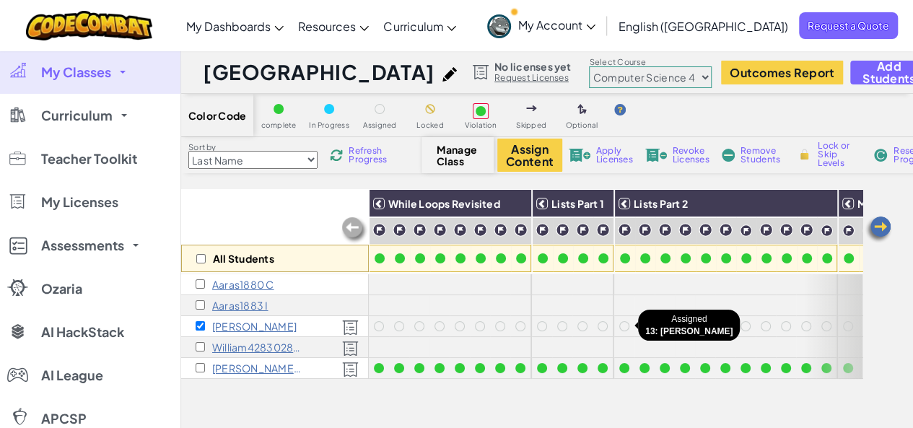
scroll to position [0, 272]
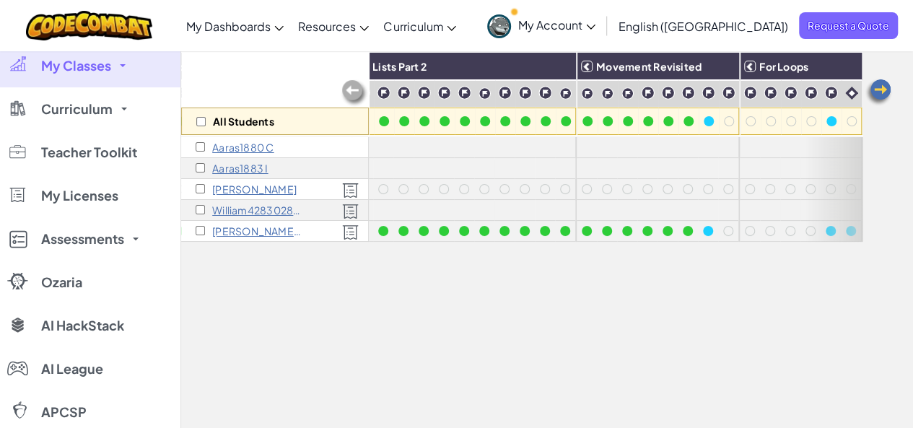
scroll to position [0, 272]
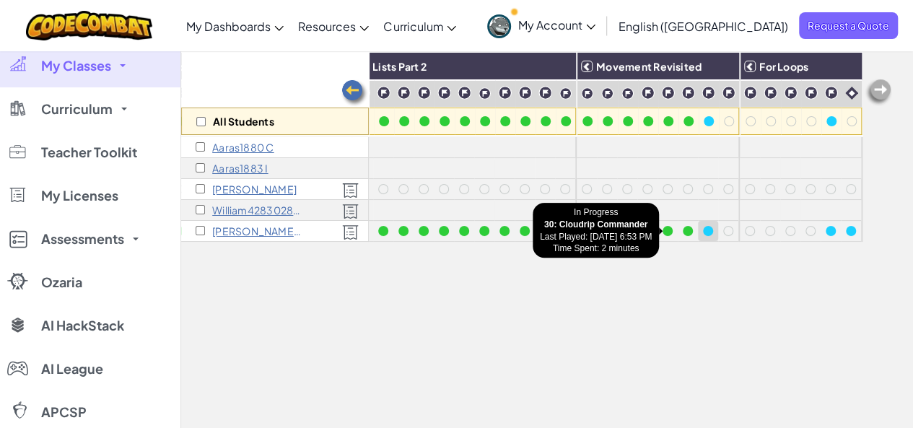
click at [703, 234] on div at bounding box center [708, 231] width 10 height 10
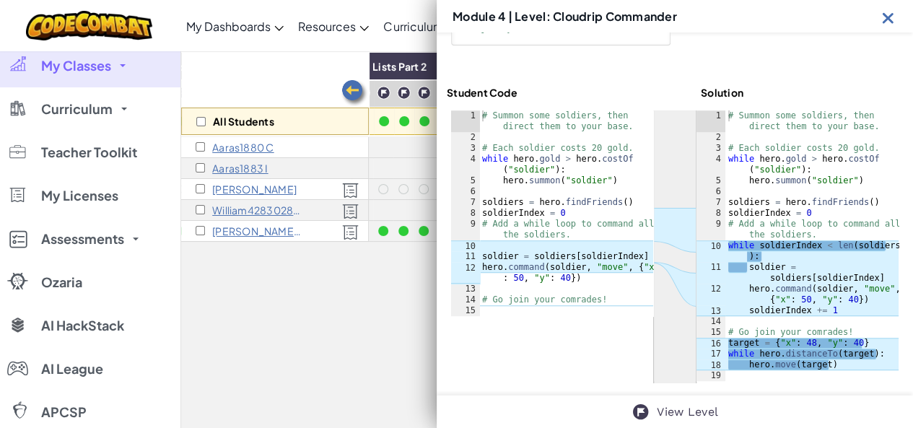
scroll to position [346, 0]
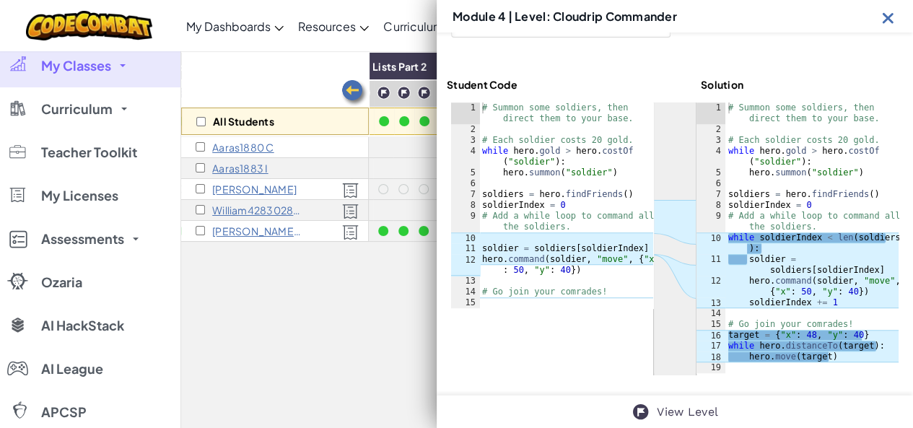
click at [885, 19] on img at bounding box center [888, 18] width 18 height 18
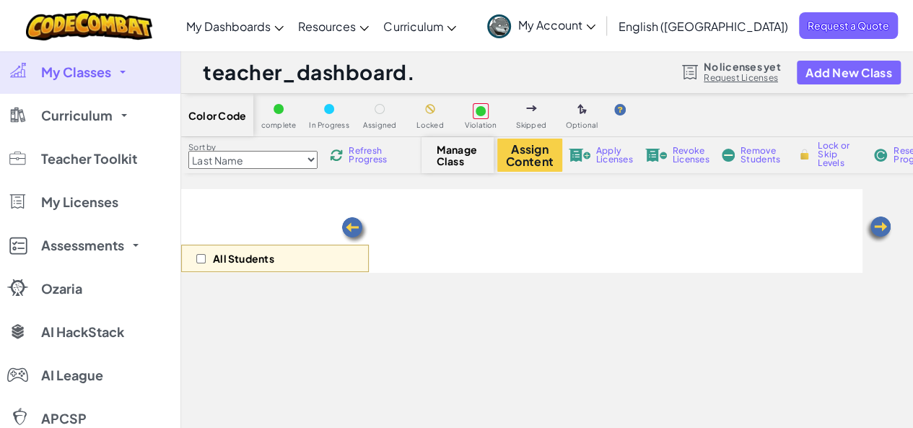
select select "56462f935afde0c6fd30fc8d"
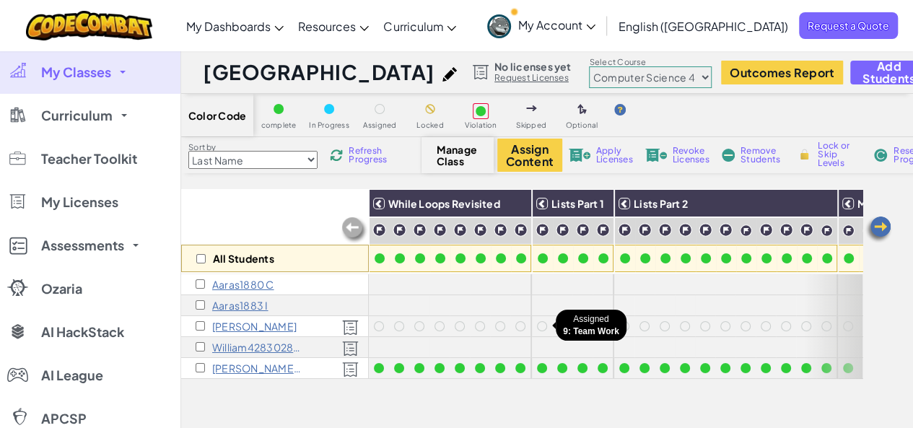
scroll to position [0, 272]
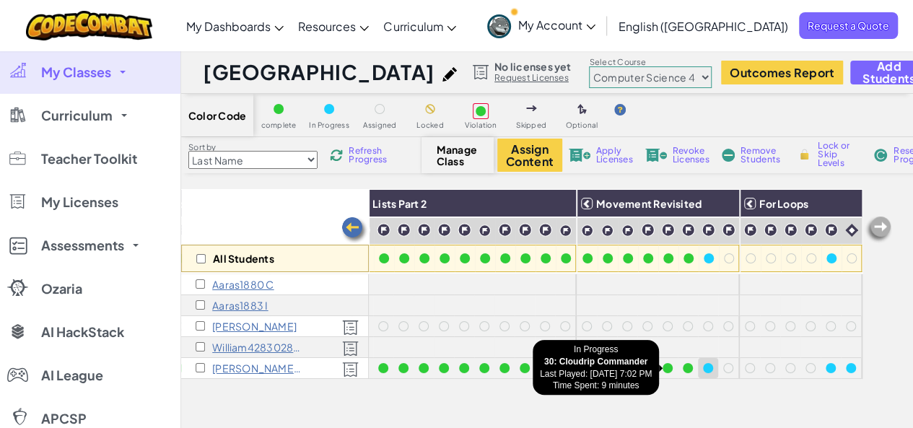
click at [703, 364] on div at bounding box center [708, 368] width 10 height 10
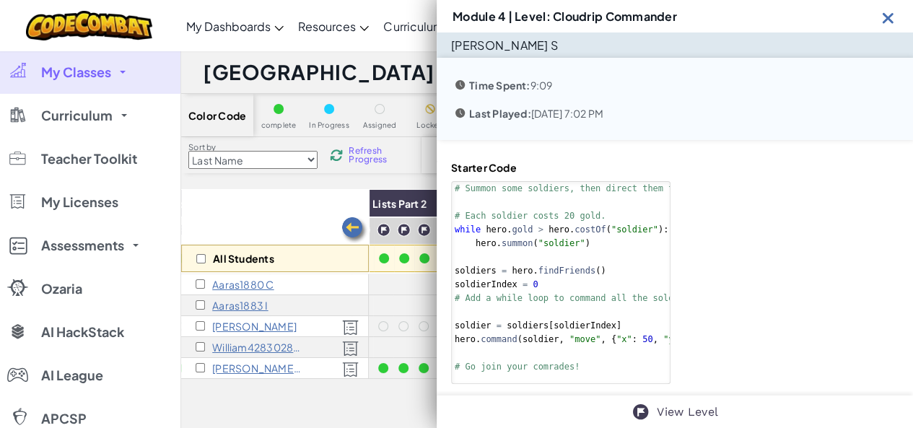
scroll to position [346, 0]
